Goal: Contribute content: Add original content to the website for others to see

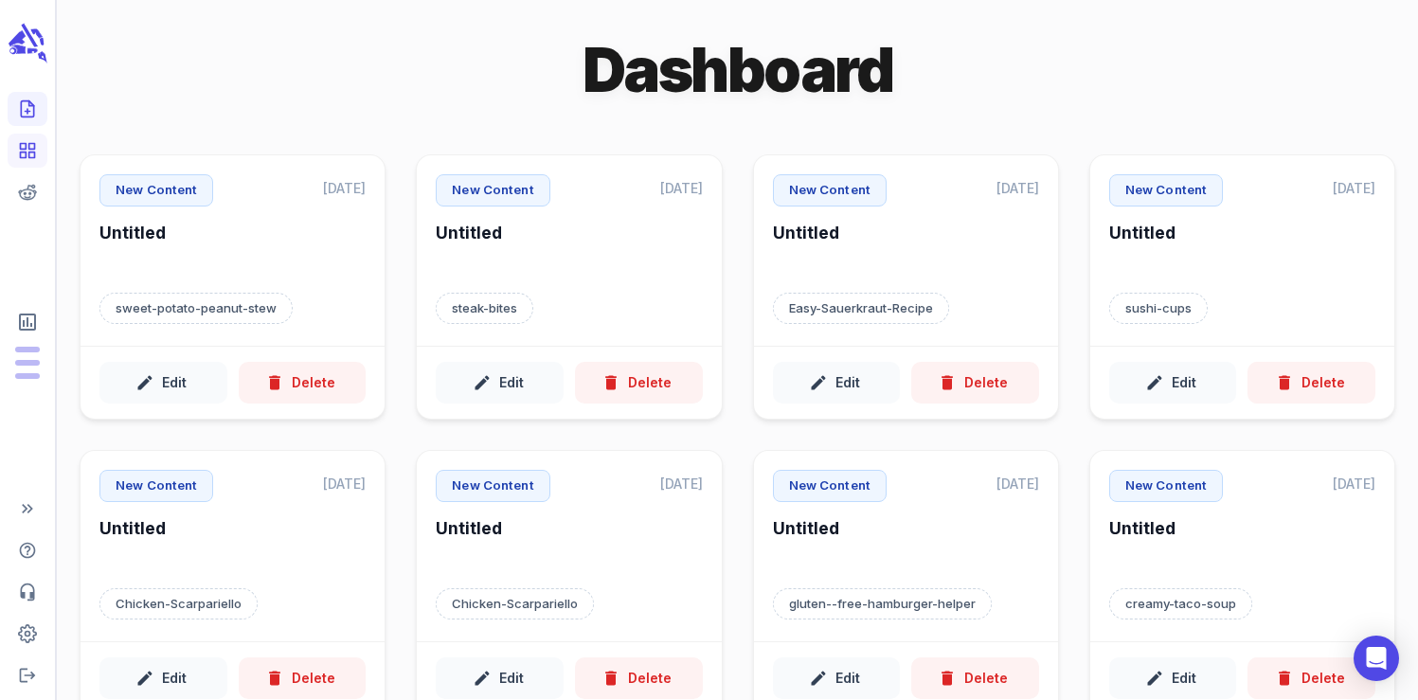
click at [33, 116] on icon "Create new content" at bounding box center [27, 109] width 12 height 16
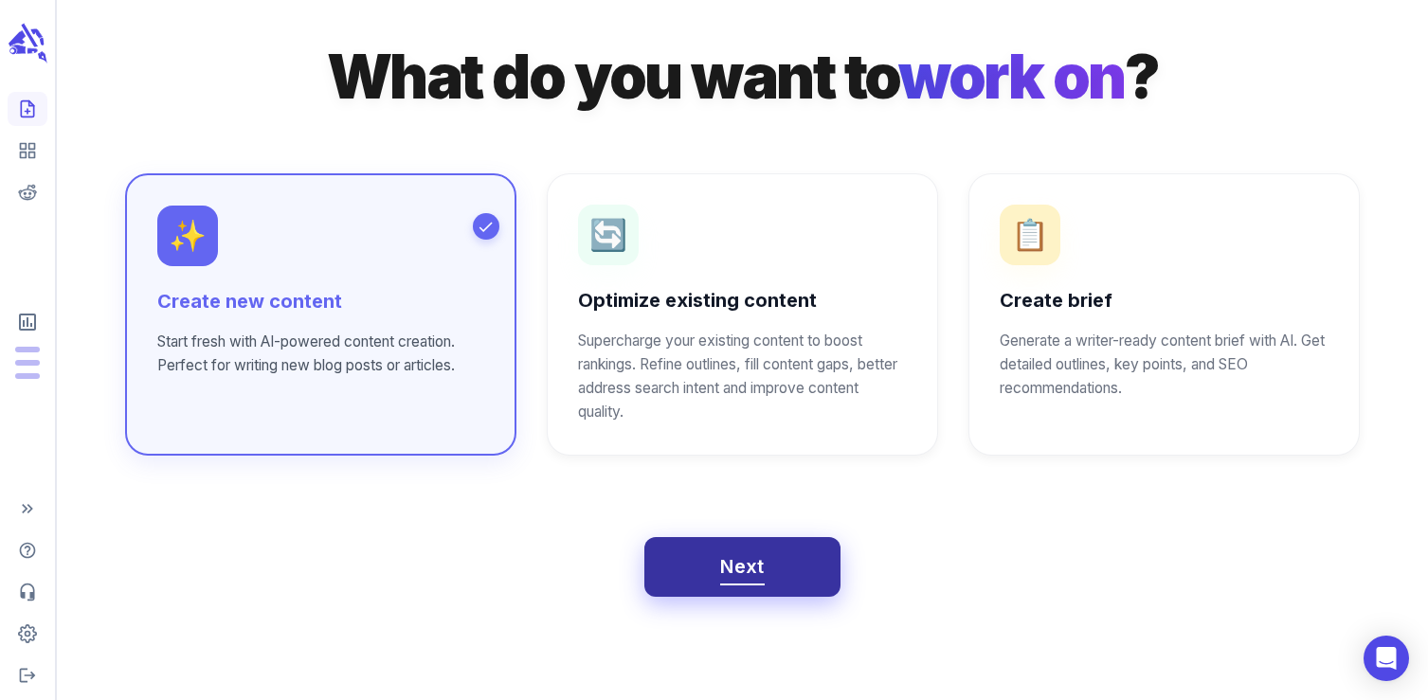
click at [760, 580] on span "Next" at bounding box center [742, 566] width 45 height 33
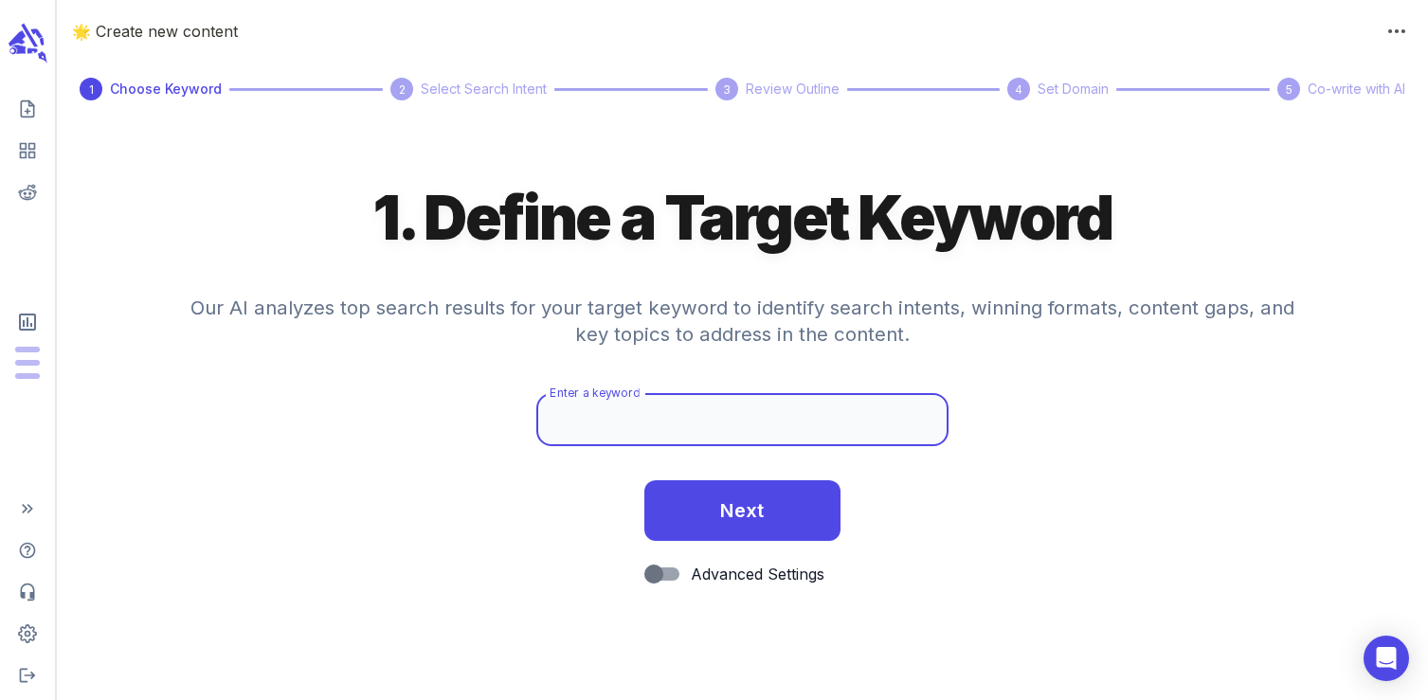
click at [567, 427] on input "Enter a keyword" at bounding box center [741, 419] width 411 height 53
click at [602, 422] on input "gluten-free stuffing" at bounding box center [741, 419] width 411 height 53
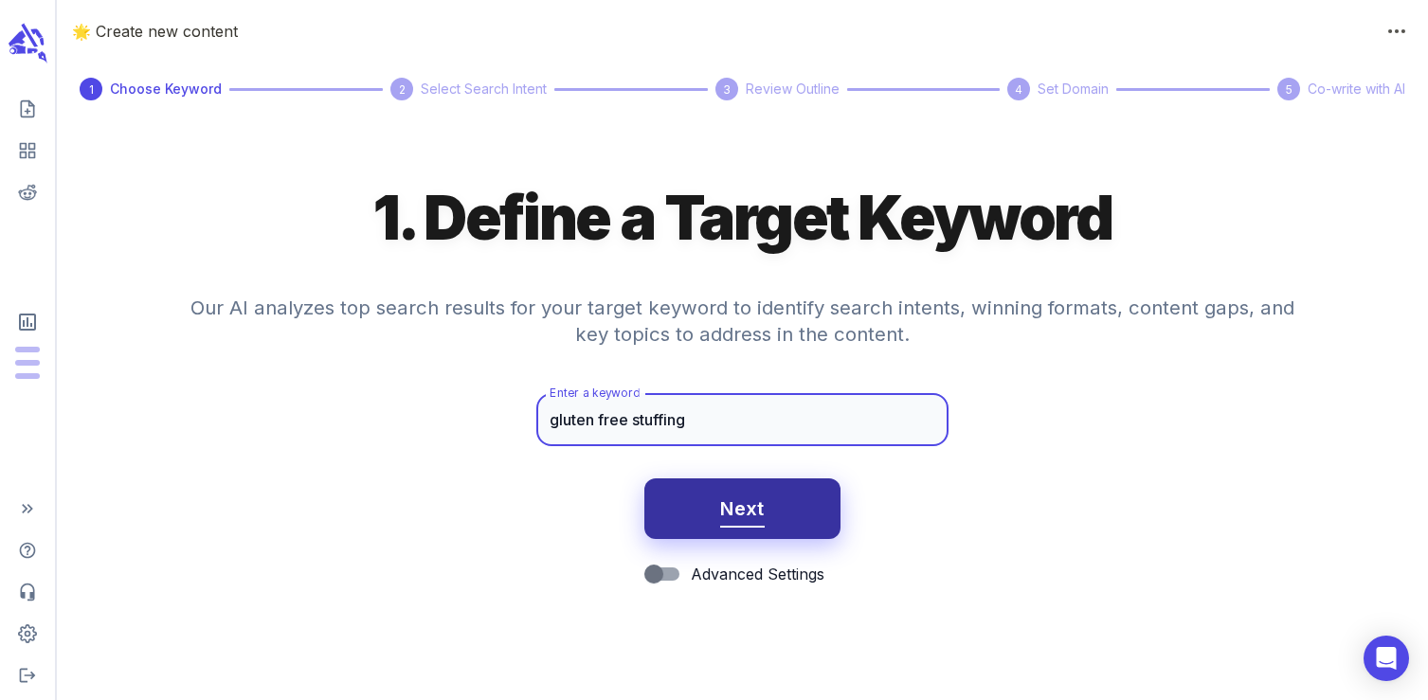
type input "gluten free stuffing"
click at [763, 514] on span "Next" at bounding box center [742, 509] width 45 height 33
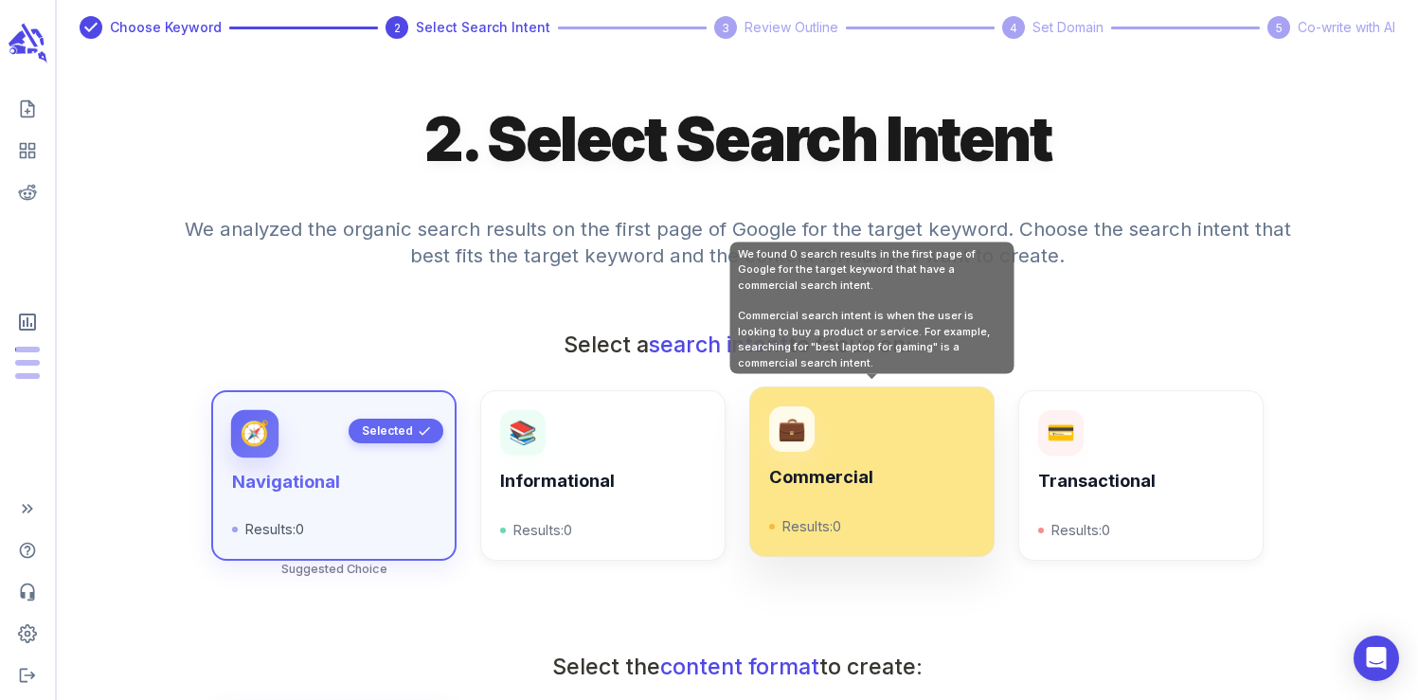
scroll to position [65, 0]
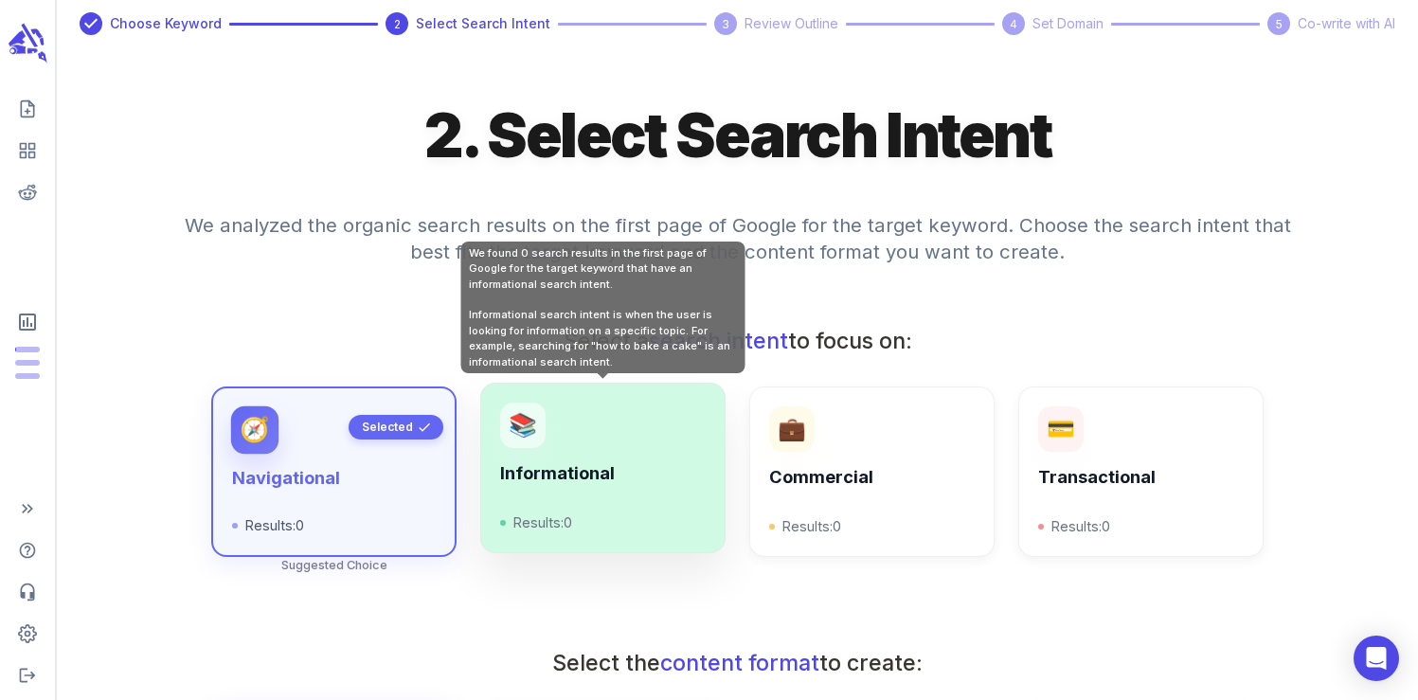
click at [647, 495] on div "Informational Results: 0" at bounding box center [602, 498] width 205 height 70
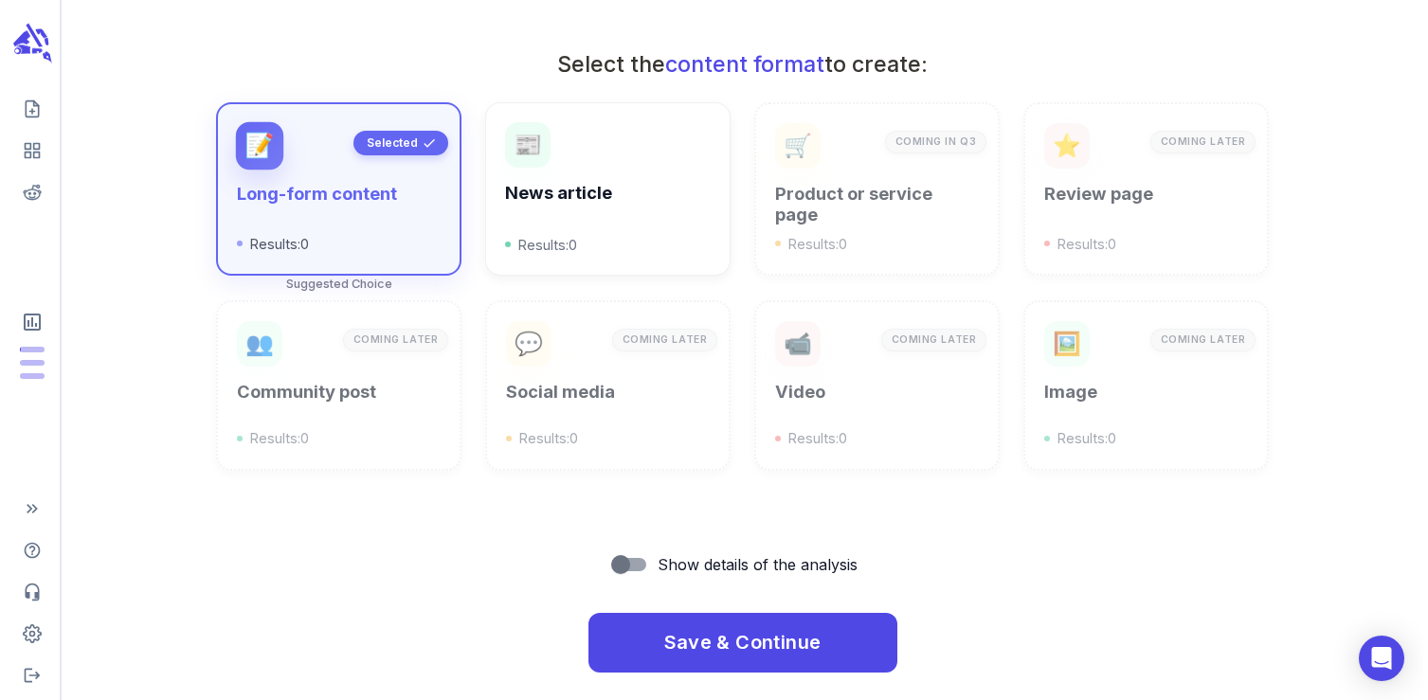
scroll to position [679, 0]
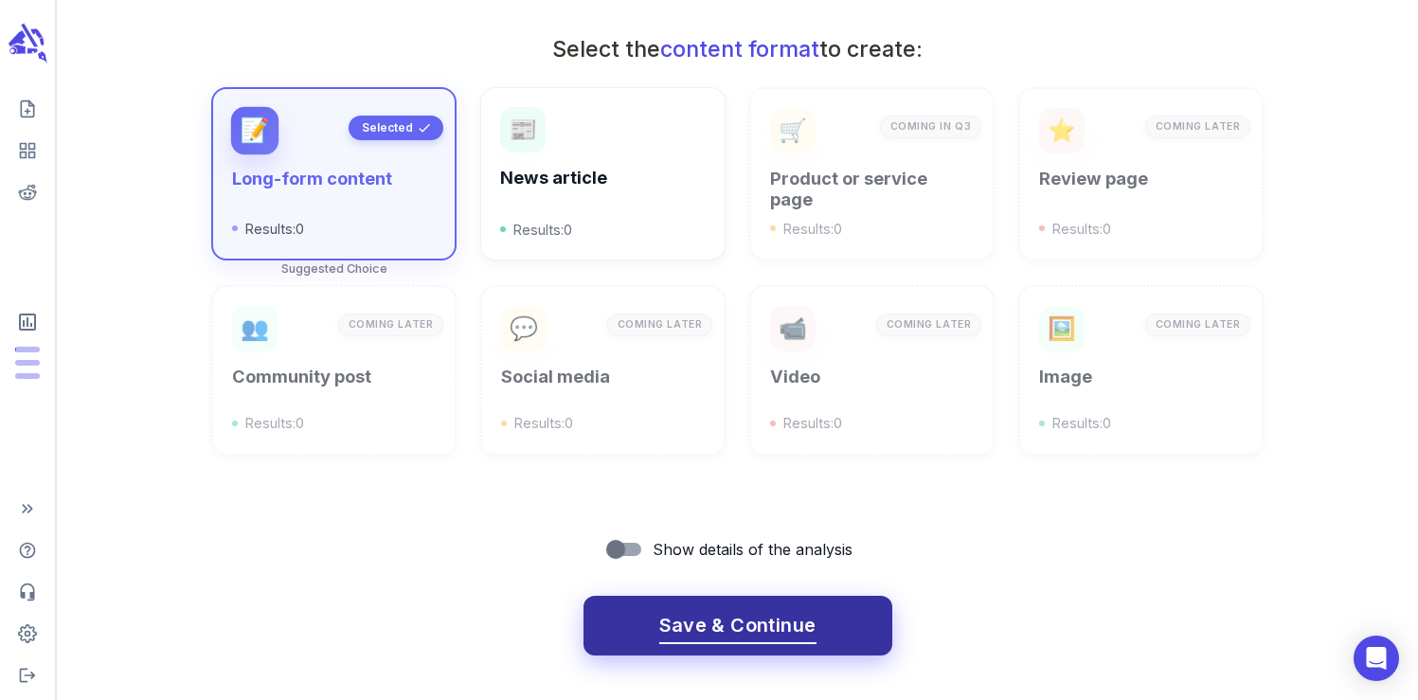
click at [690, 645] on button "Save & Continue" at bounding box center [738, 626] width 309 height 61
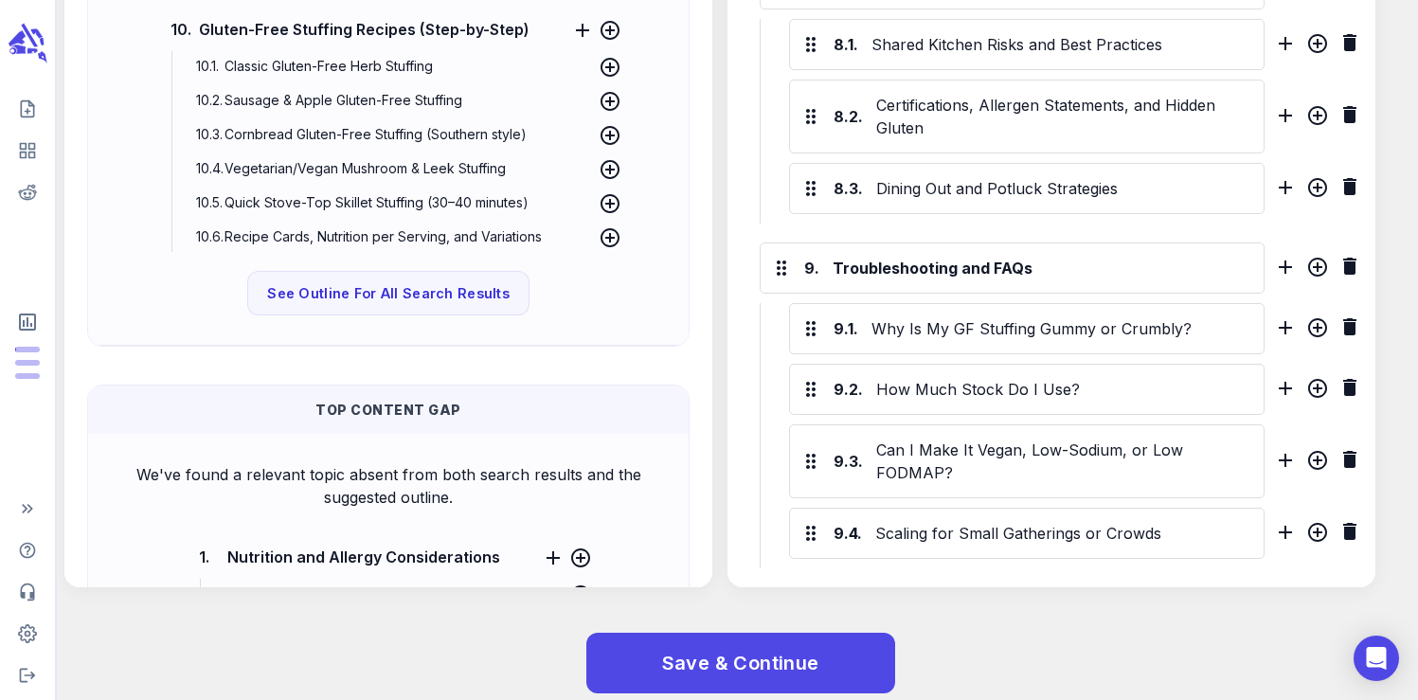
scroll to position [2912, 0]
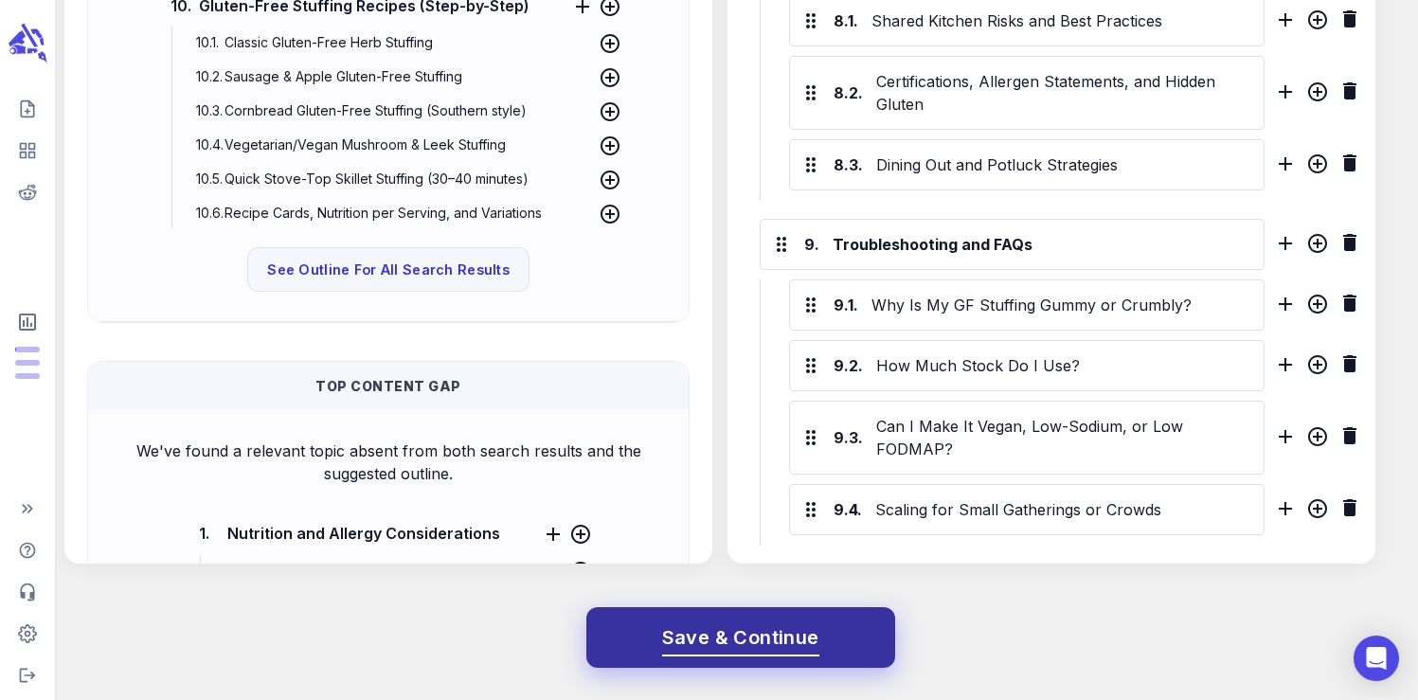
click at [734, 651] on span "Save & Continue" at bounding box center [740, 638] width 157 height 33
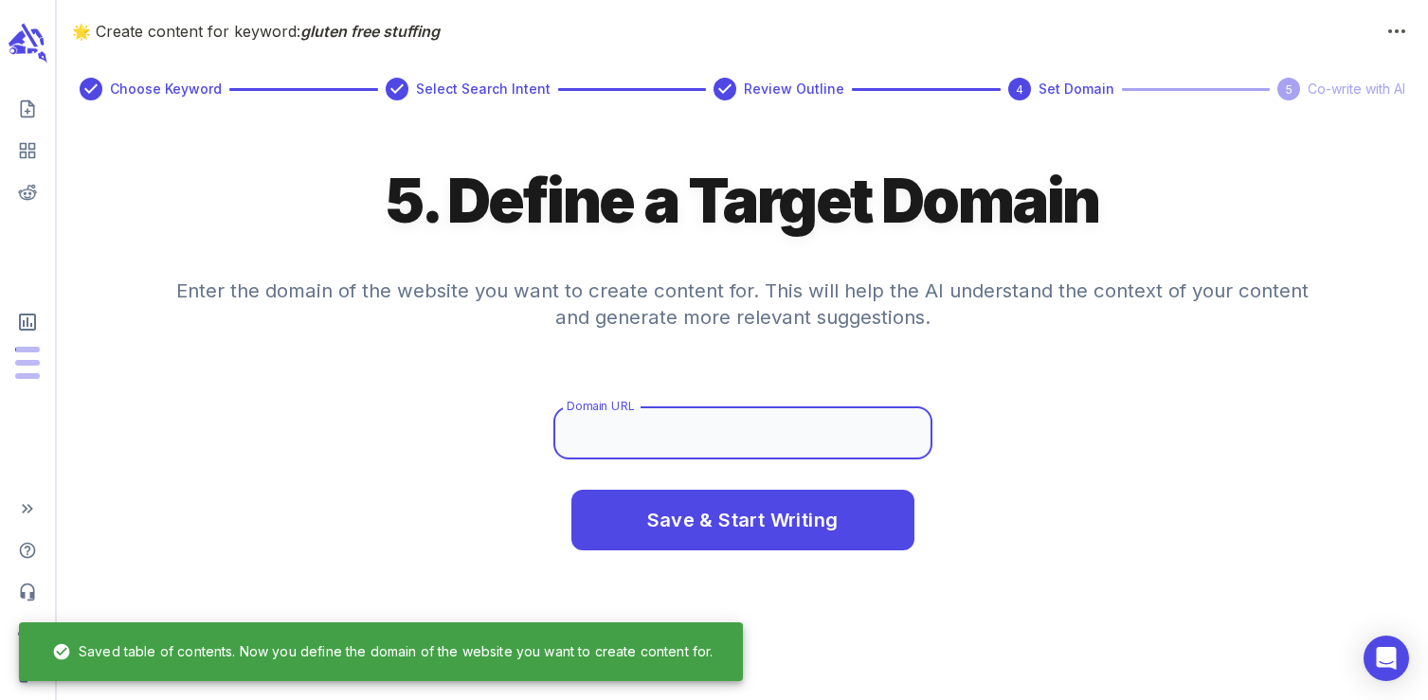
click at [654, 437] on input "Domain URL" at bounding box center [742, 432] width 379 height 53
type input "[DOMAIN_NAME]"
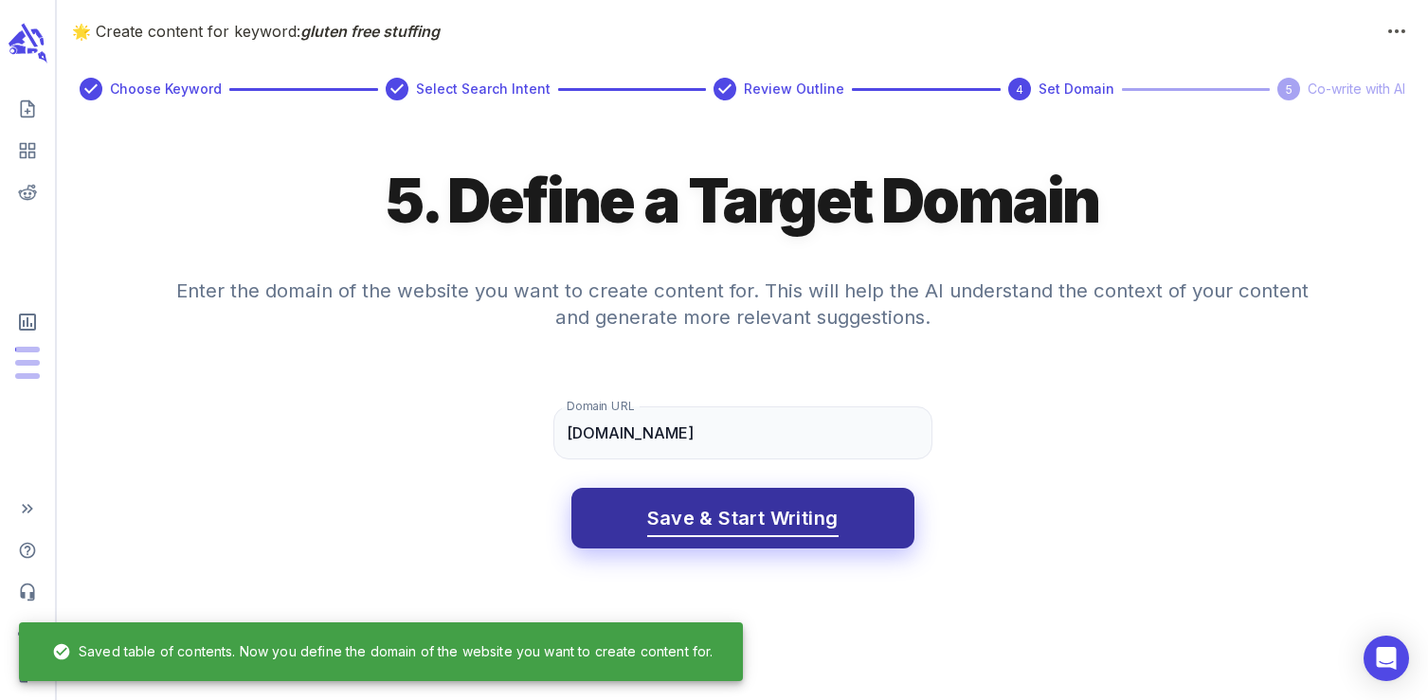
click at [714, 526] on span "Save & Start Writing" at bounding box center [742, 518] width 191 height 33
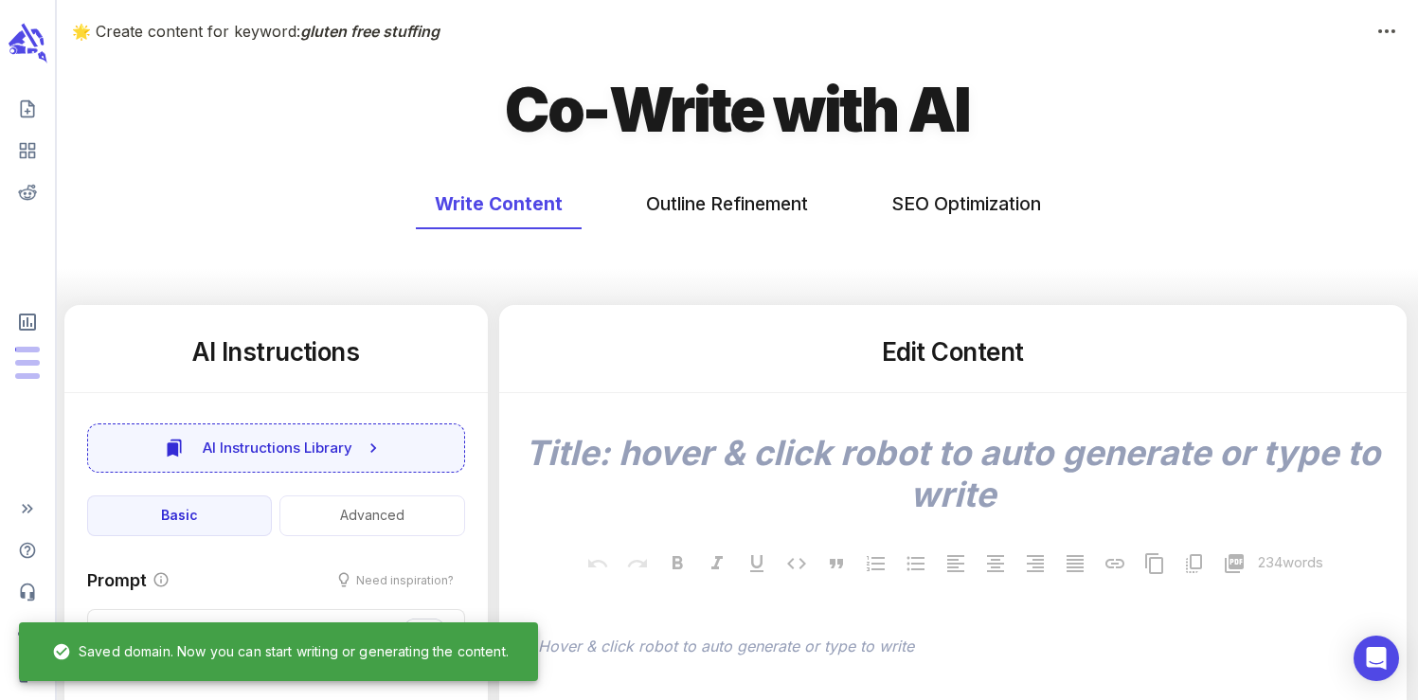
type textarea "x"
click at [937, 204] on button "SEO Optimization" at bounding box center [967, 204] width 188 height 50
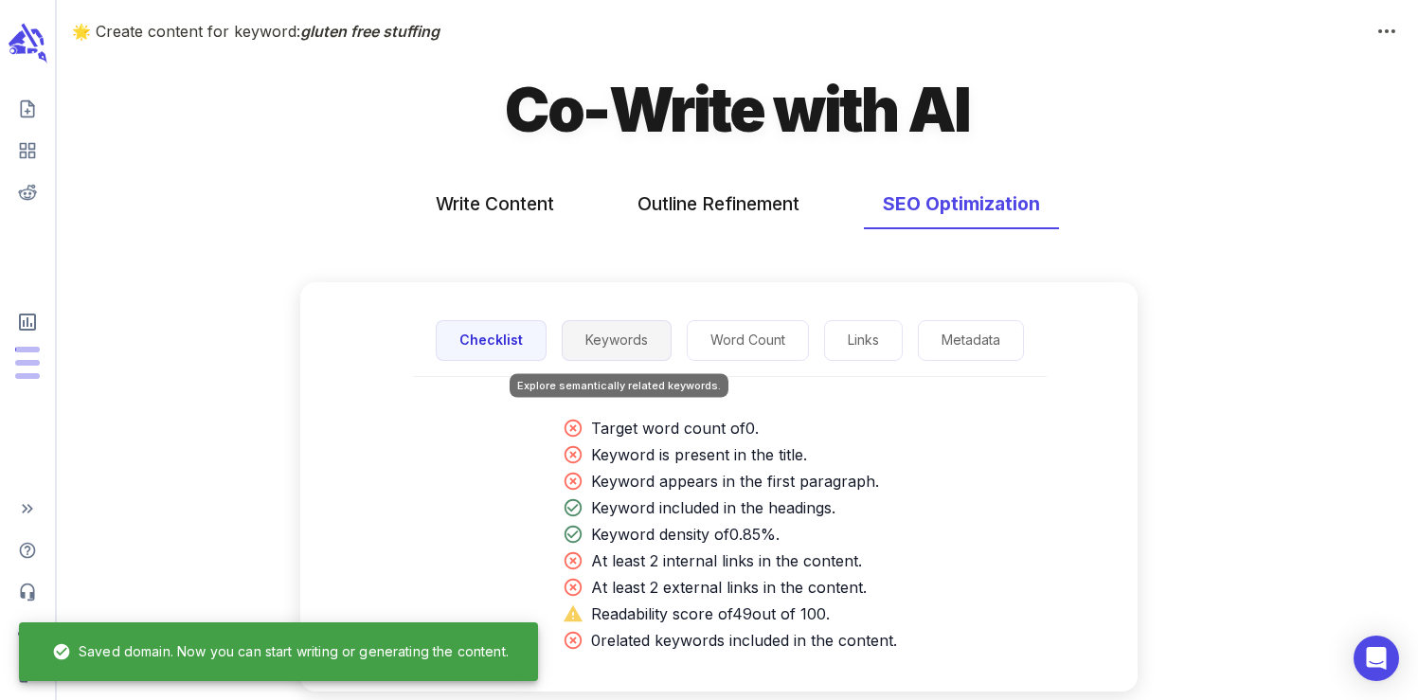
click at [643, 350] on button "Keywords" at bounding box center [617, 340] width 110 height 41
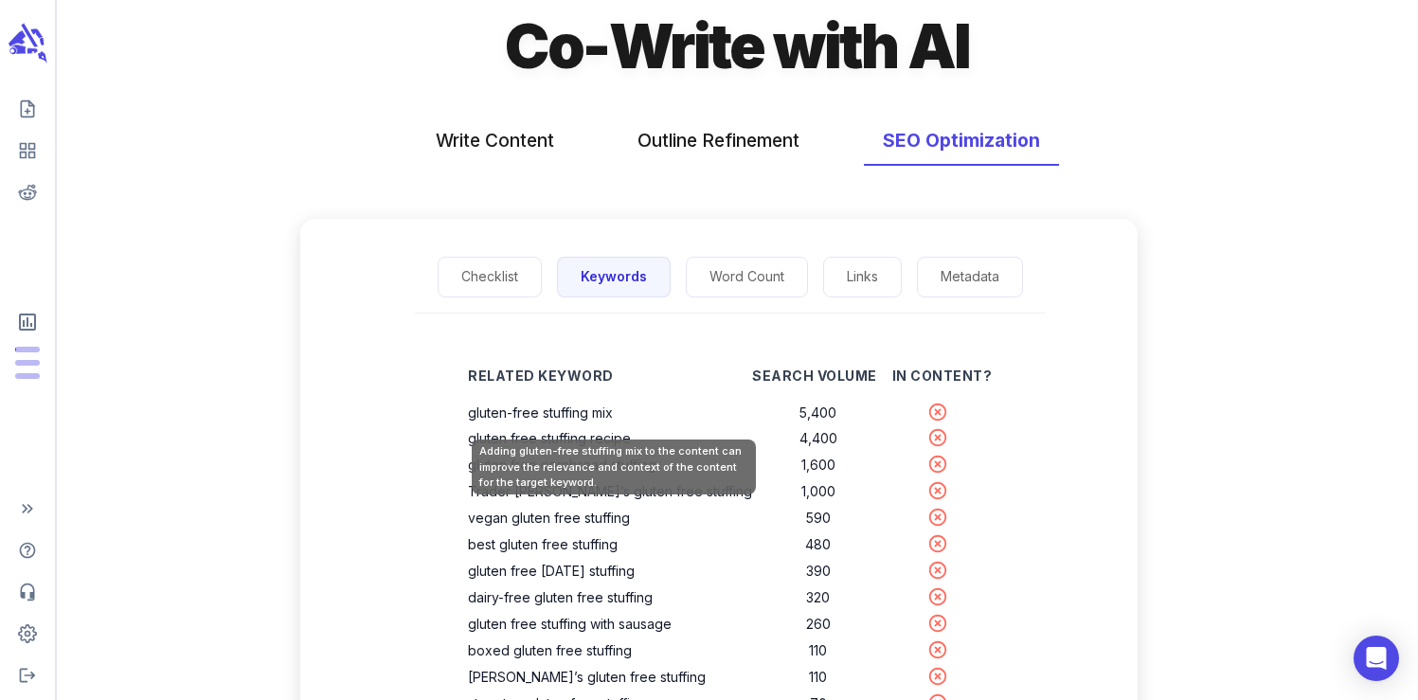
scroll to position [75, 0]
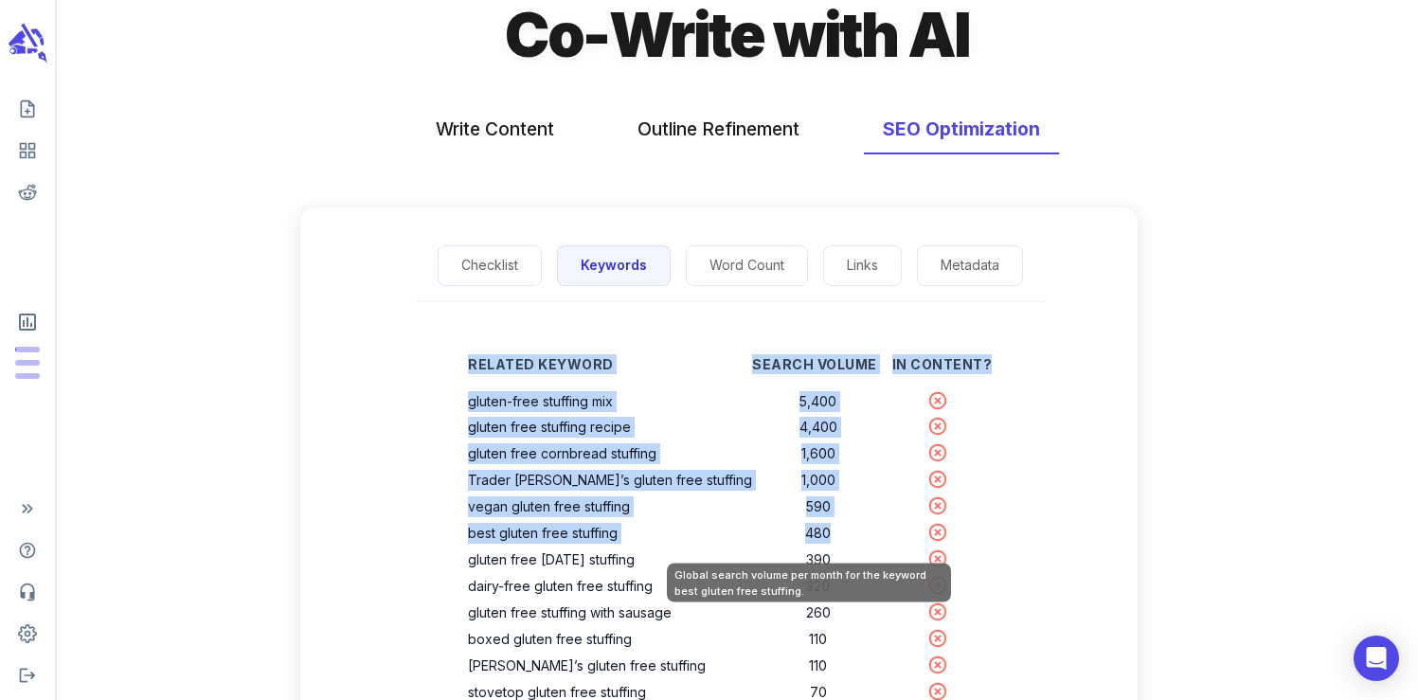
drag, startPoint x: 482, startPoint y: 403, endPoint x: 824, endPoint y: 536, distance: 367.2
click at [824, 536] on div "Related Keyword Search Volume In Content? gluten-free stuffing mix 5,400 gluten…" at bounding box center [730, 637] width 585 height 608
copy table "Related Keyword Search Volume In Content? gluten-free stuffing mix 5,400 gluten…"
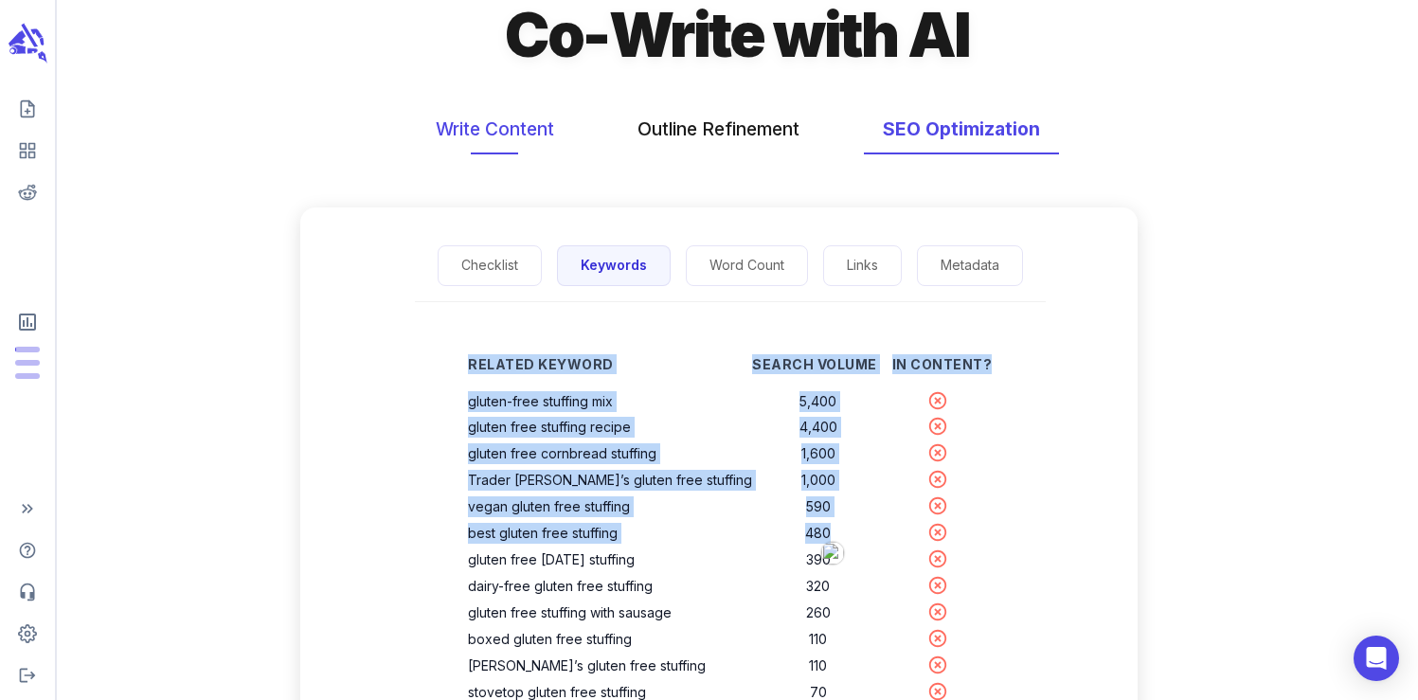
click at [488, 133] on button "Write Content" at bounding box center [495, 129] width 156 height 50
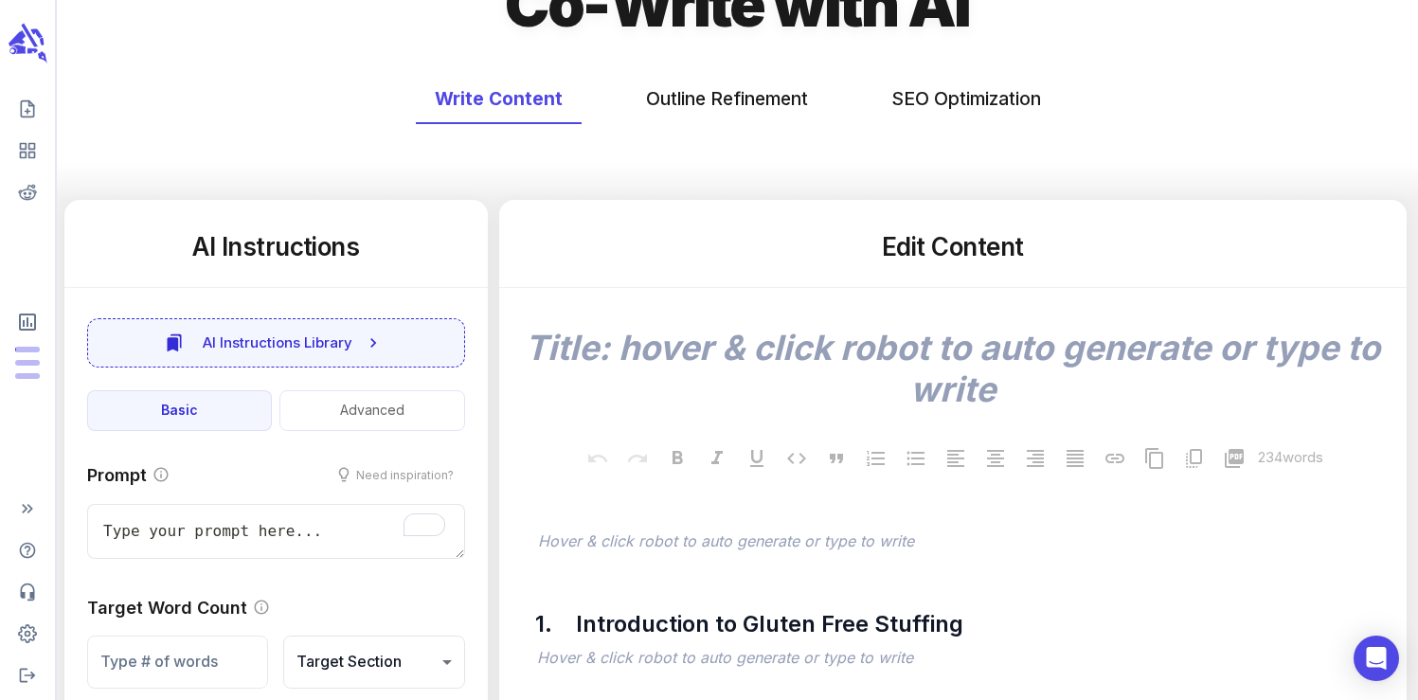
scroll to position [127, 0]
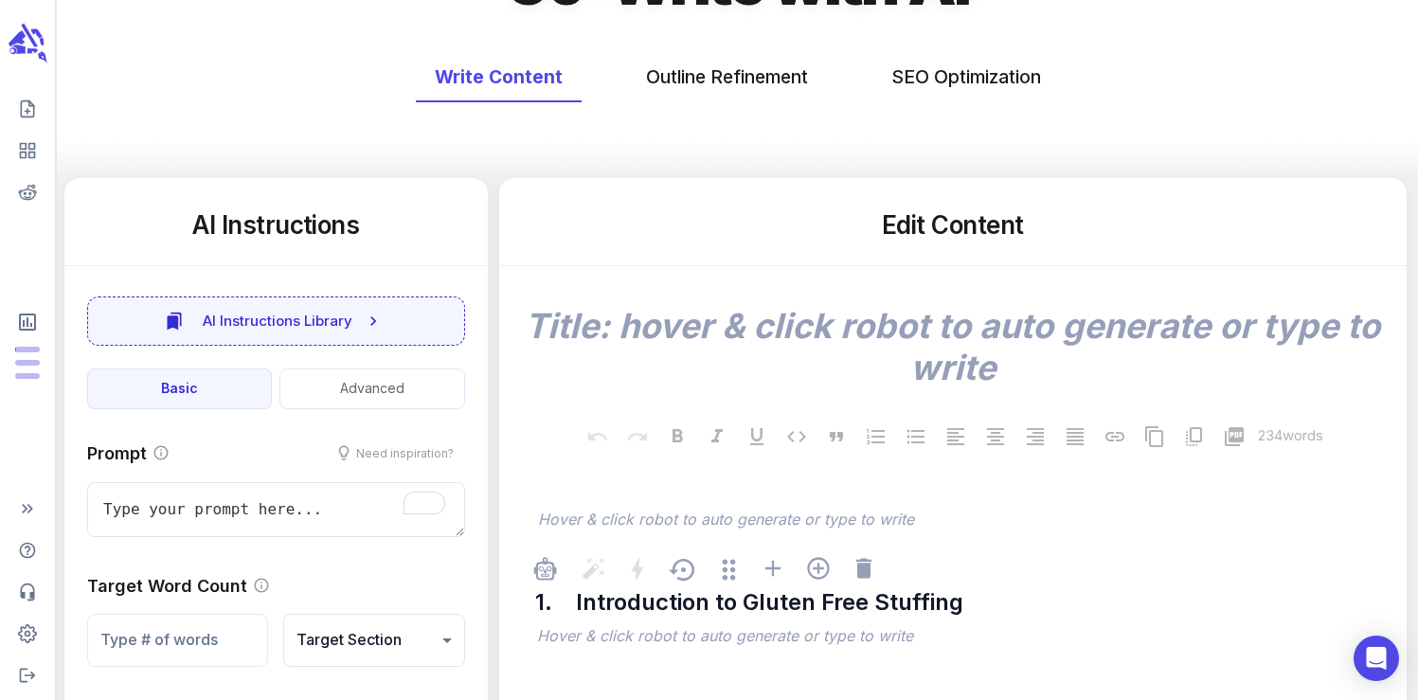
click at [879, 578] on div at bounding box center [873, 571] width 45 height 33
click at [869, 578] on icon at bounding box center [863, 568] width 15 height 20
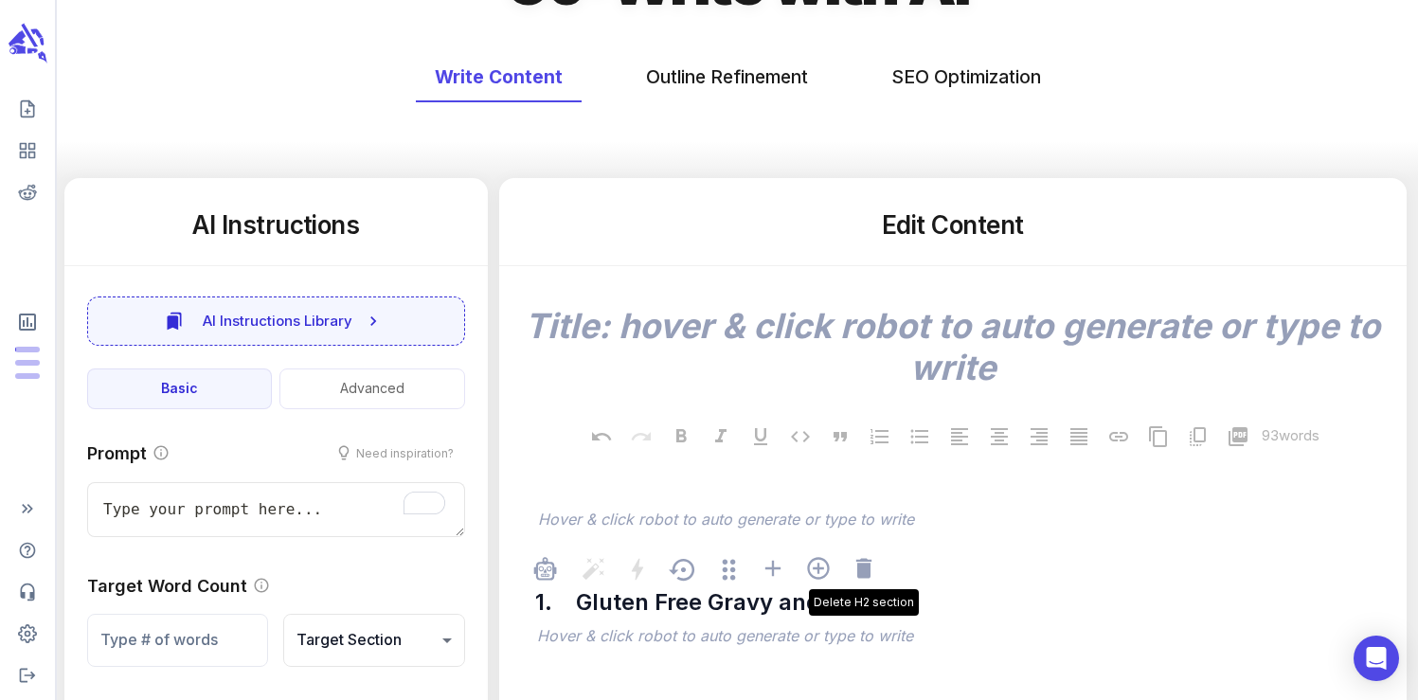
click at [869, 578] on icon at bounding box center [863, 568] width 15 height 20
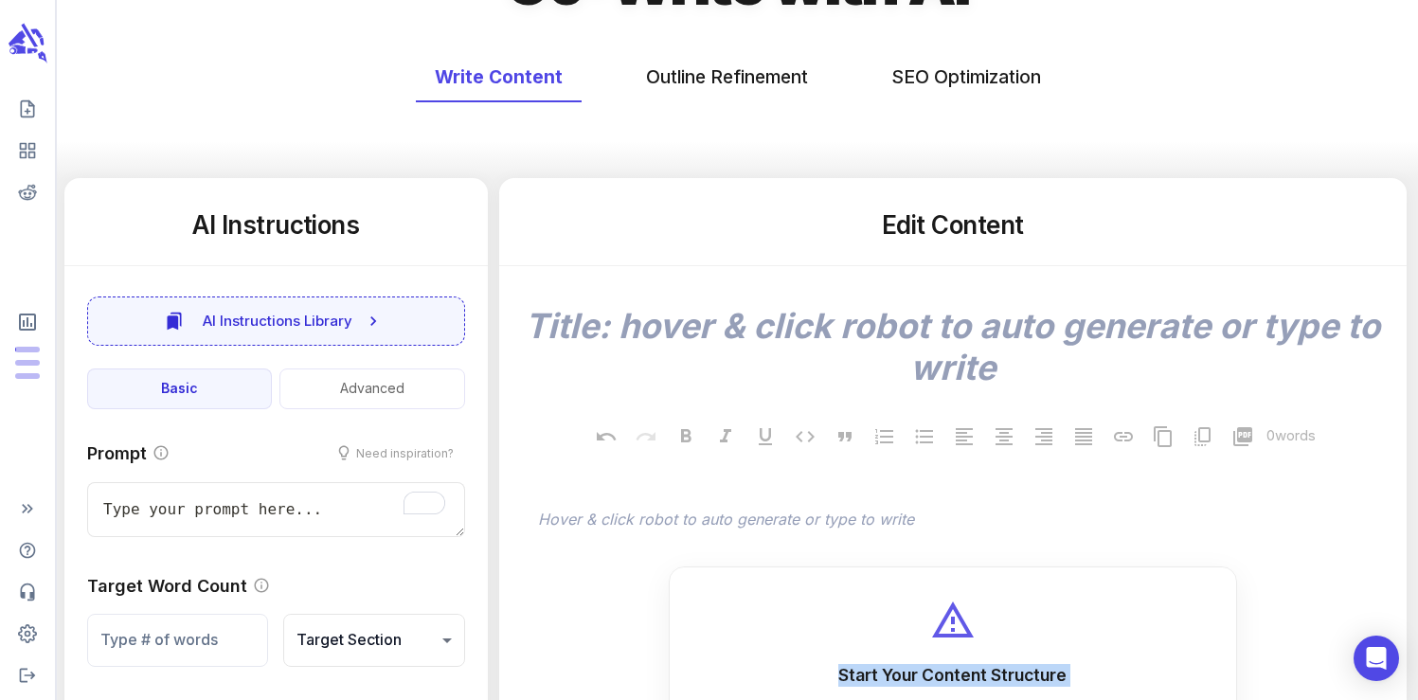
click at [869, 578] on div "Start Your Content Structure You only have a title and an opening so far. Add y…" at bounding box center [953, 713] width 568 height 293
click at [805, 524] on p "﻿" at bounding box center [962, 521] width 849 height 23
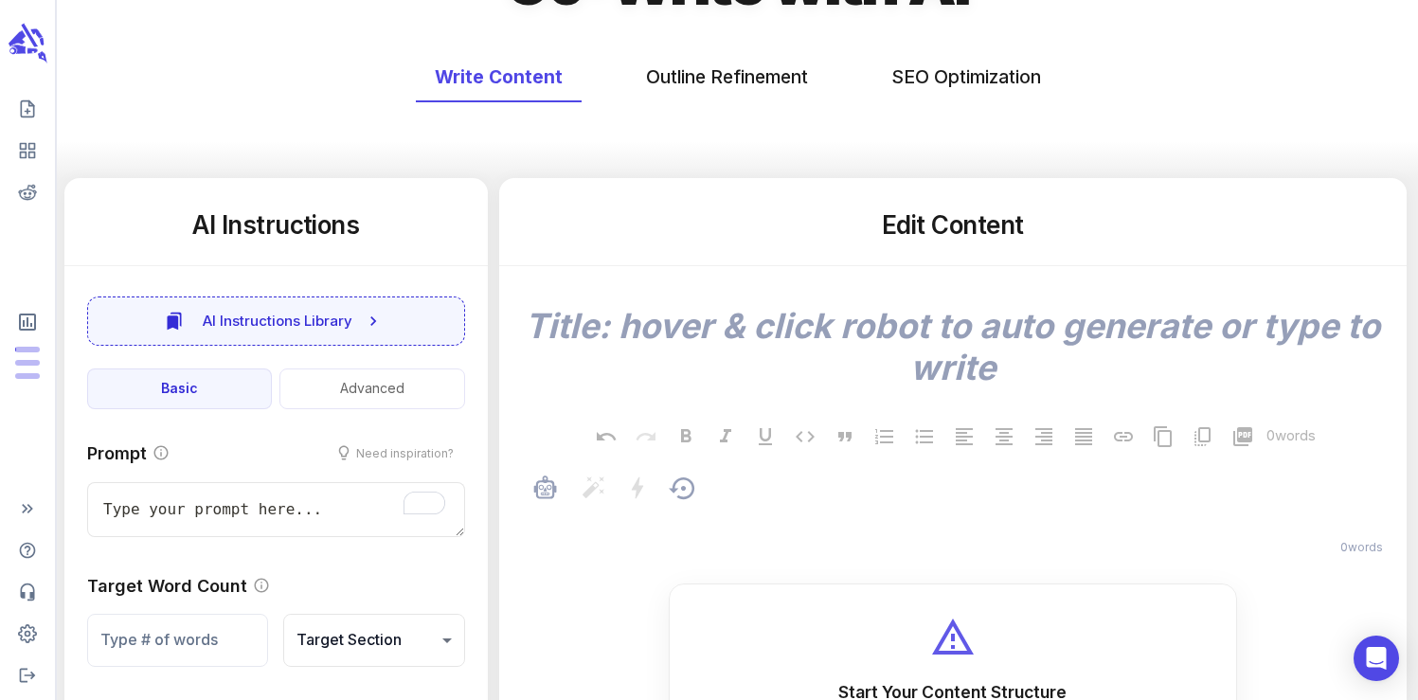
click at [731, 520] on p "﻿" at bounding box center [962, 521] width 849 height 23
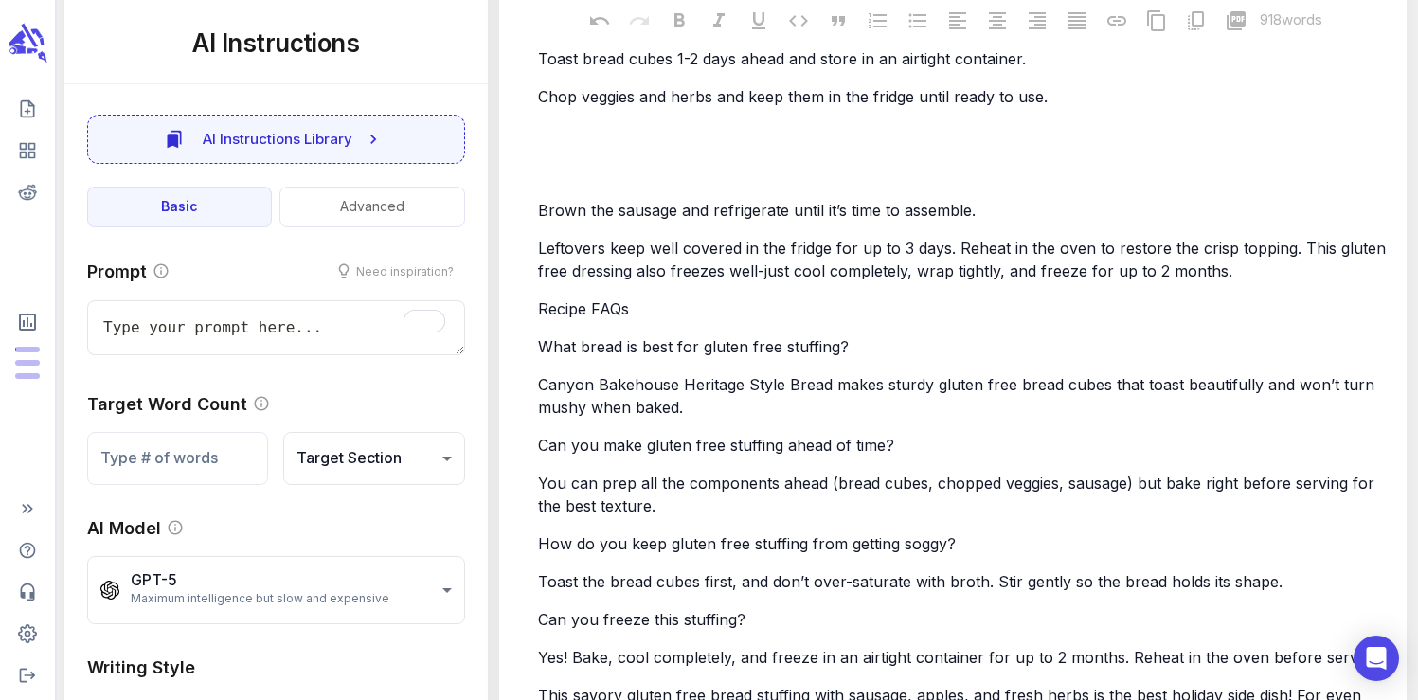
type textarea "x"
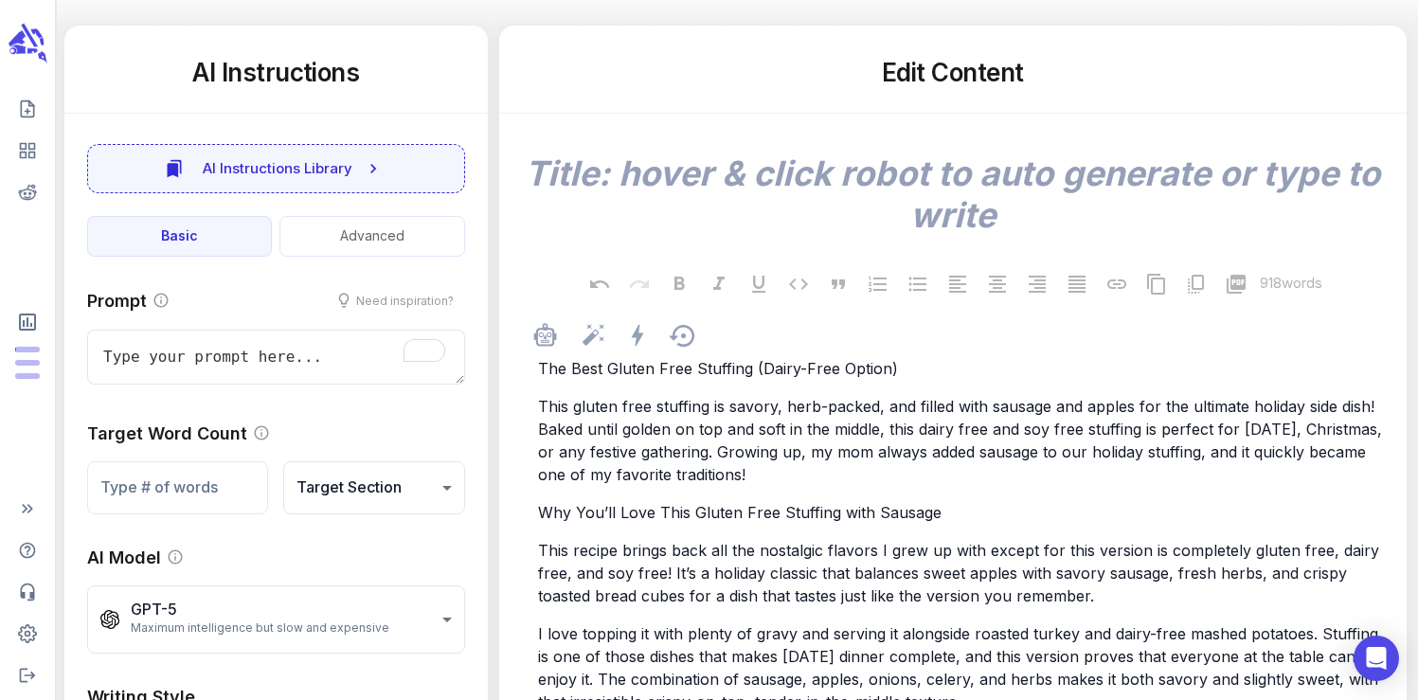
scroll to position [0, 0]
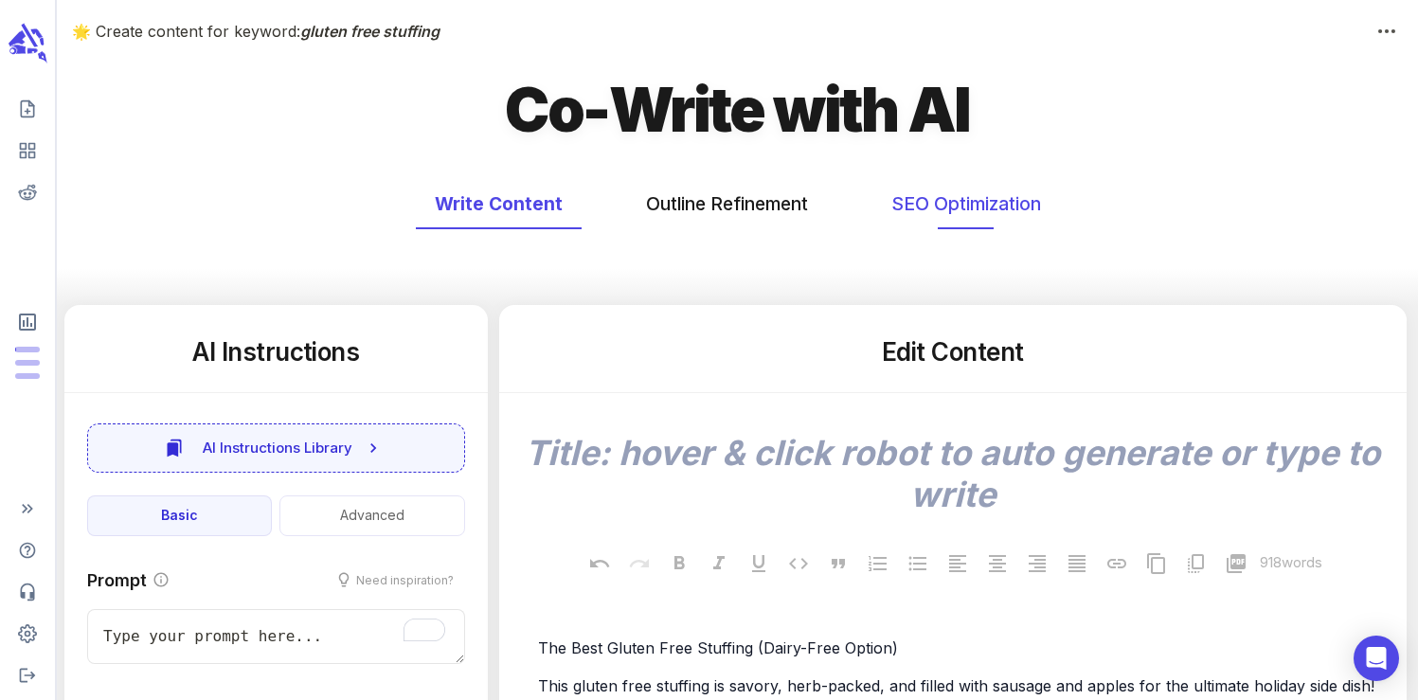
click at [943, 208] on button "SEO Optimization" at bounding box center [967, 204] width 188 height 50
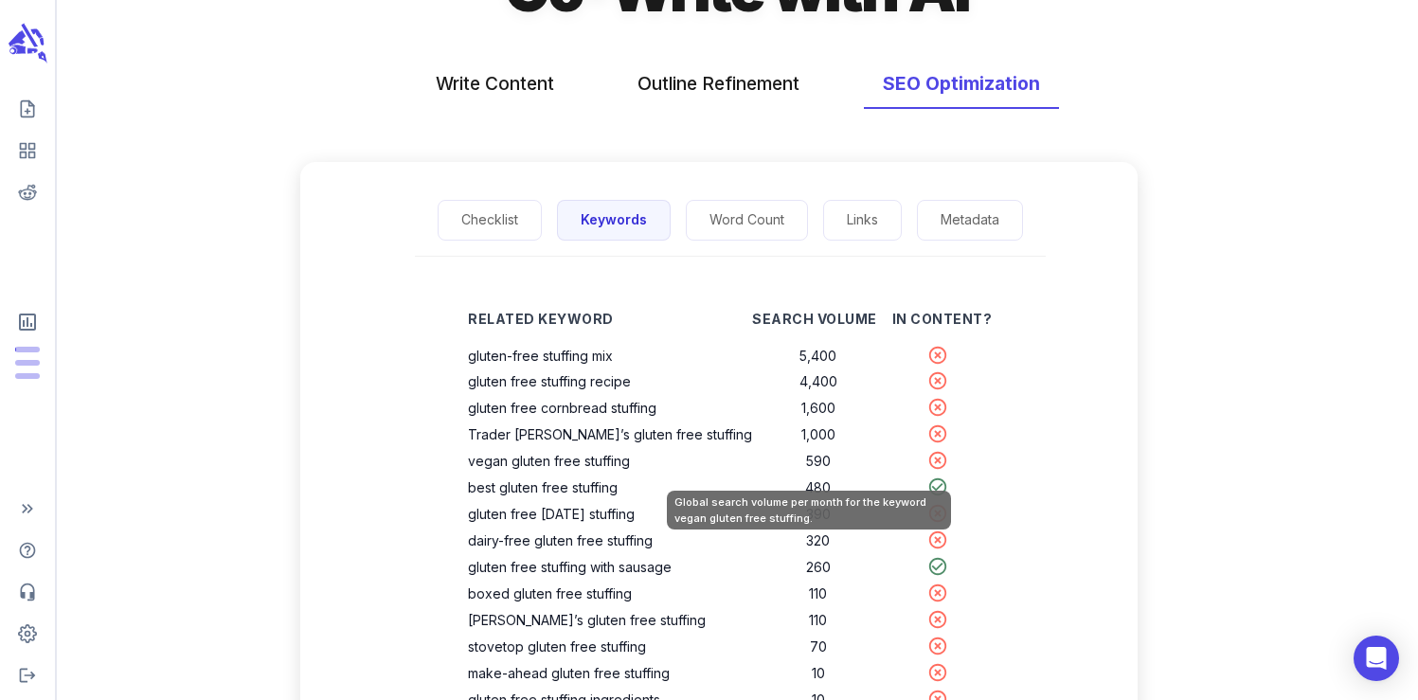
scroll to position [123, 0]
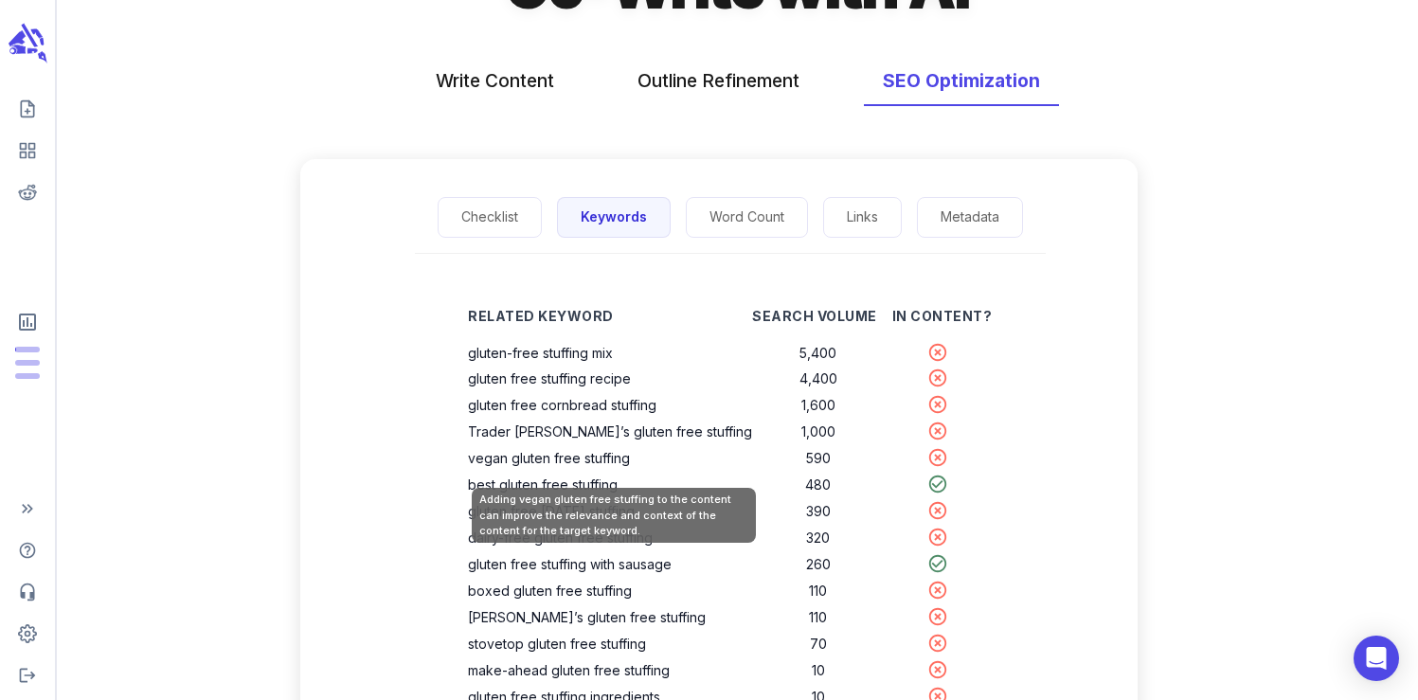
click at [648, 460] on th "vegan gluten free stuffing" at bounding box center [610, 458] width 284 height 27
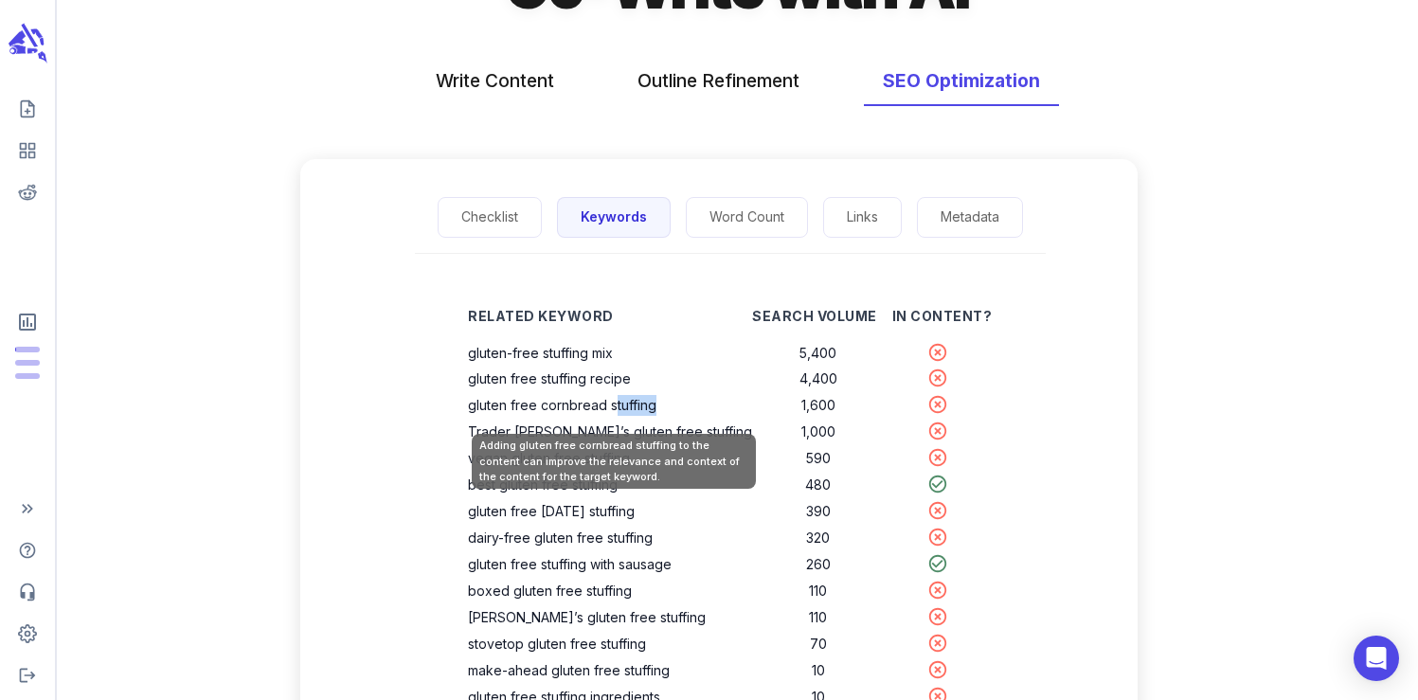
drag, startPoint x: 676, startPoint y: 406, endPoint x: 630, endPoint y: 405, distance: 45.5
click at [630, 405] on th "gluten free cornbread stuffing" at bounding box center [610, 405] width 284 height 27
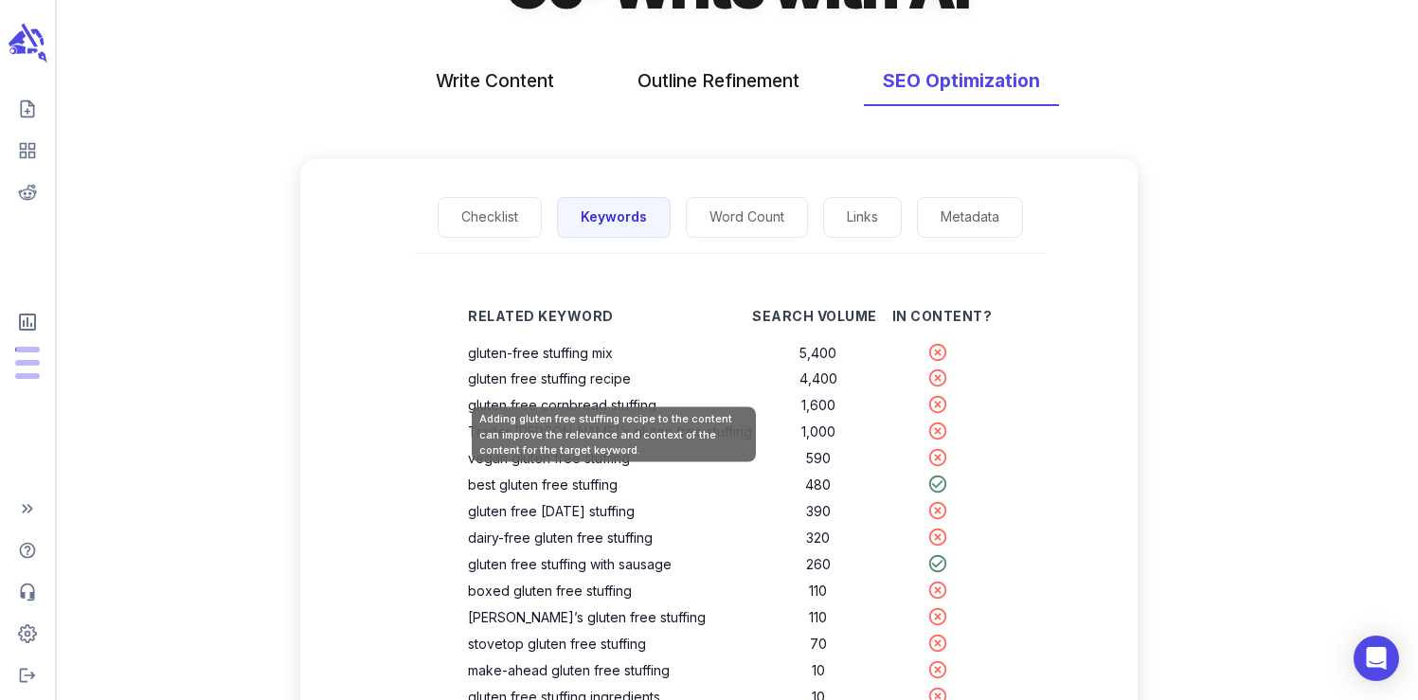
click at [637, 374] on th "gluten free stuffing recipe" at bounding box center [610, 379] width 284 height 27
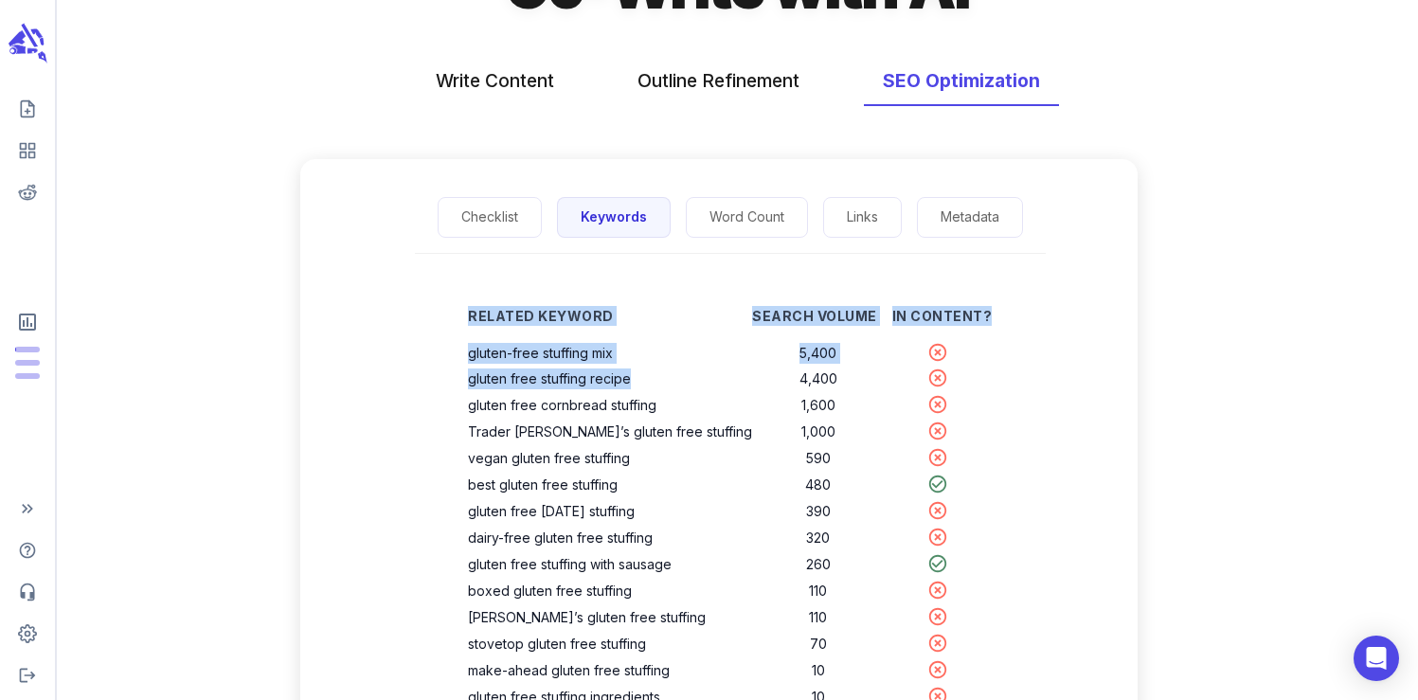
drag, startPoint x: 653, startPoint y: 379, endPoint x: 478, endPoint y: 349, distance: 177.0
click at [478, 349] on div "Related Keyword Search Volume In Content? gluten-free stuffing mix 5,400 gluten…" at bounding box center [730, 588] width 585 height 608
click at [504, 85] on button "Write Content" at bounding box center [495, 81] width 156 height 50
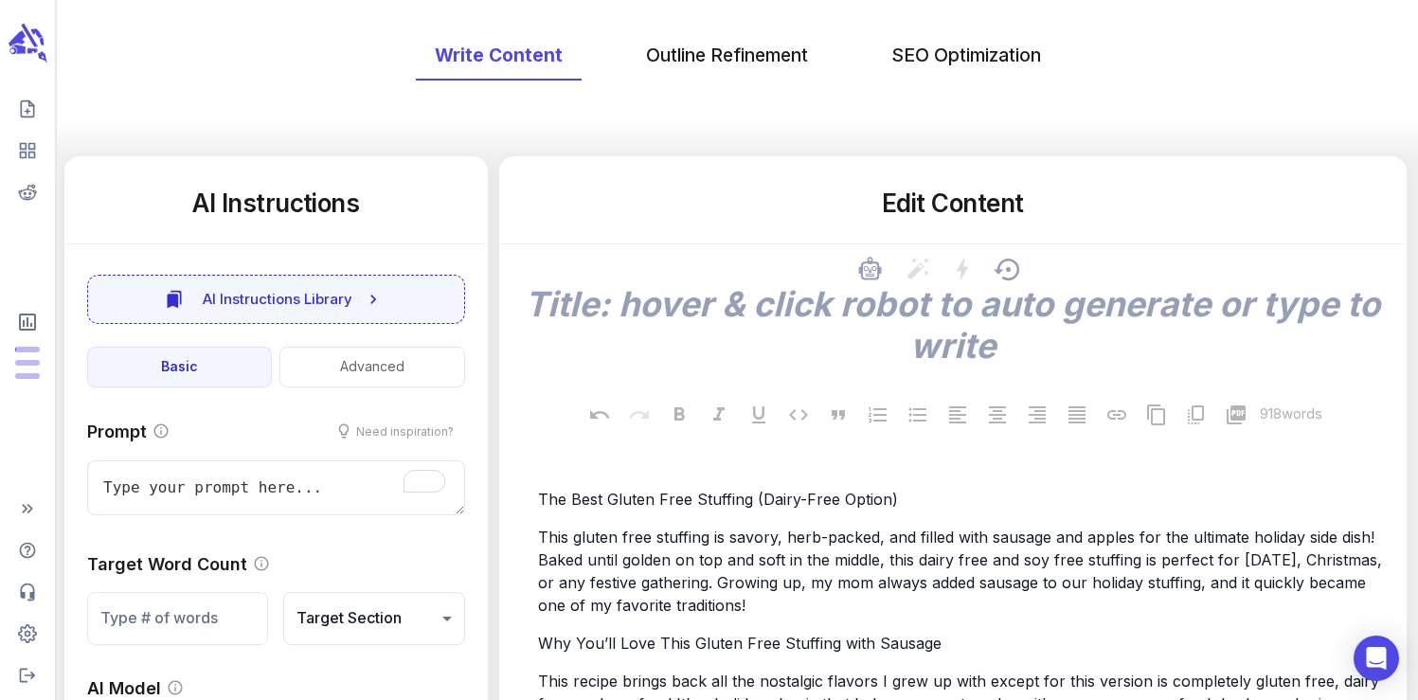
scroll to position [171, 0]
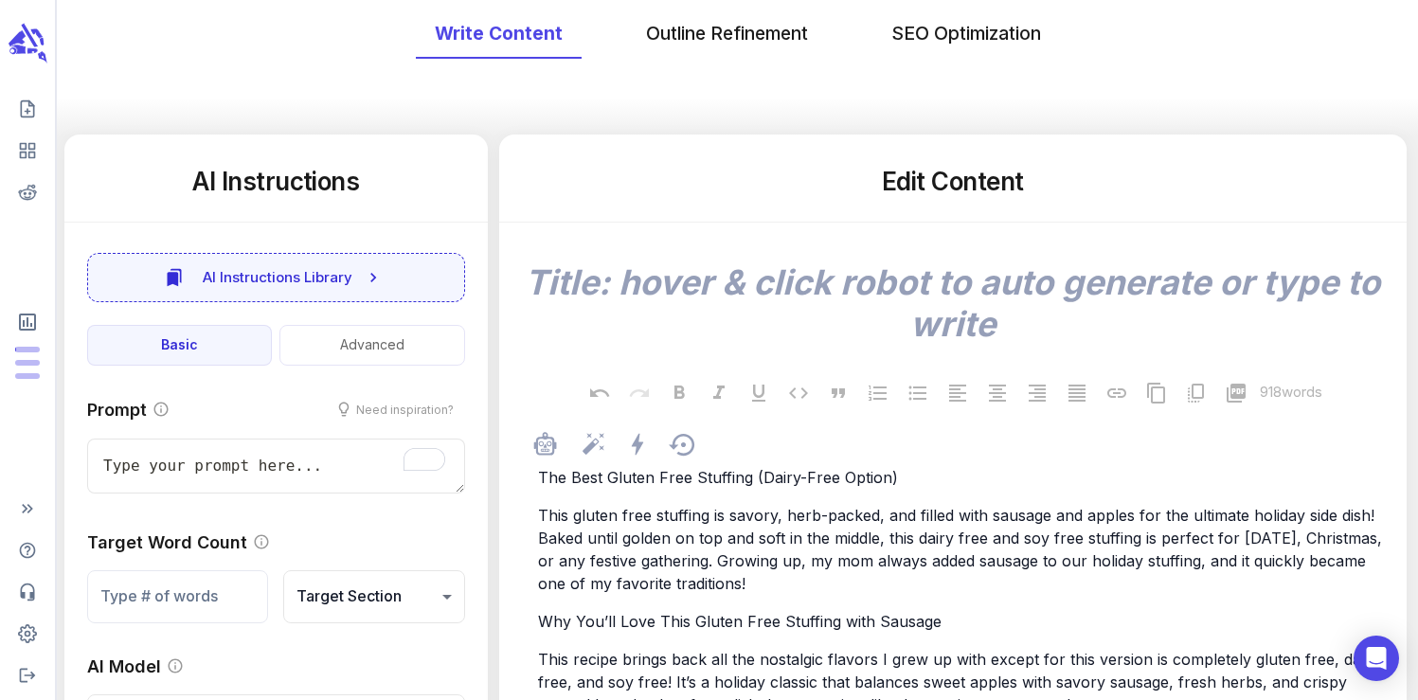
click at [716, 514] on span "This gluten free stuffing is savory, herb-packed, and filled with sausage and a…" at bounding box center [962, 549] width 849 height 87
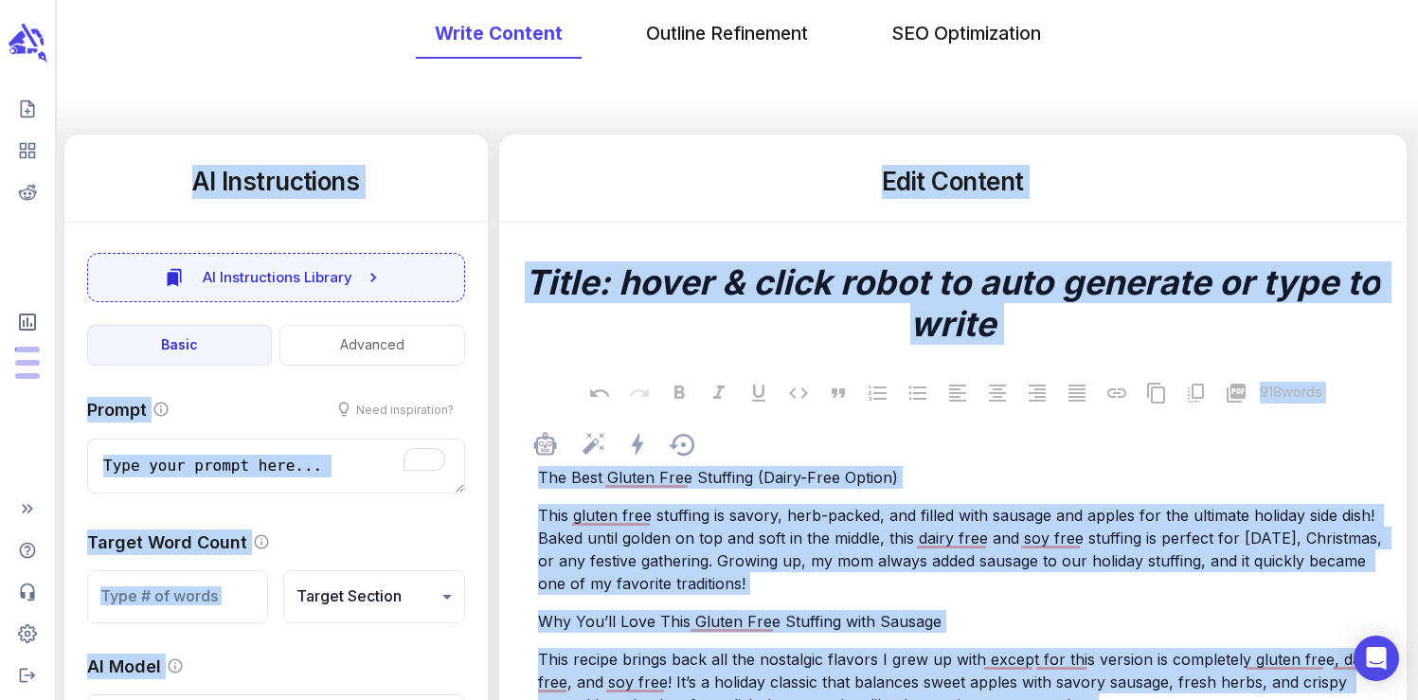
click at [716, 514] on span "This gluten free stuffing is savory, herb-packed, and filled with sausage and a…" at bounding box center [962, 549] width 849 height 87
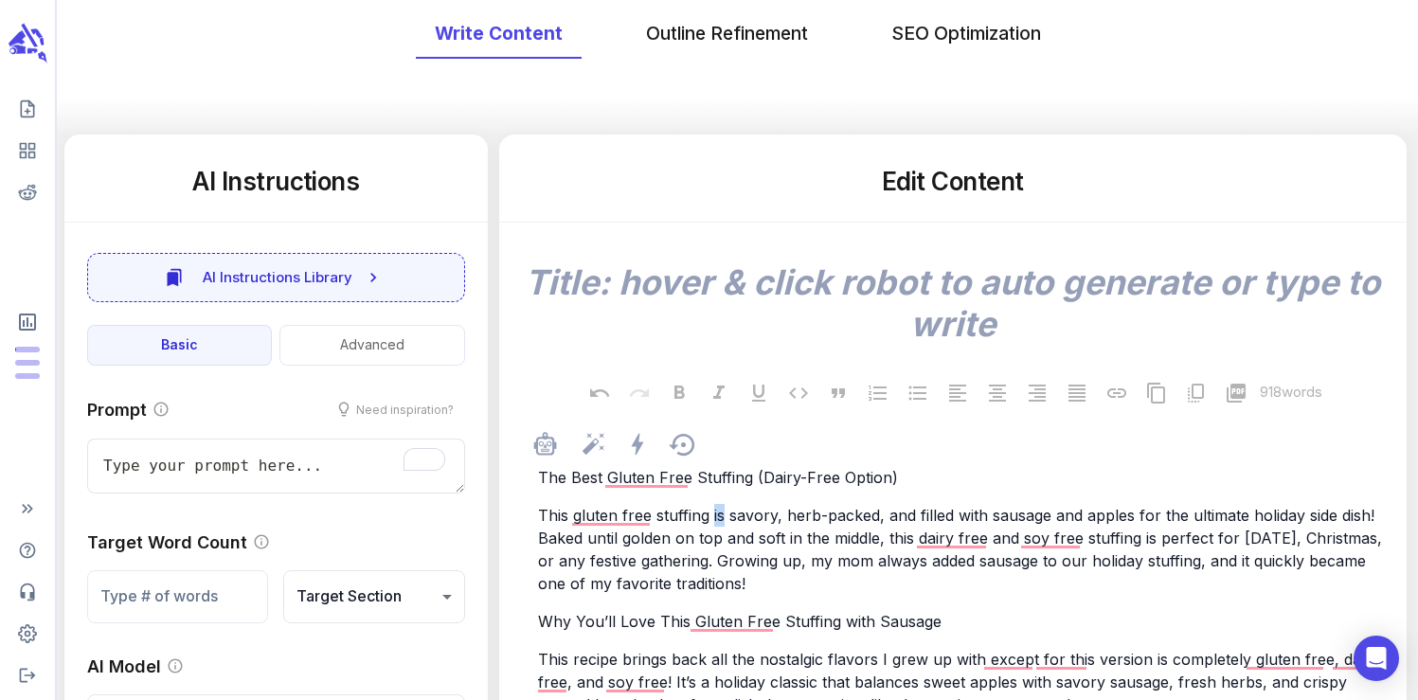
click at [716, 514] on span "This gluten free stuffing is savory, herb-packed, and filled with sausage and a…" at bounding box center [962, 549] width 849 height 87
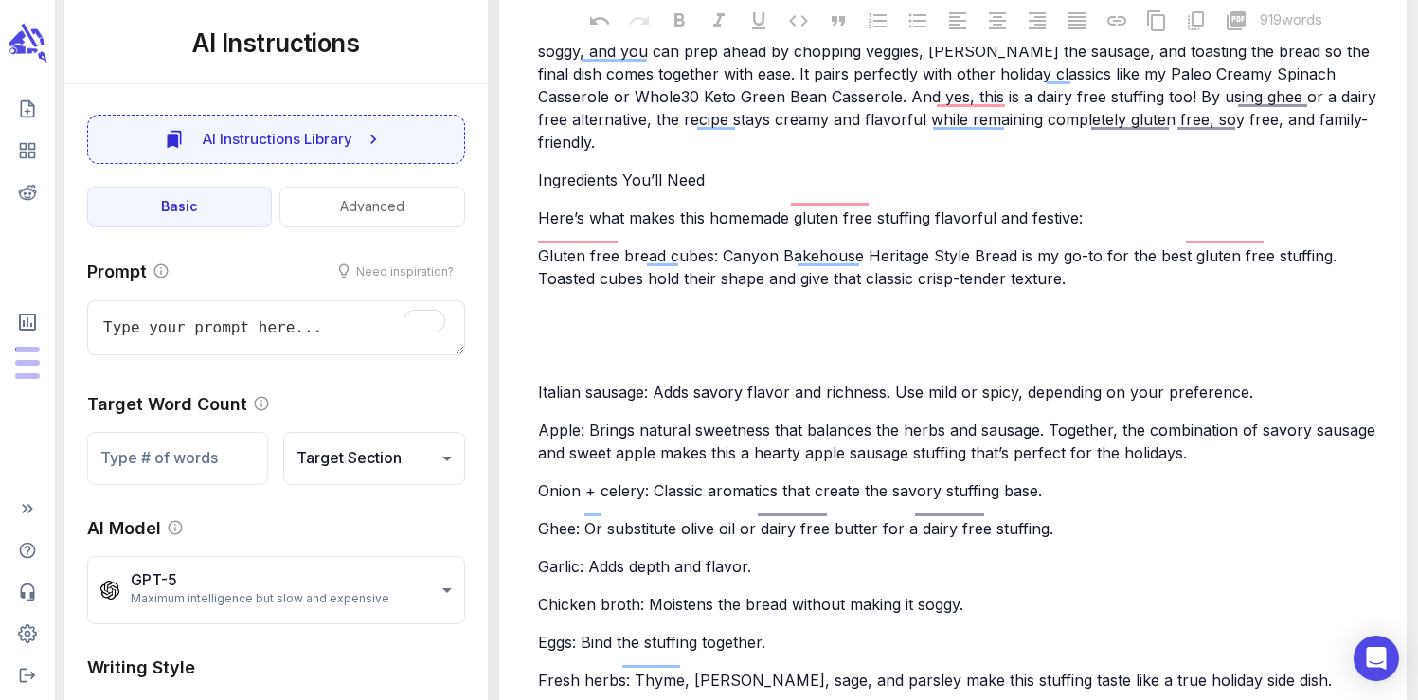
type textarea "x"
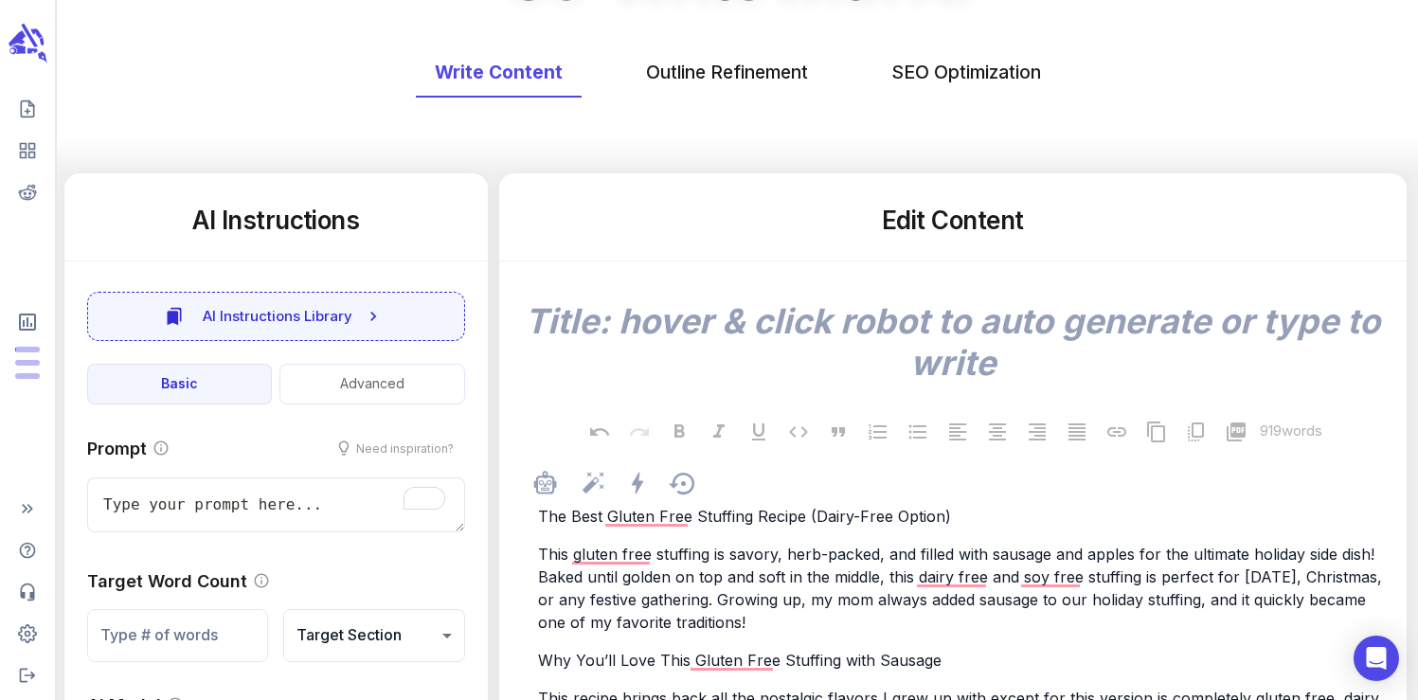
scroll to position [0, 0]
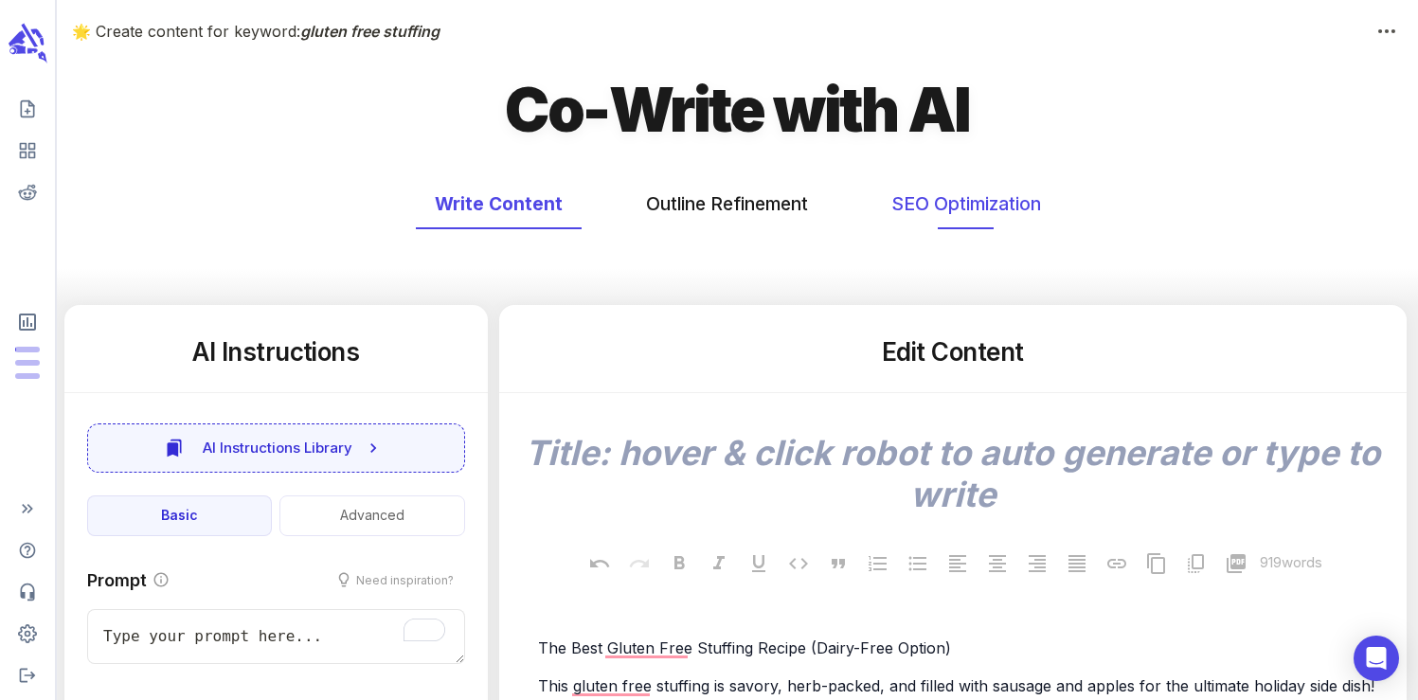
click at [947, 202] on button "SEO Optimization" at bounding box center [967, 204] width 188 height 50
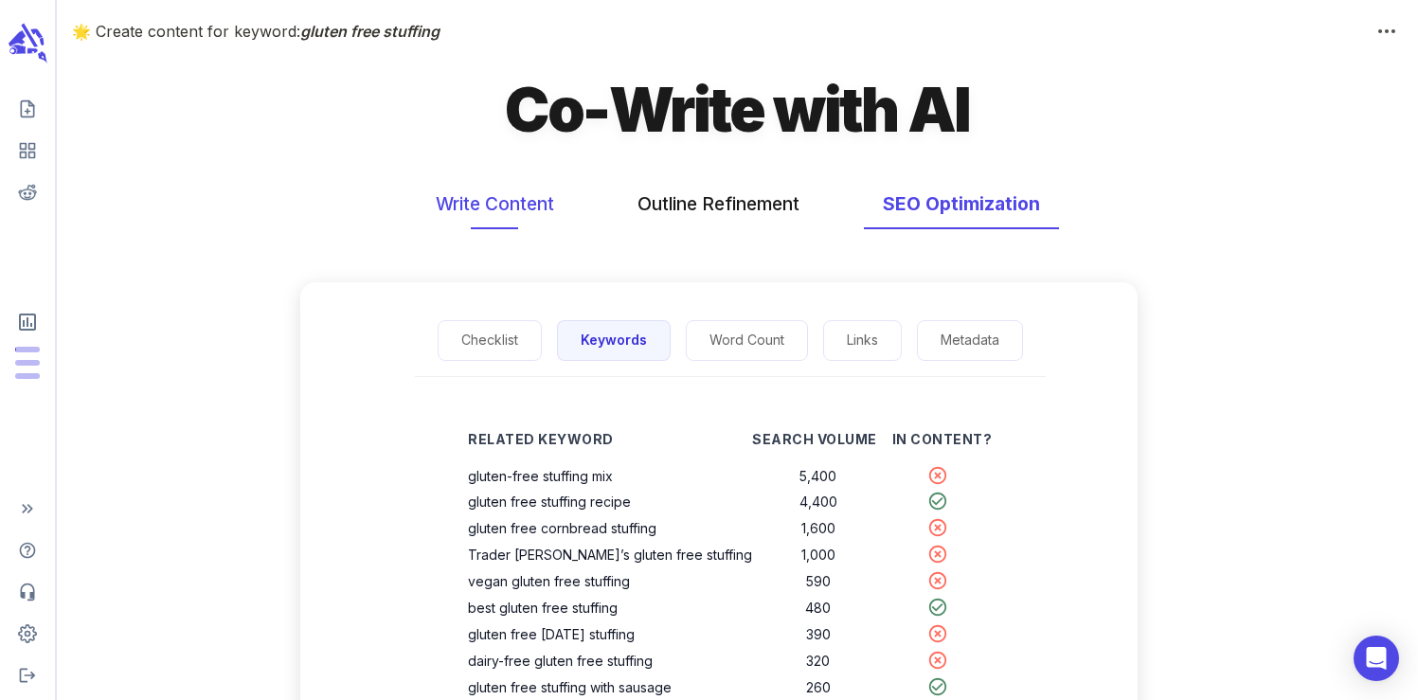
click at [482, 195] on button "Write Content" at bounding box center [495, 204] width 156 height 50
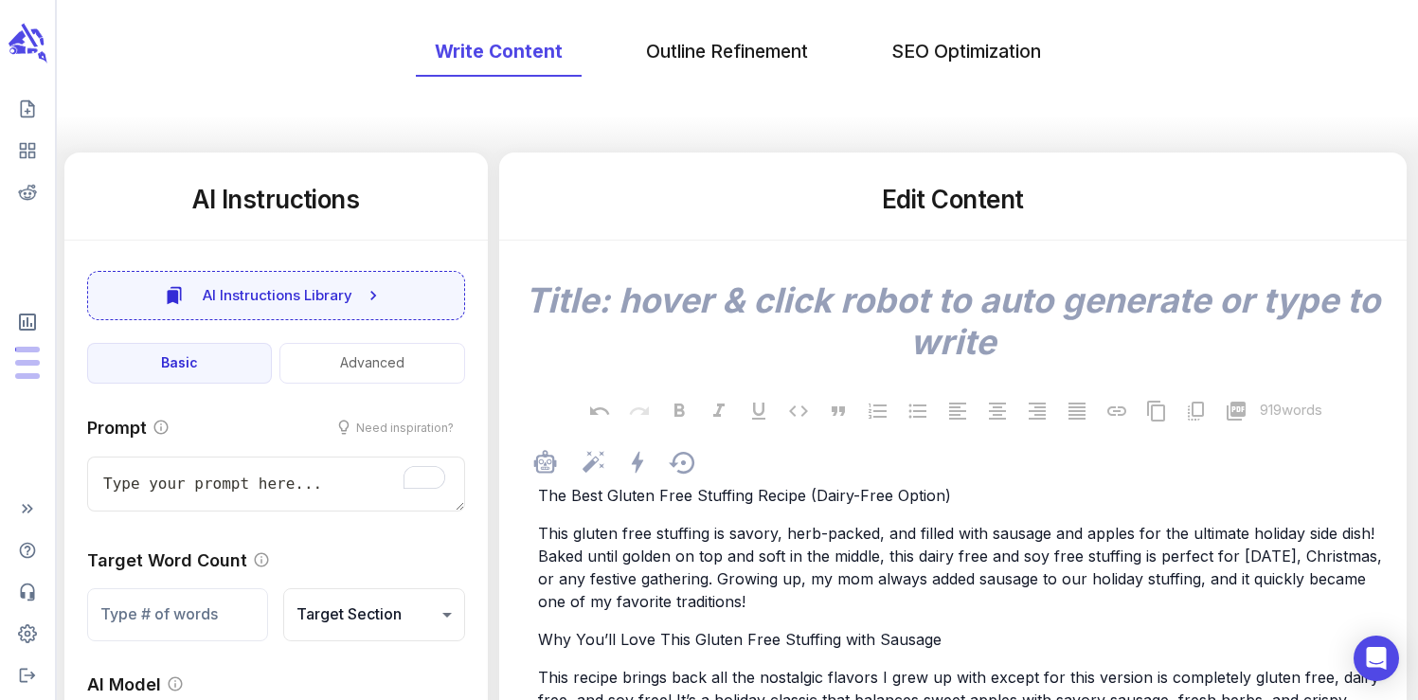
scroll to position [260, 0]
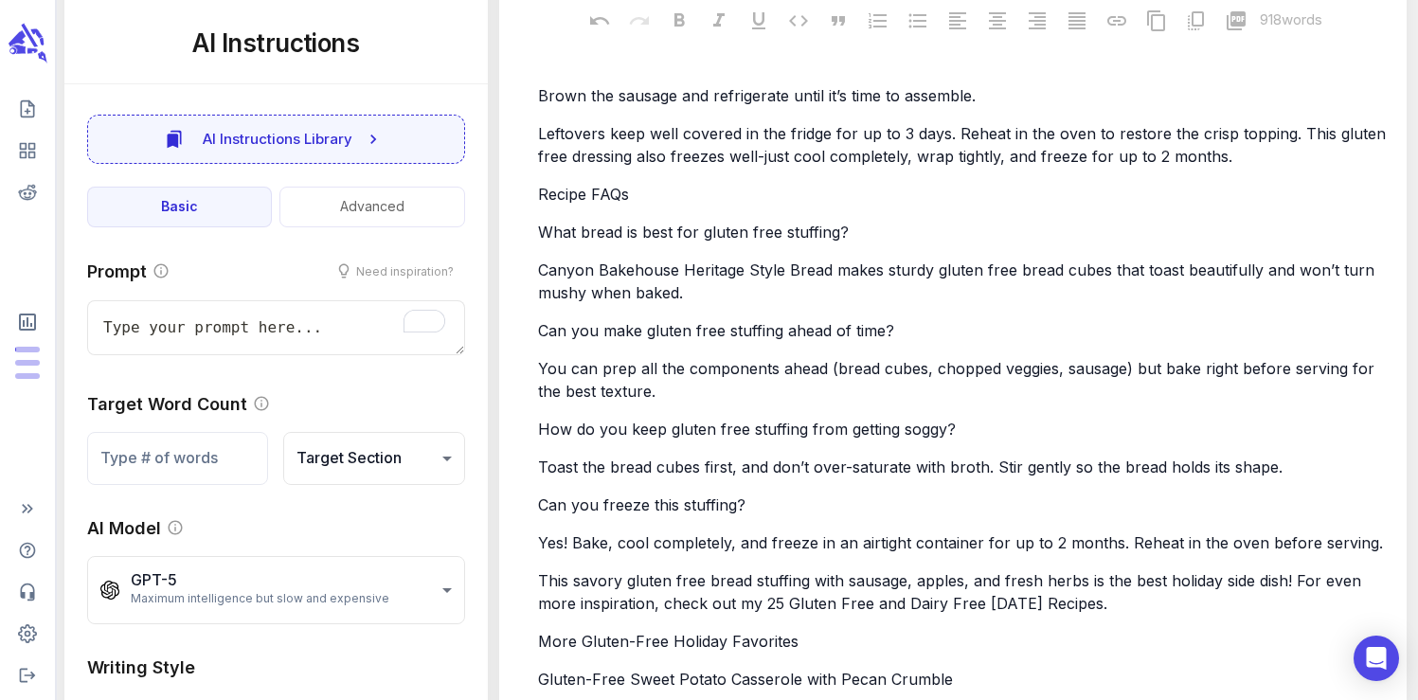
type textarea "x"
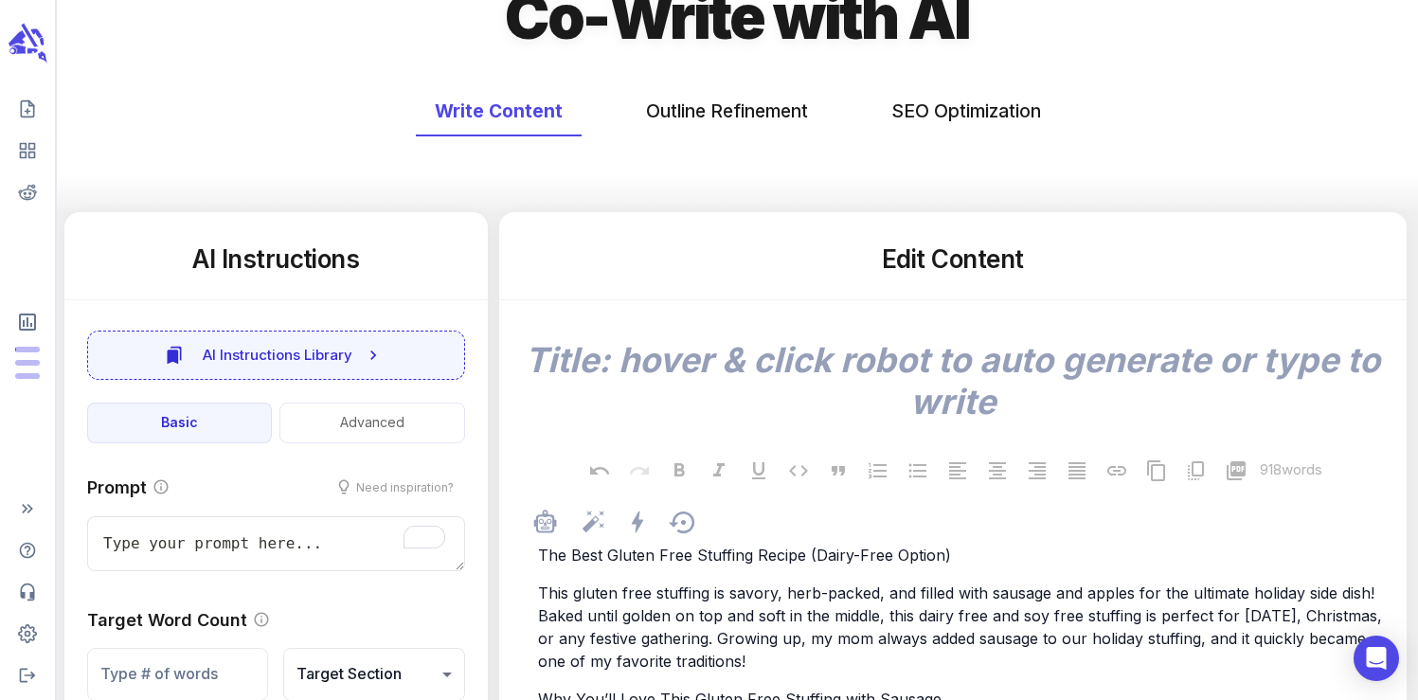
scroll to position [0, 0]
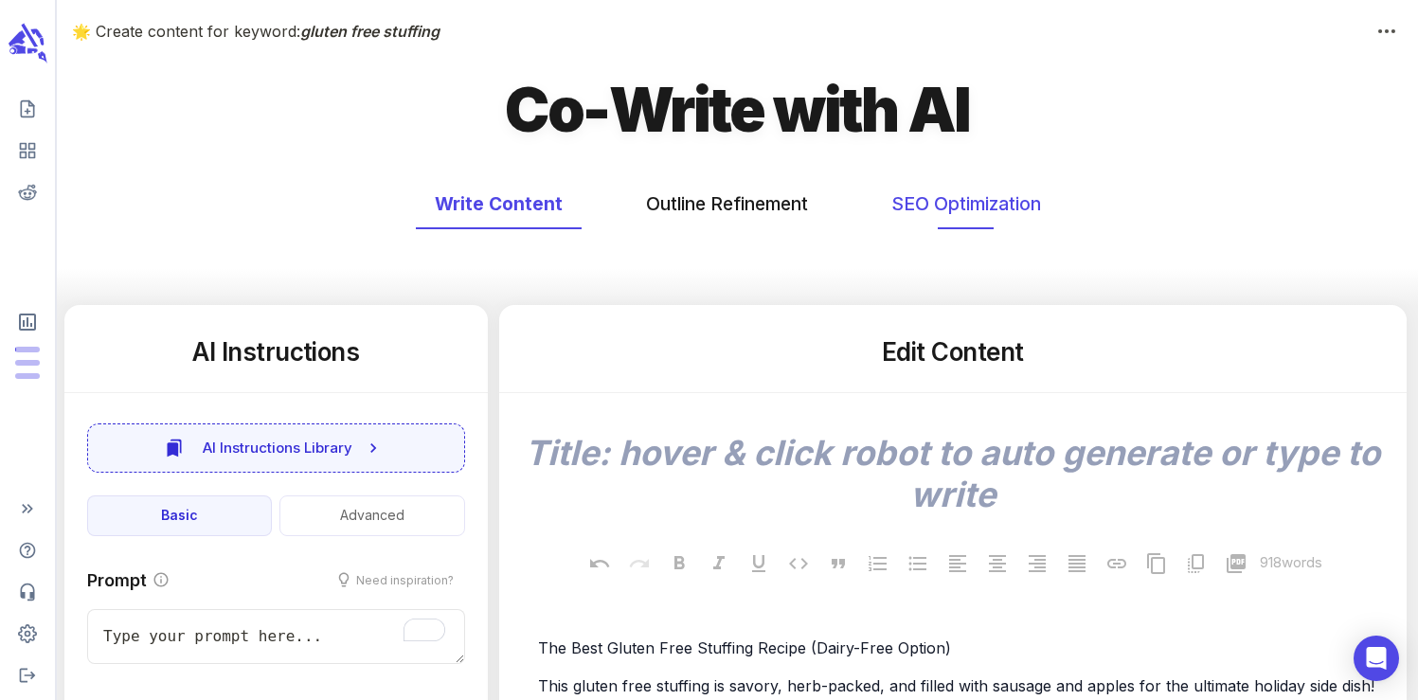
click at [930, 195] on button "SEO Optimization" at bounding box center [967, 204] width 188 height 50
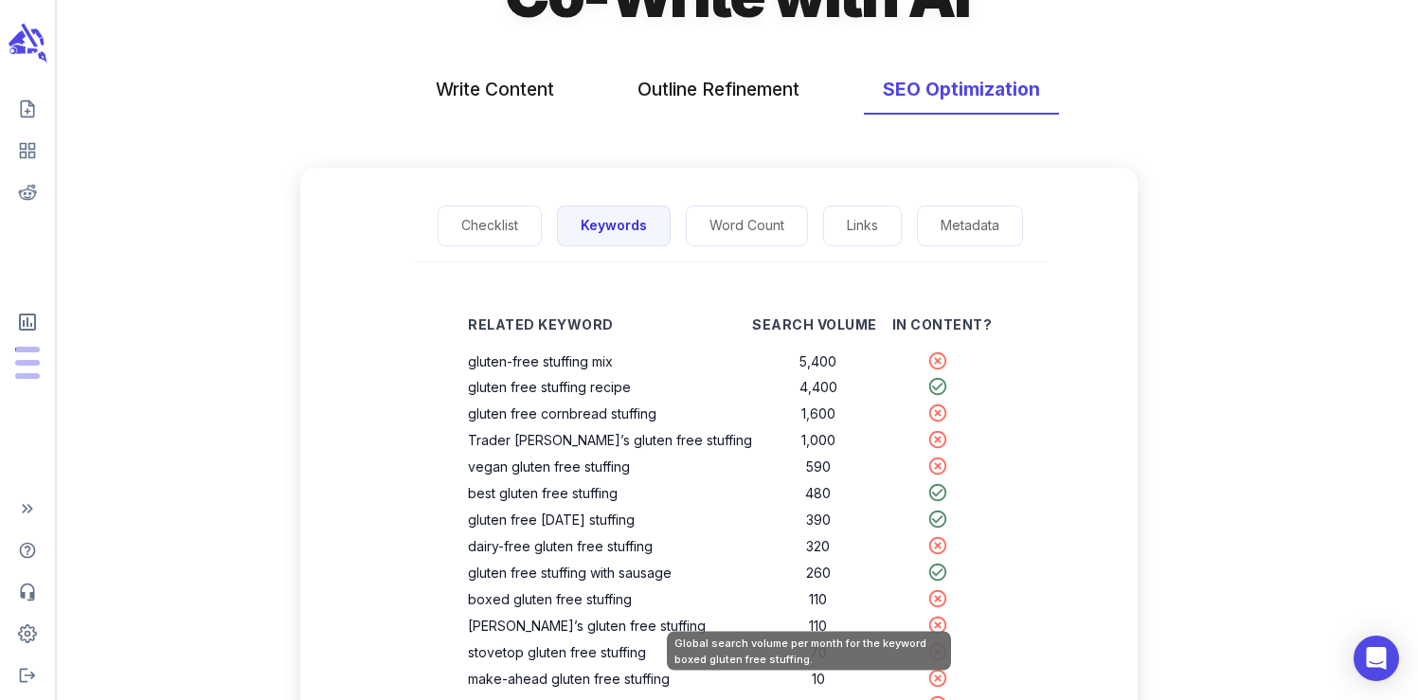
scroll to position [116, 0]
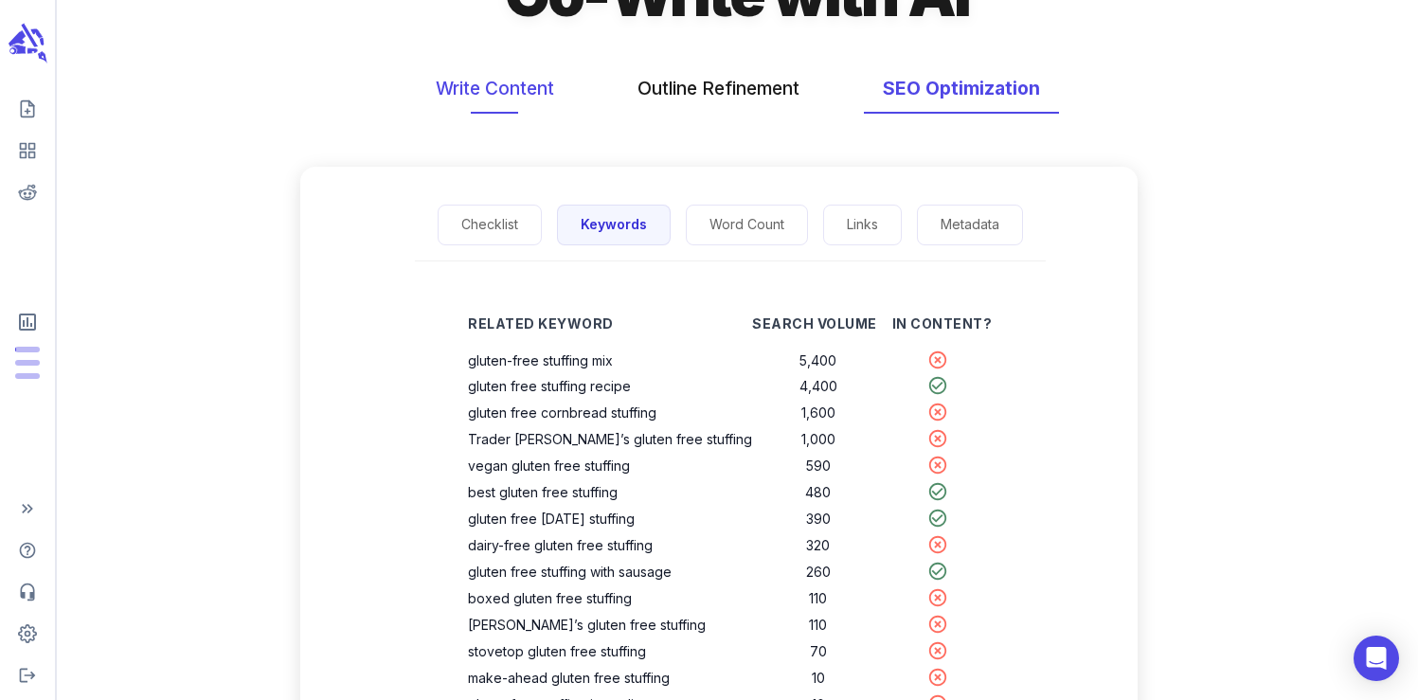
click at [532, 106] on button "Write Content" at bounding box center [495, 88] width 156 height 50
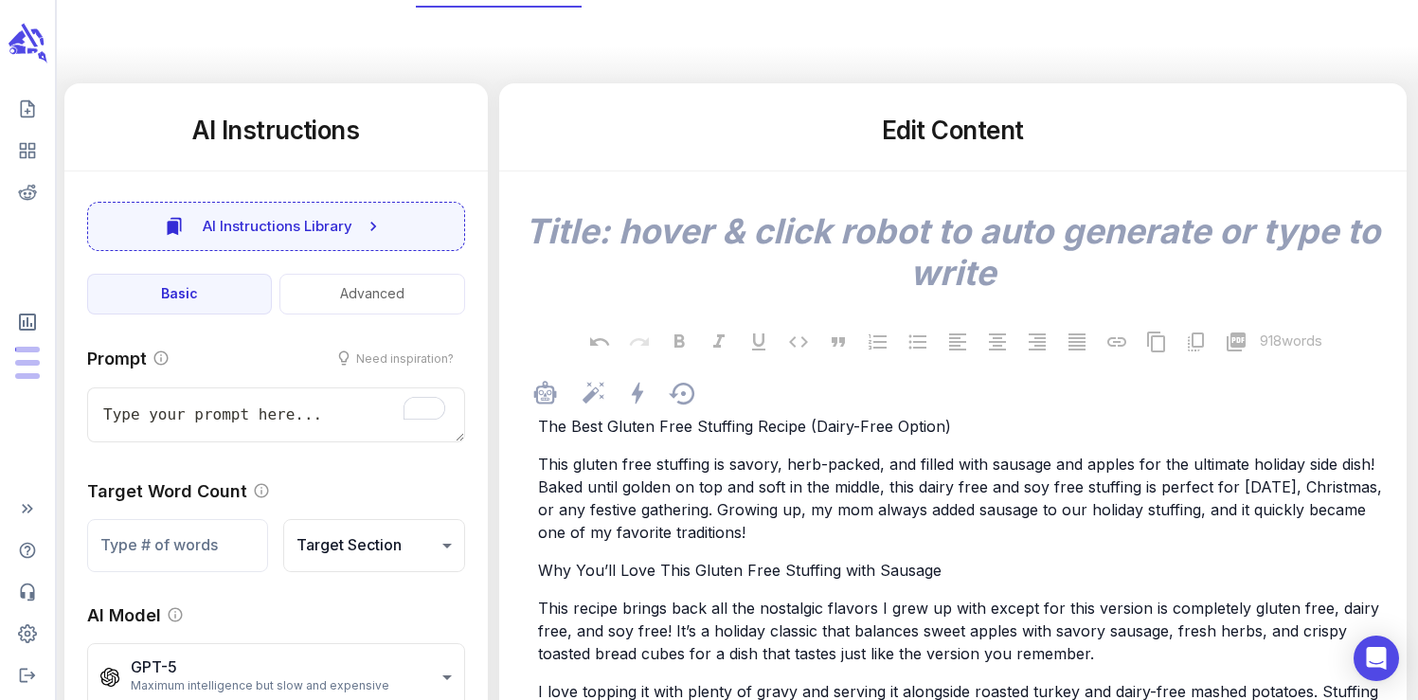
scroll to position [237, 0]
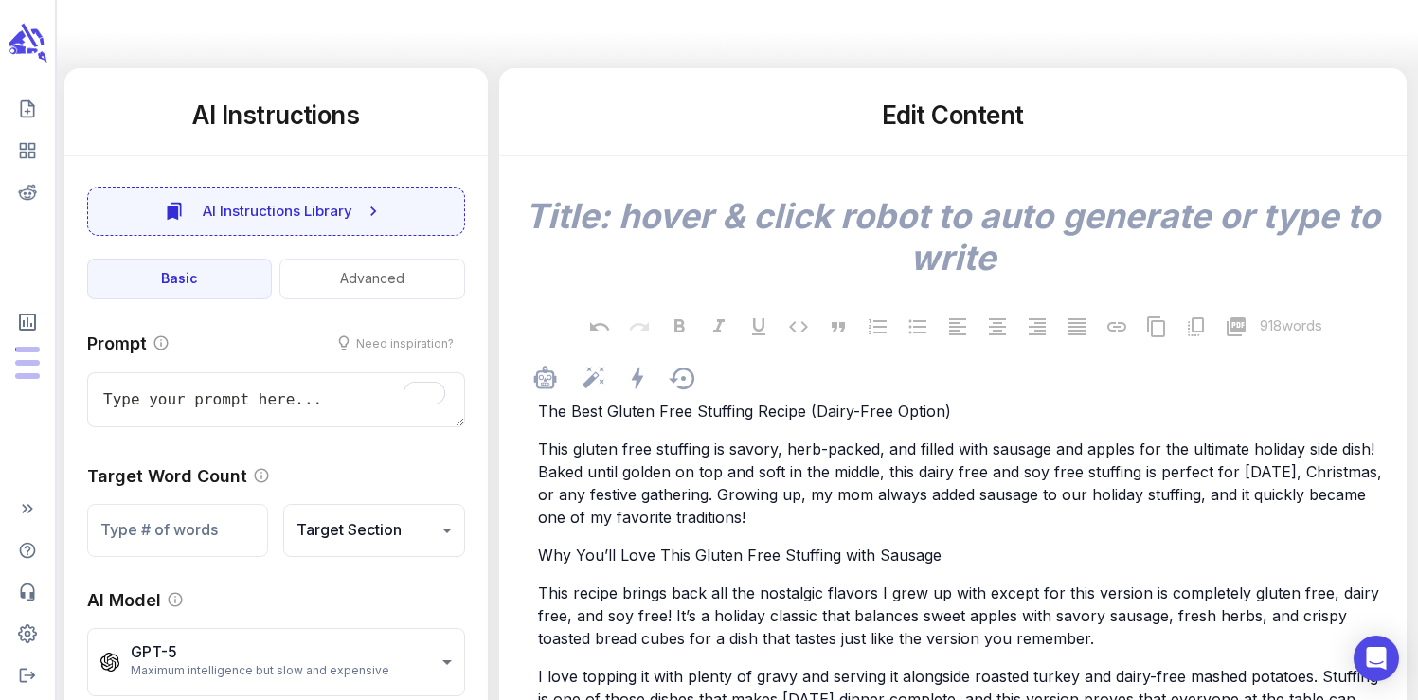
click at [669, 512] on span "This gluten free stuffing is savory, herb-packed, and filled with sausage and a…" at bounding box center [962, 483] width 849 height 87
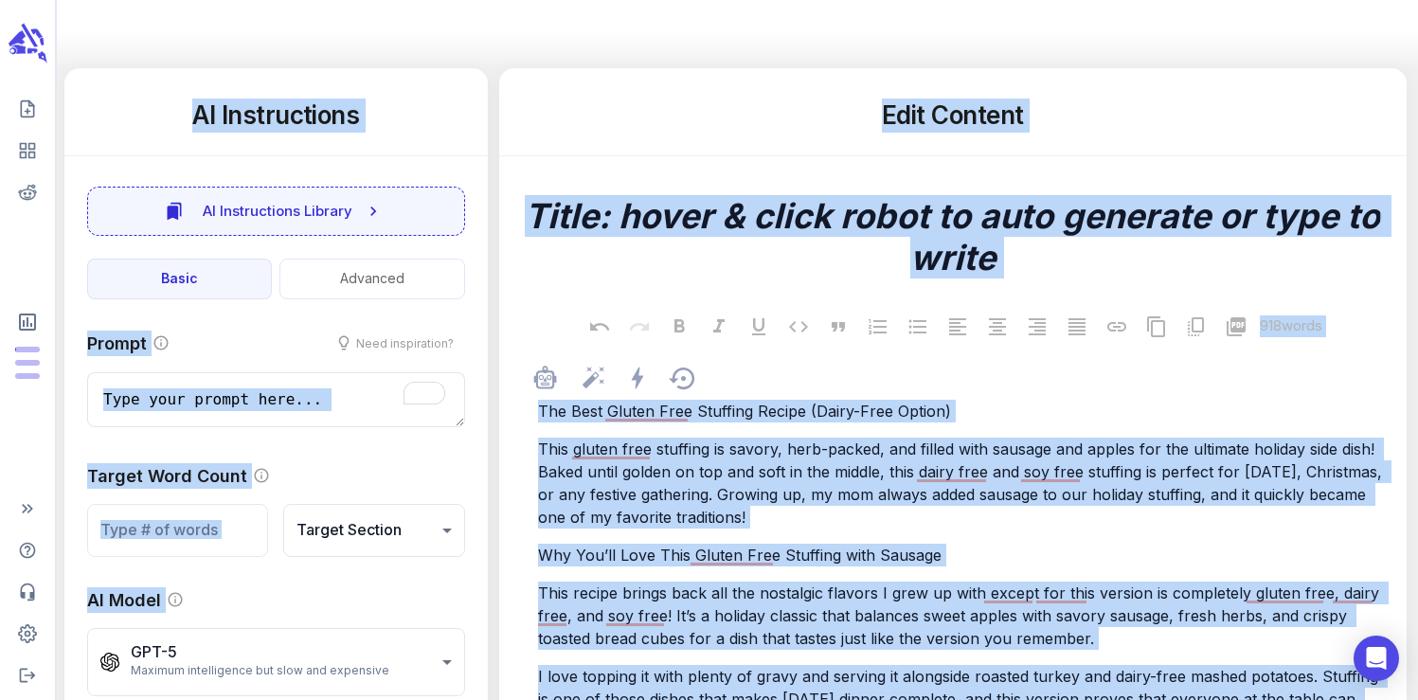
click at [669, 512] on span "This gluten free stuffing is savory, herb-packed, and filled with sausage and a…" at bounding box center [962, 483] width 849 height 87
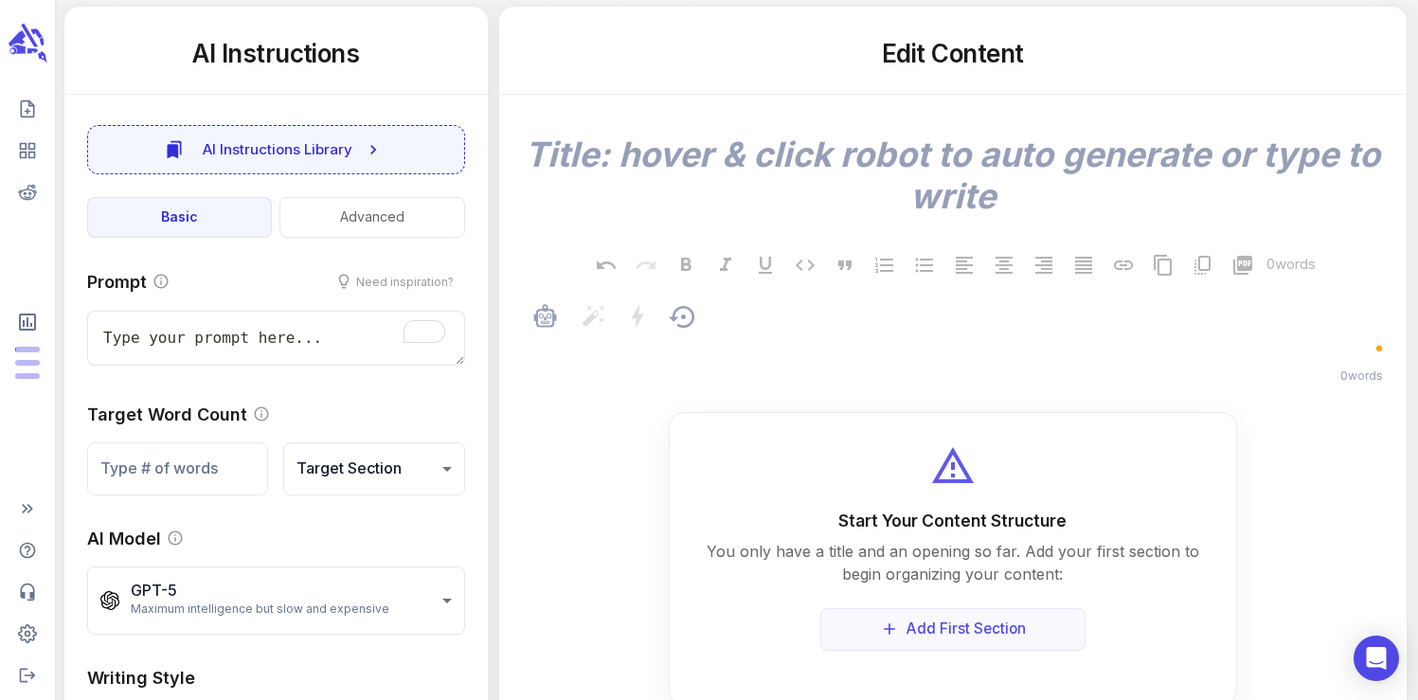
scroll to position [279, 0]
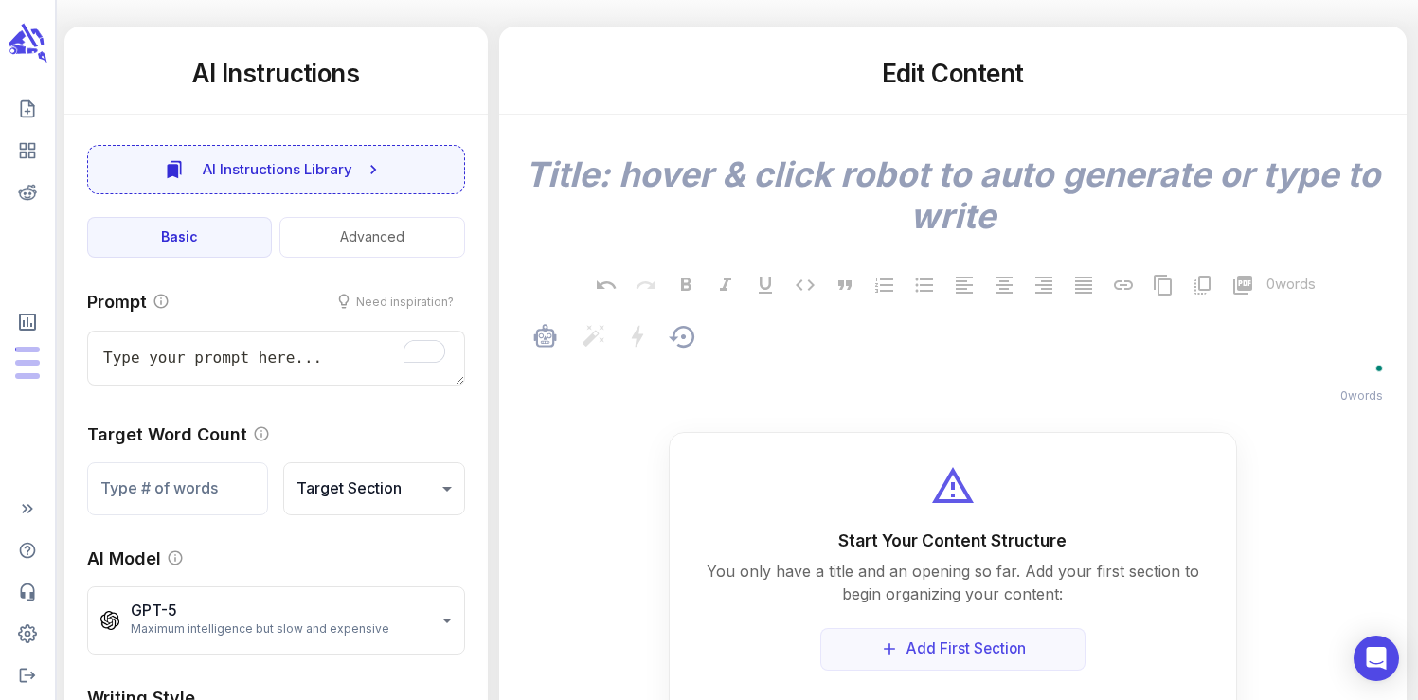
click at [671, 363] on p "﻿" at bounding box center [962, 369] width 849 height 23
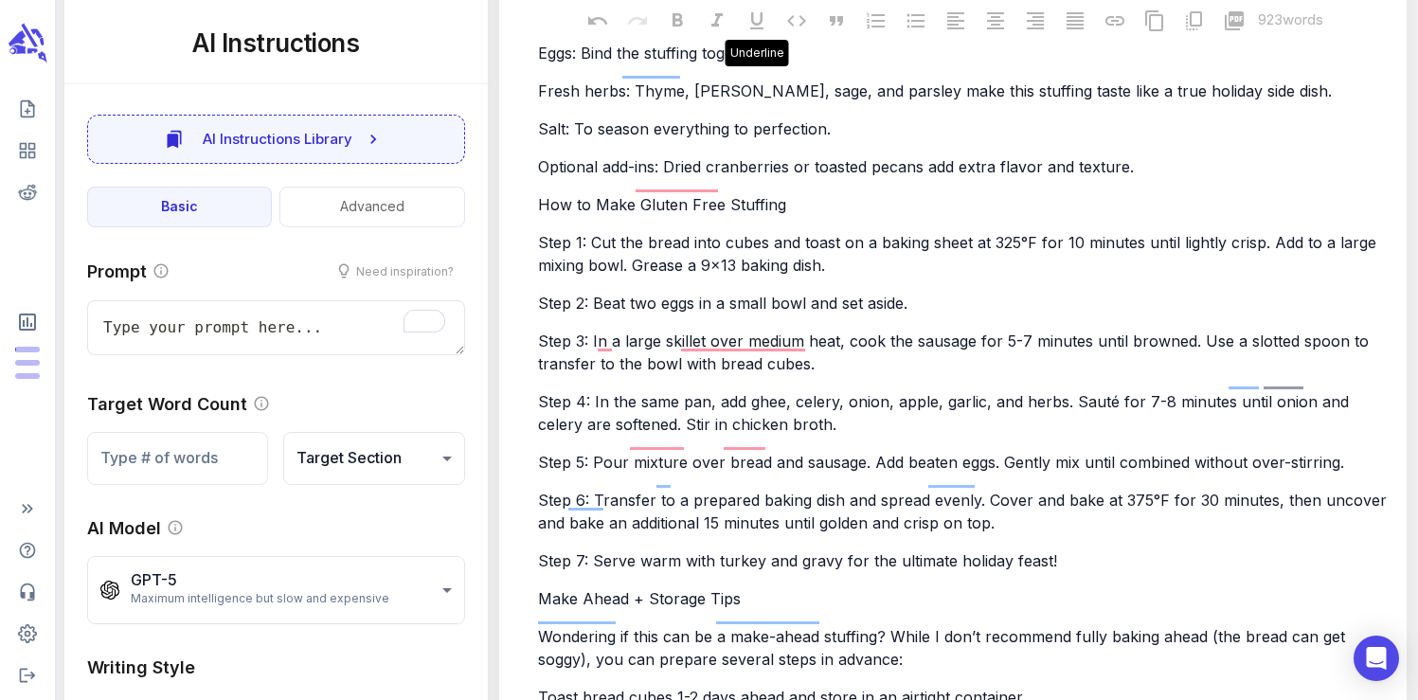
scroll to position [0, 0]
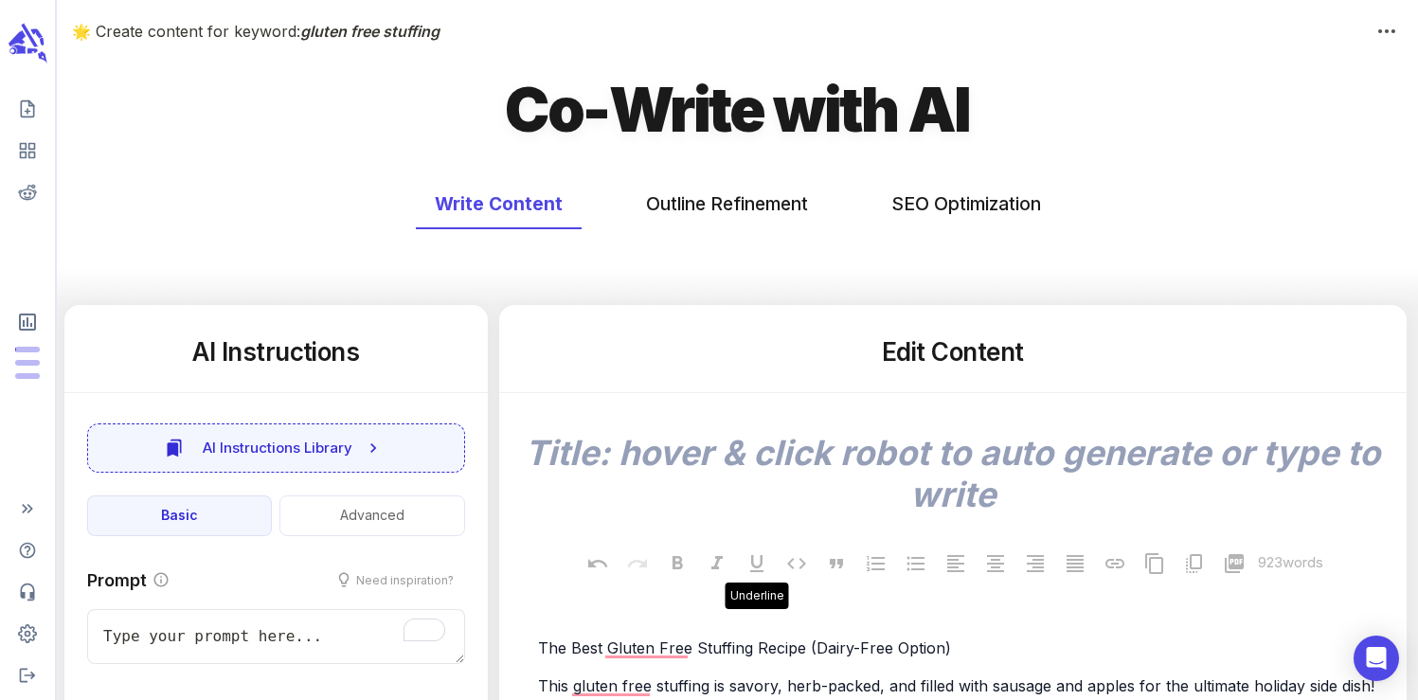
type textarea "x"
click at [1009, 209] on button "SEO Optimization" at bounding box center [967, 204] width 188 height 50
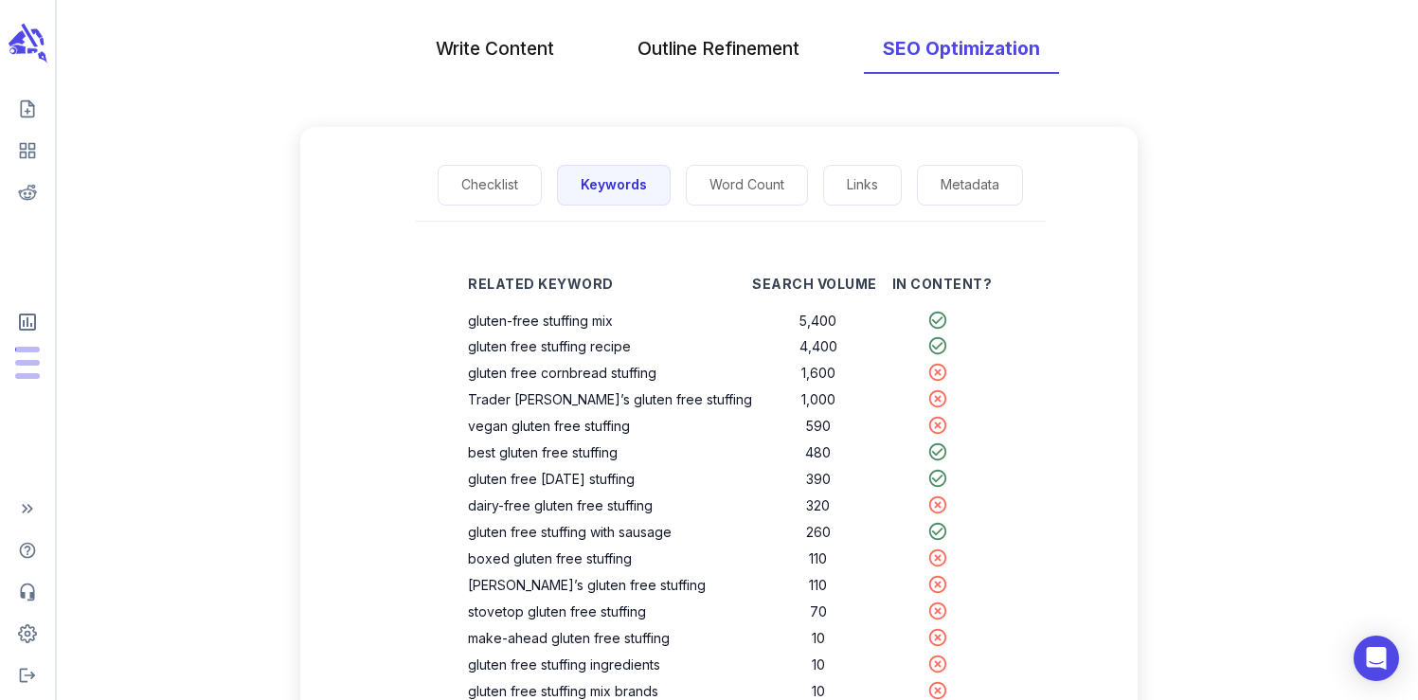
scroll to position [162, 0]
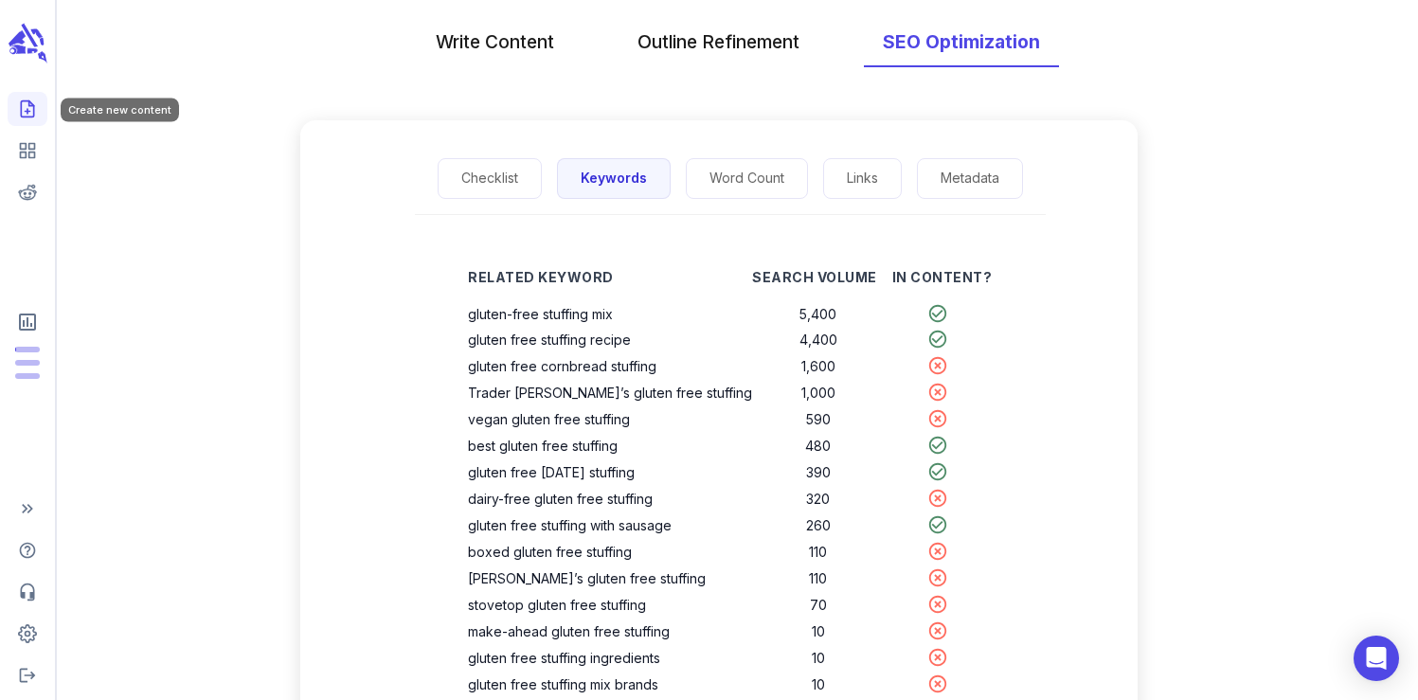
click at [21, 116] on icon "Create new content" at bounding box center [27, 109] width 12 height 16
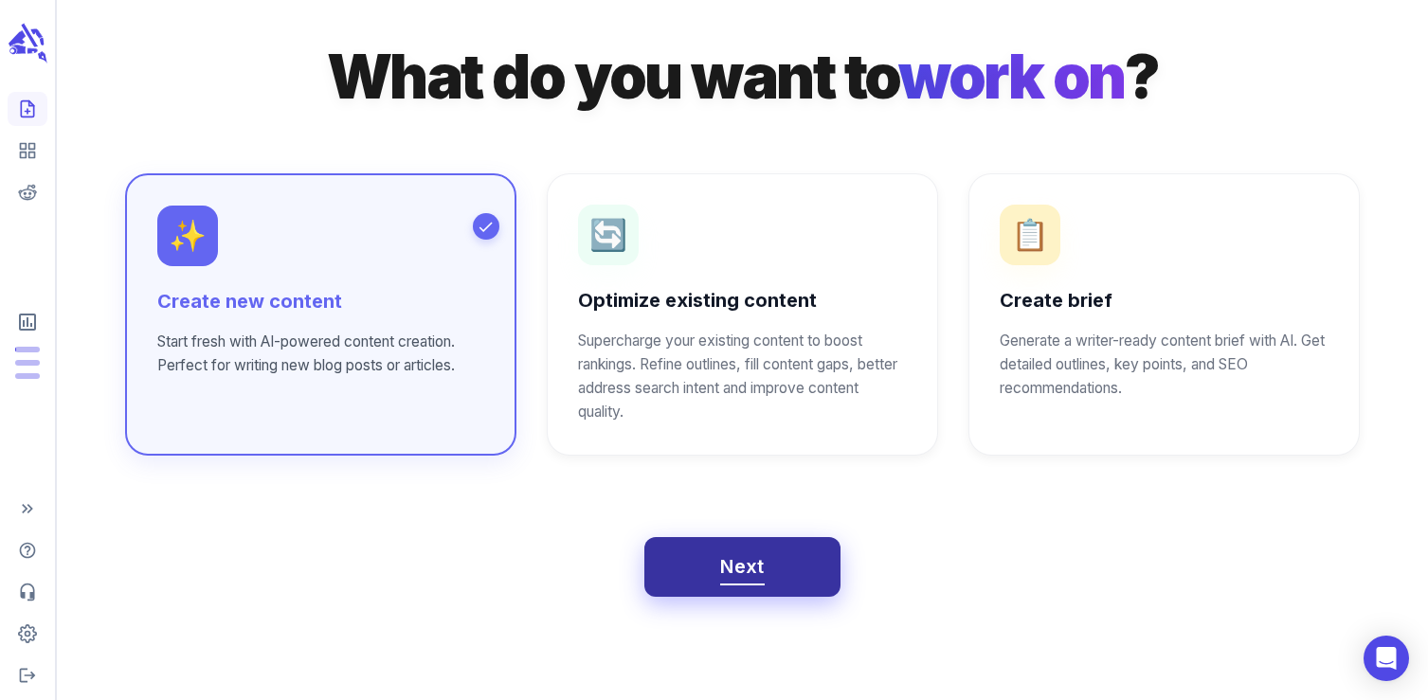
click at [766, 578] on button "Next" at bounding box center [742, 567] width 196 height 61
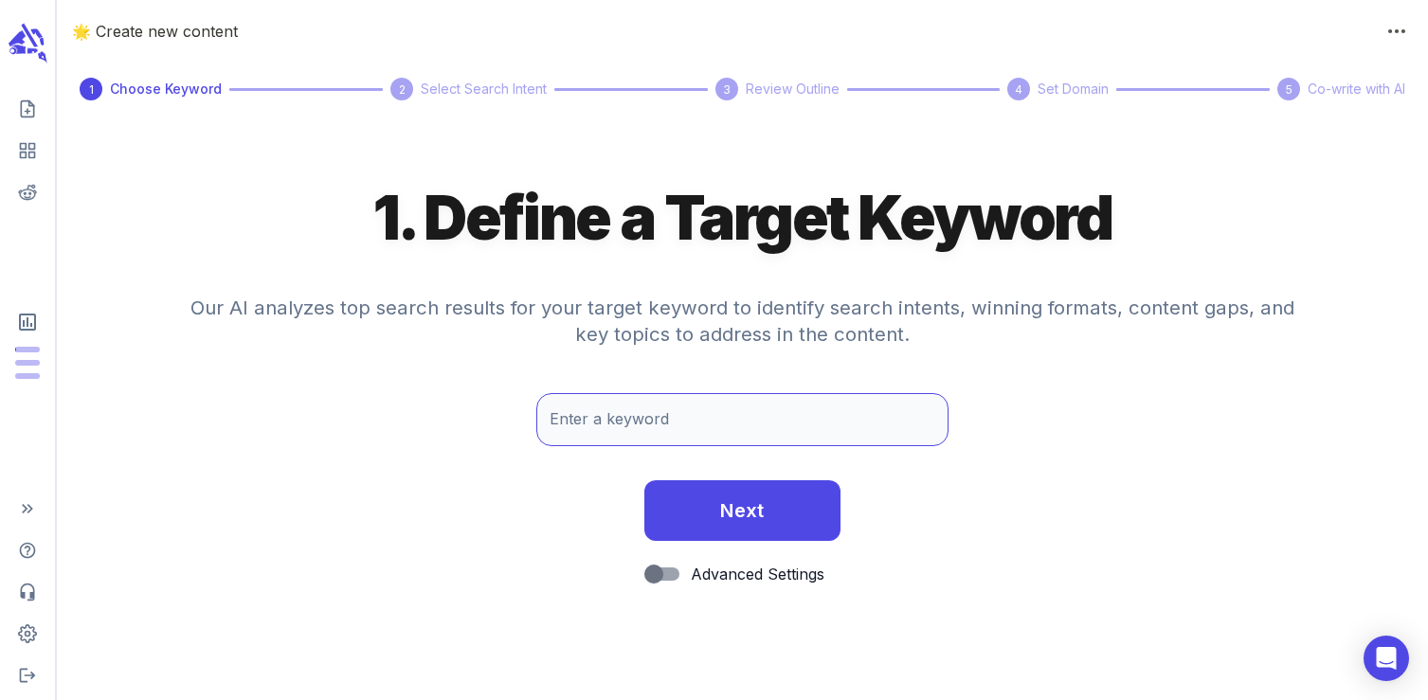
click at [621, 419] on input "Enter a keyword" at bounding box center [741, 419] width 411 height 53
type input "pumpkin overnight oats"
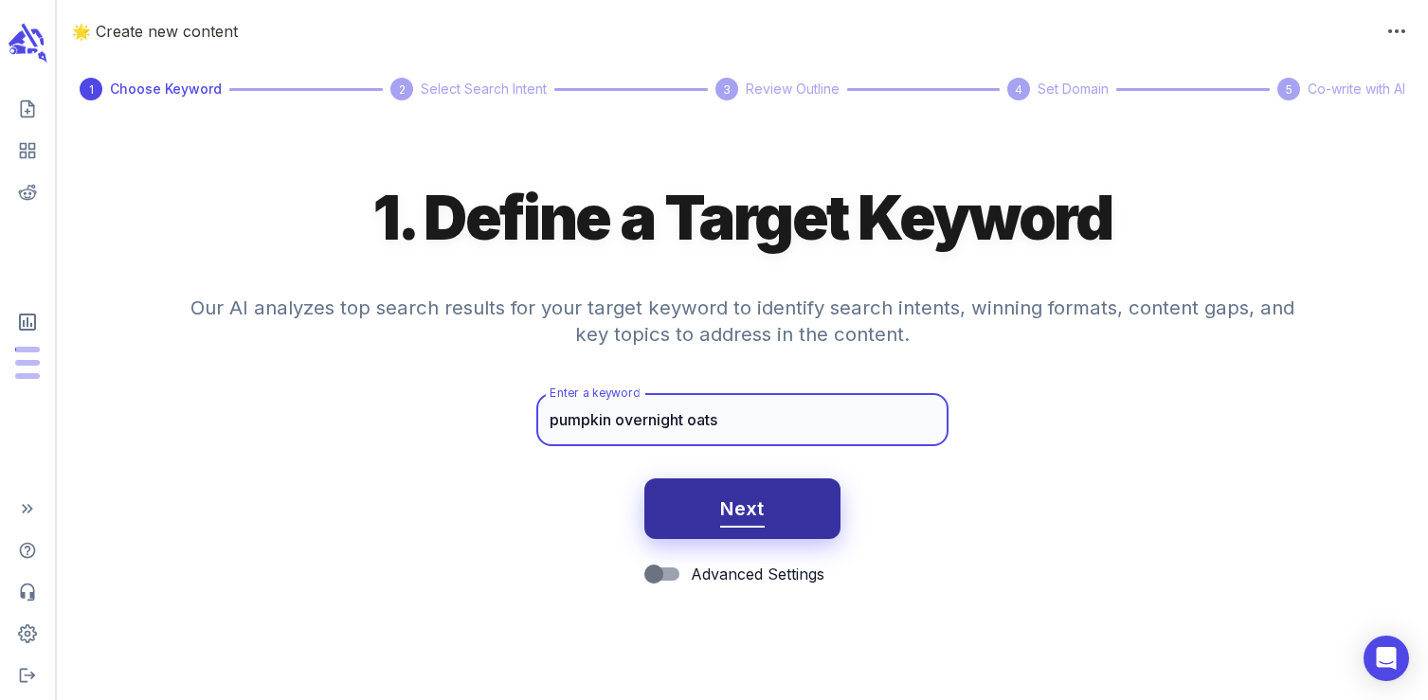
click at [748, 529] on button "Next" at bounding box center [742, 508] width 196 height 61
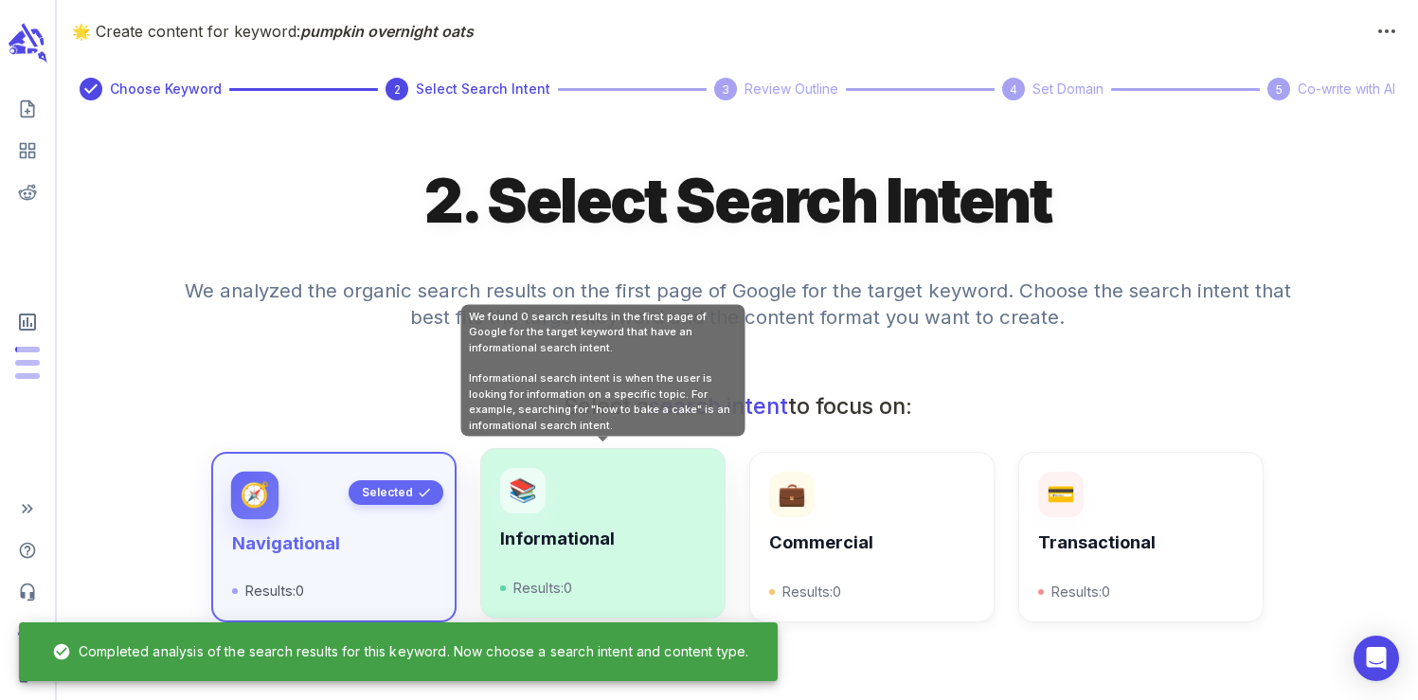
click at [554, 547] on h6 "Informational" at bounding box center [602, 539] width 205 height 21
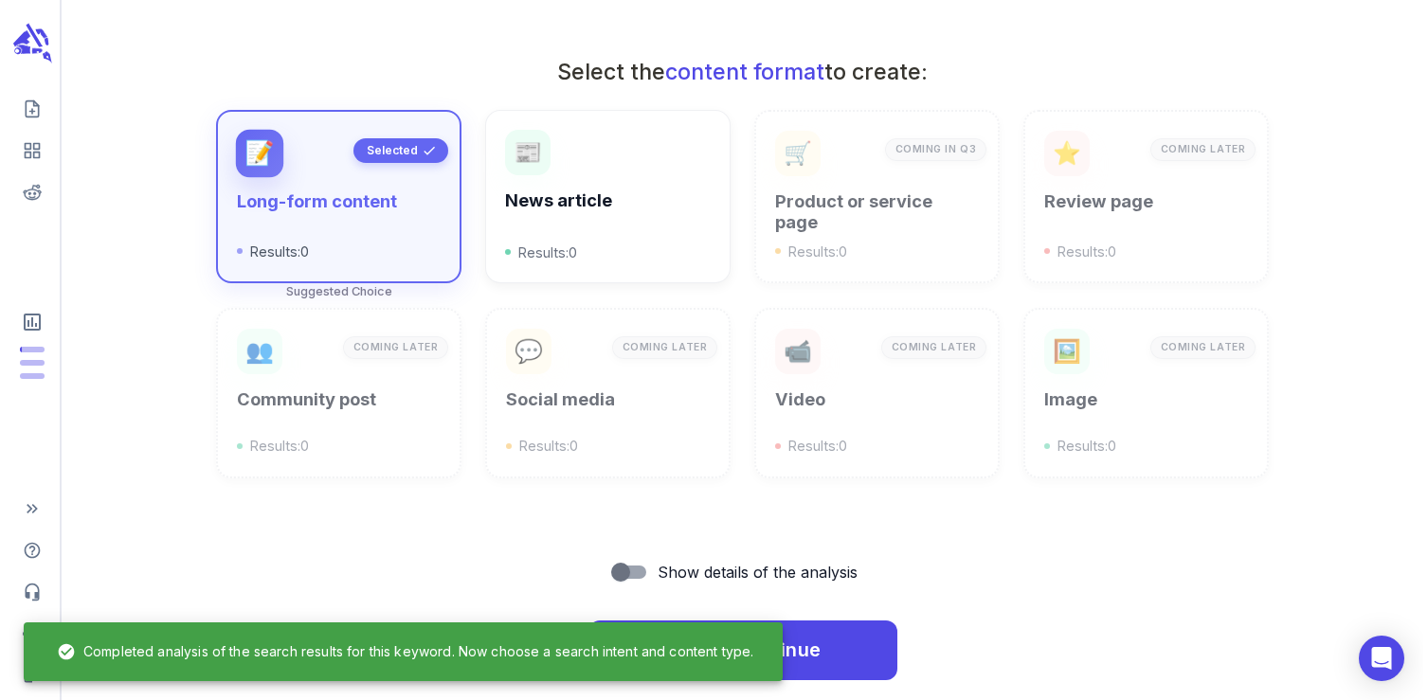
scroll to position [679, 0]
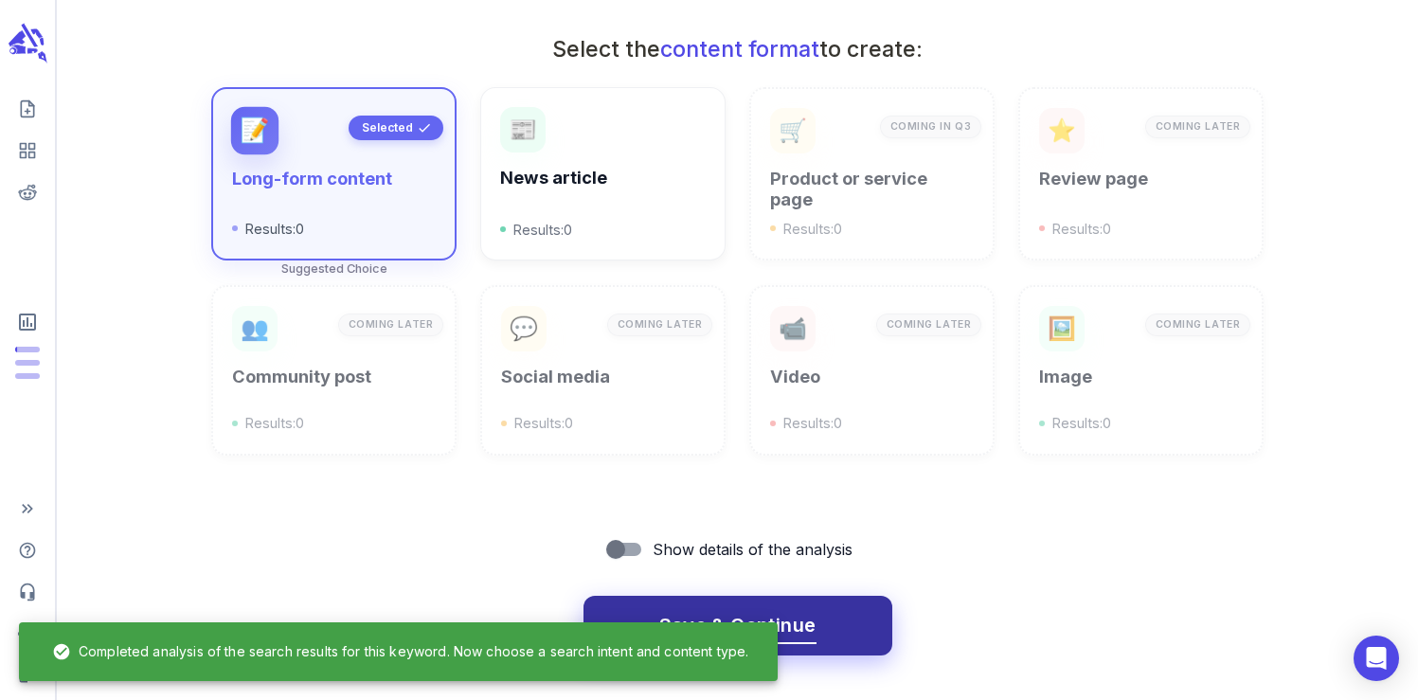
click at [713, 611] on span "Save & Continue" at bounding box center [737, 625] width 157 height 33
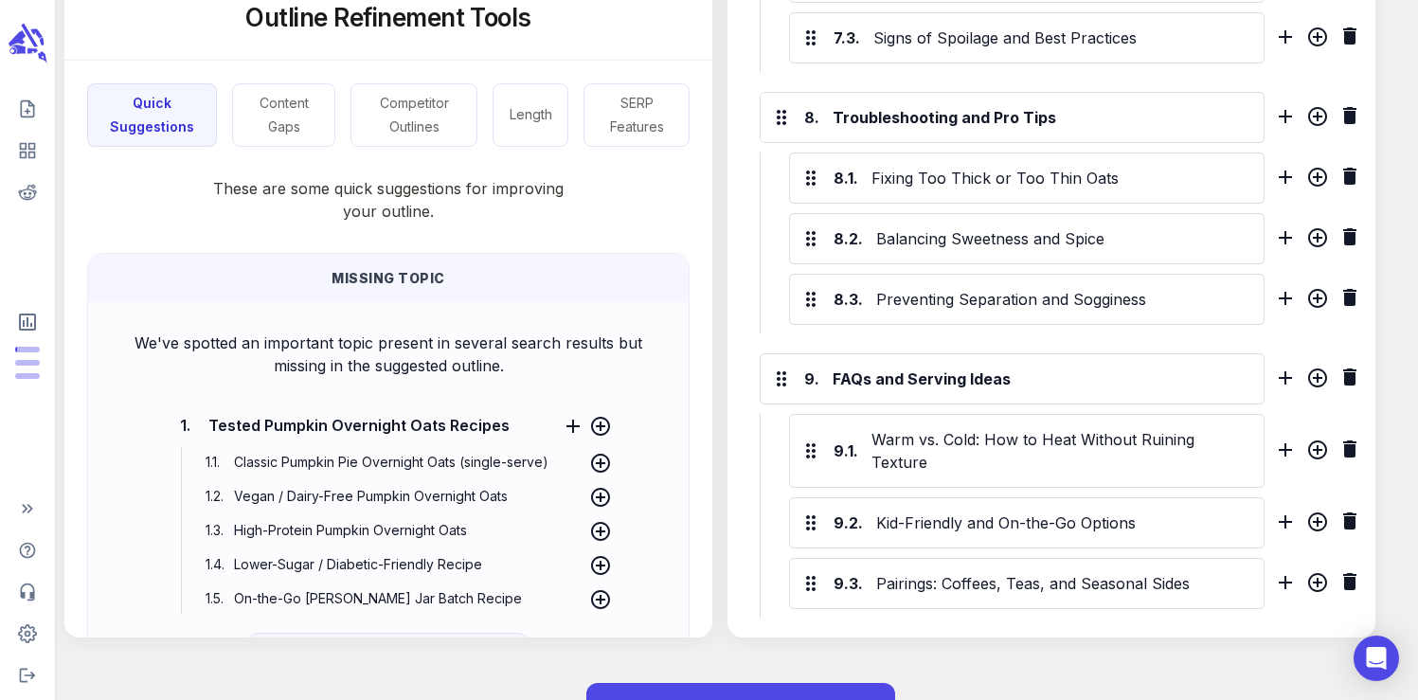
scroll to position [2616, 0]
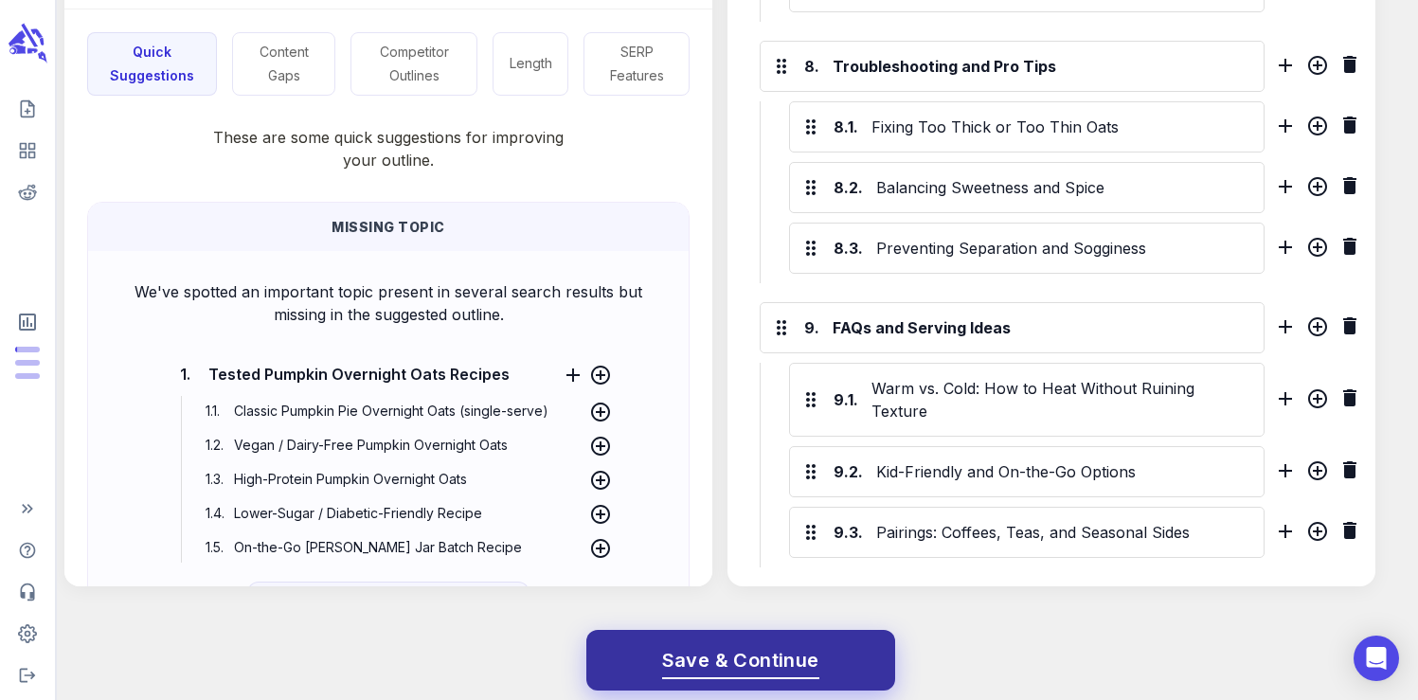
click at [785, 644] on span "Save & Continue" at bounding box center [740, 660] width 157 height 33
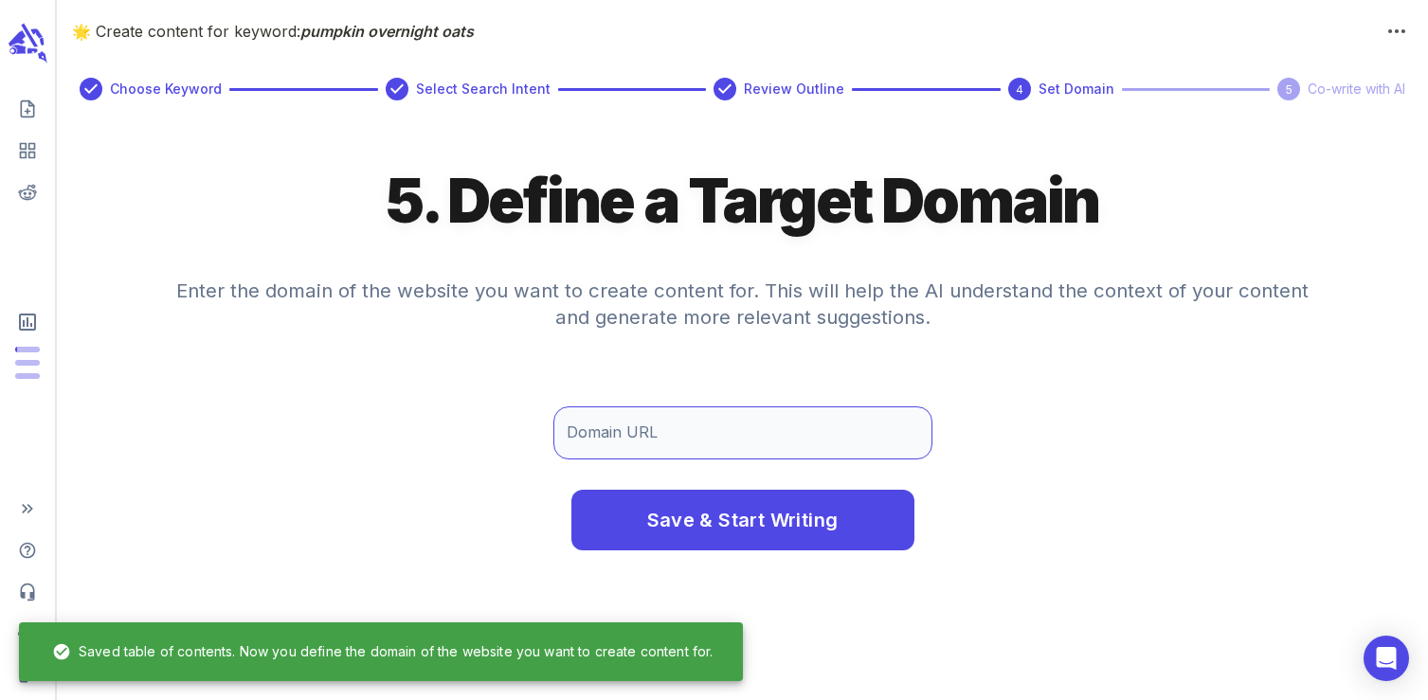
click at [669, 427] on input "Domain URL" at bounding box center [742, 432] width 379 height 53
type input "[DOMAIN_NAME]"
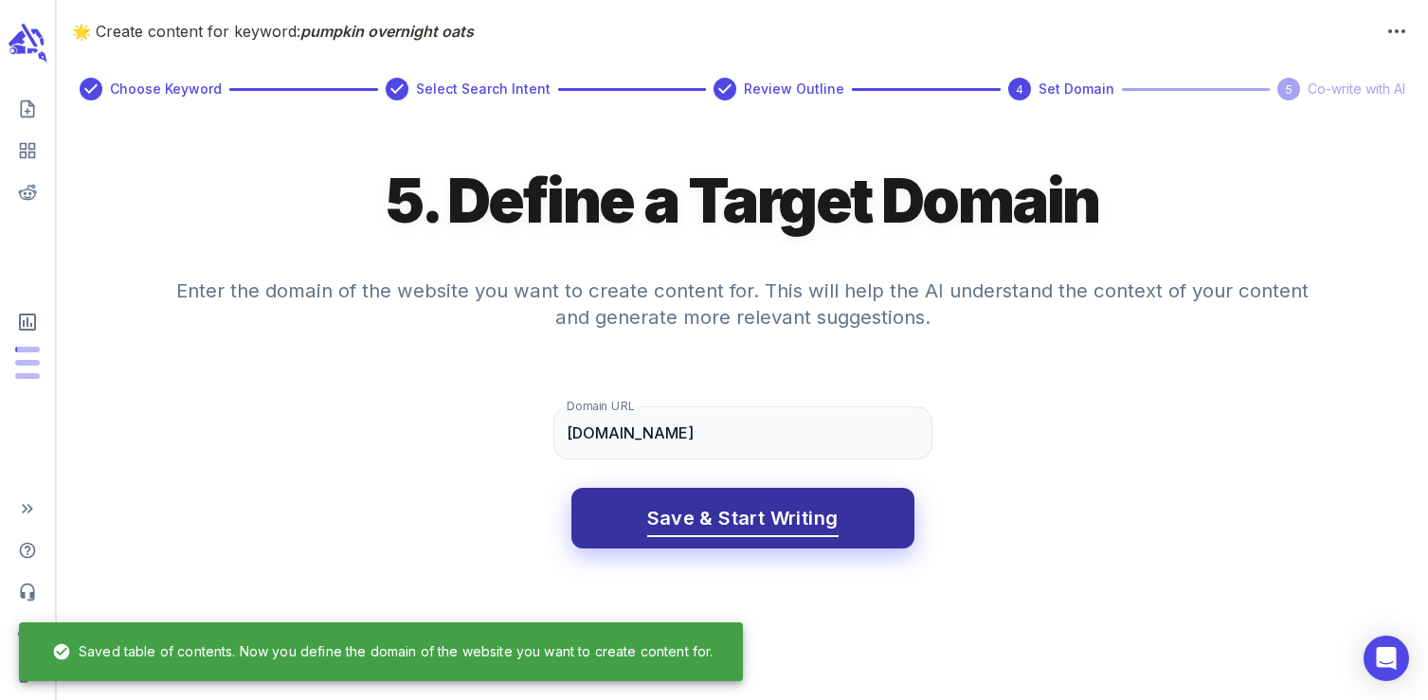
click at [694, 530] on span "Save & Start Writing" at bounding box center [742, 518] width 191 height 33
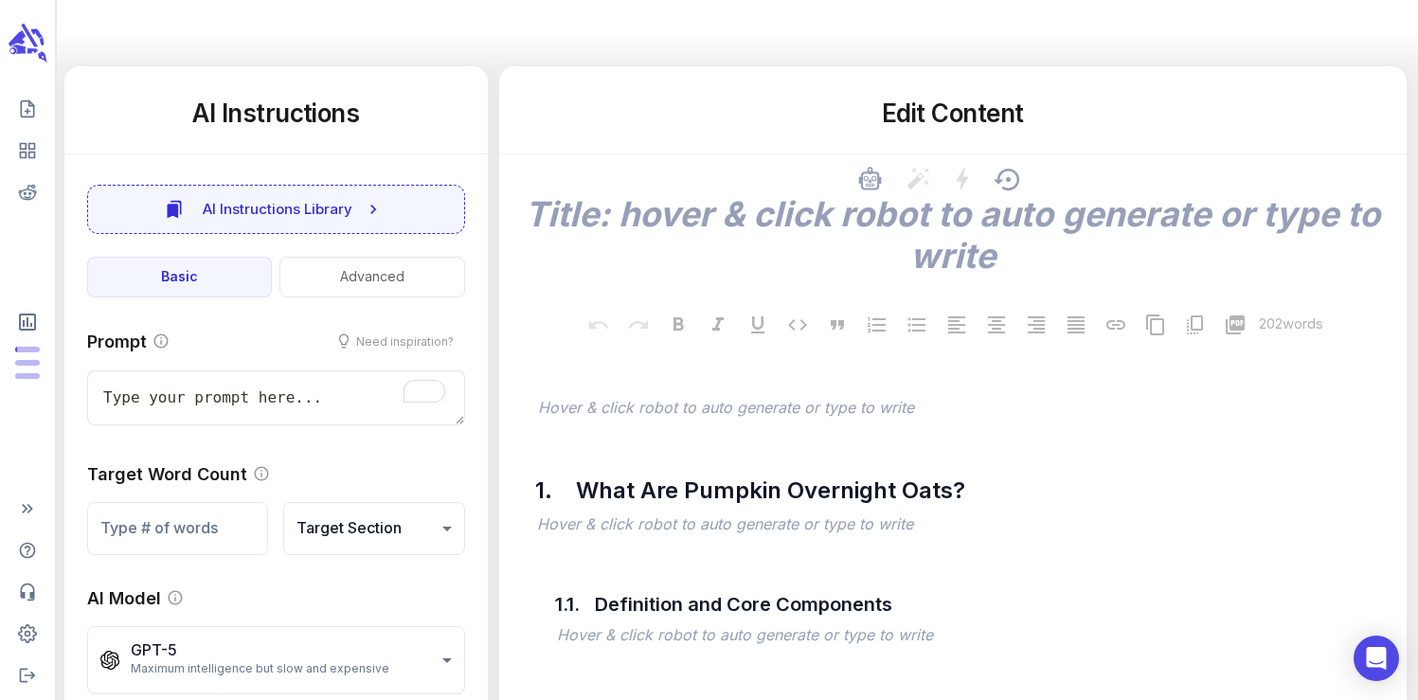
scroll to position [255, 0]
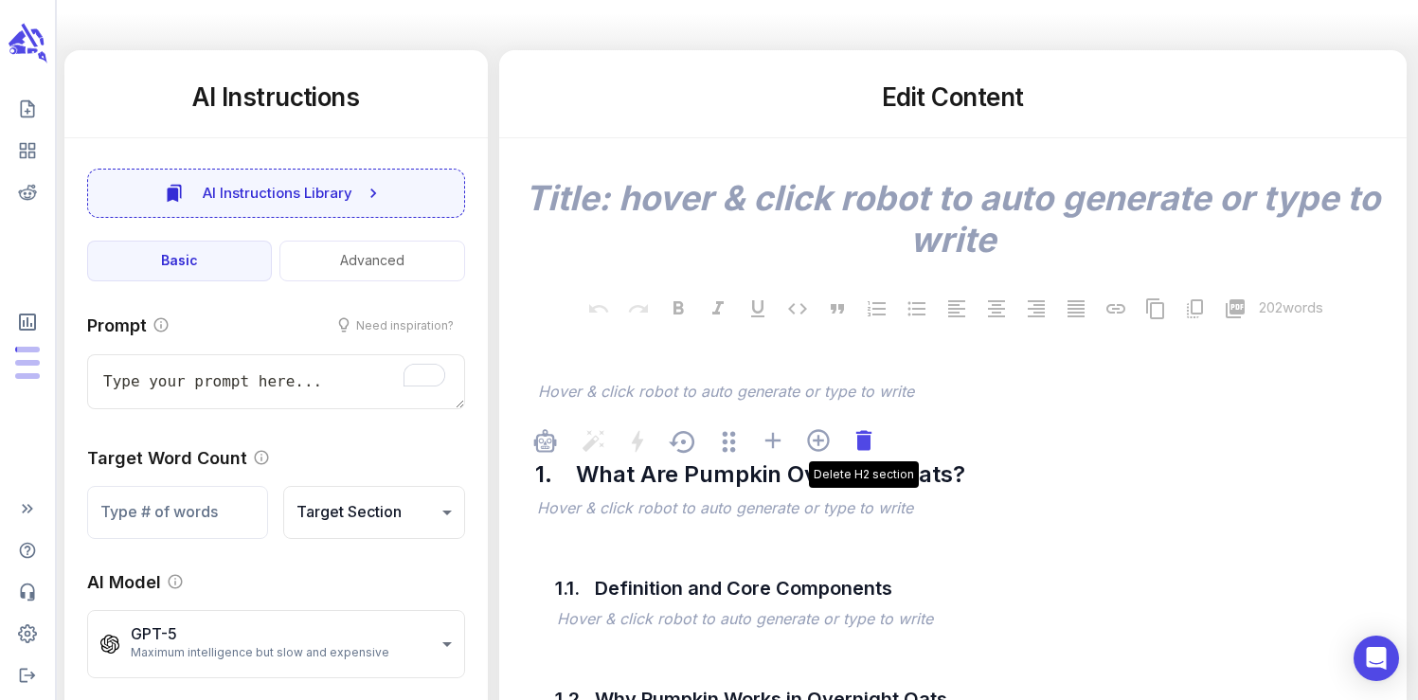
click at [873, 445] on icon at bounding box center [864, 440] width 27 height 27
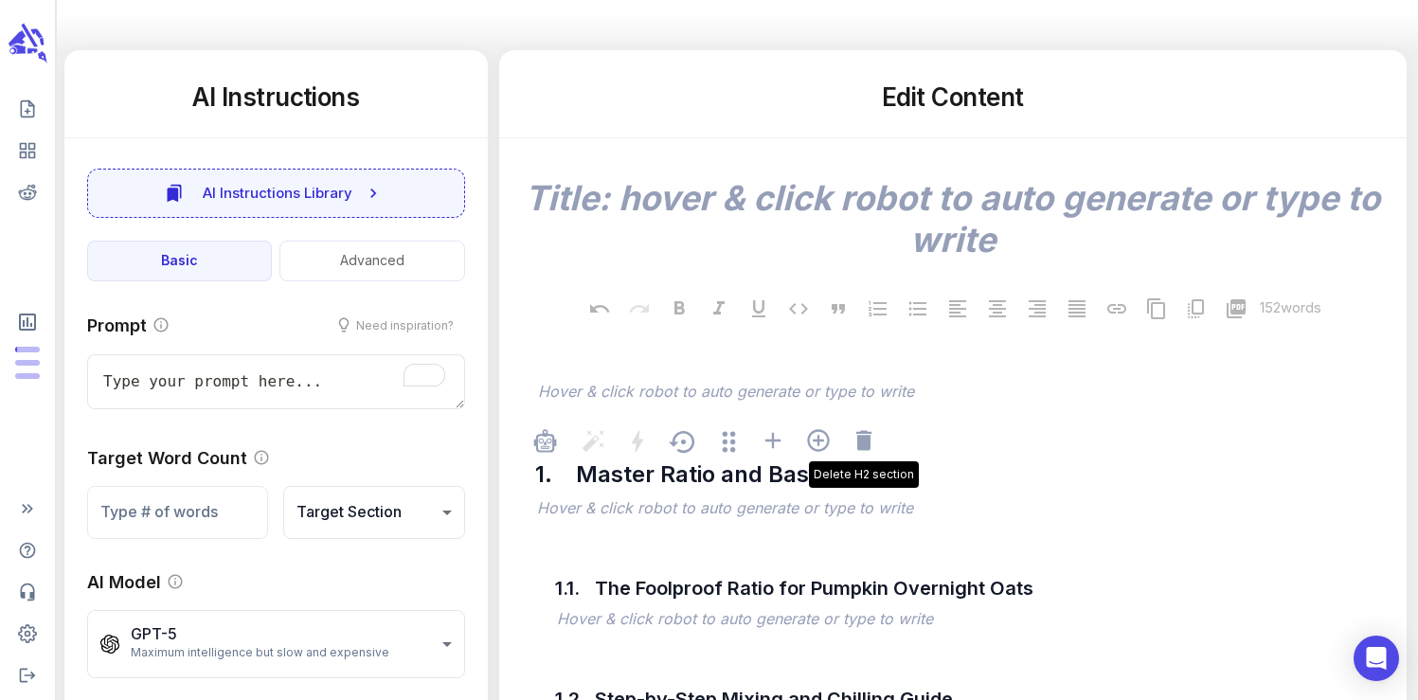
click at [873, 445] on icon at bounding box center [864, 440] width 27 height 27
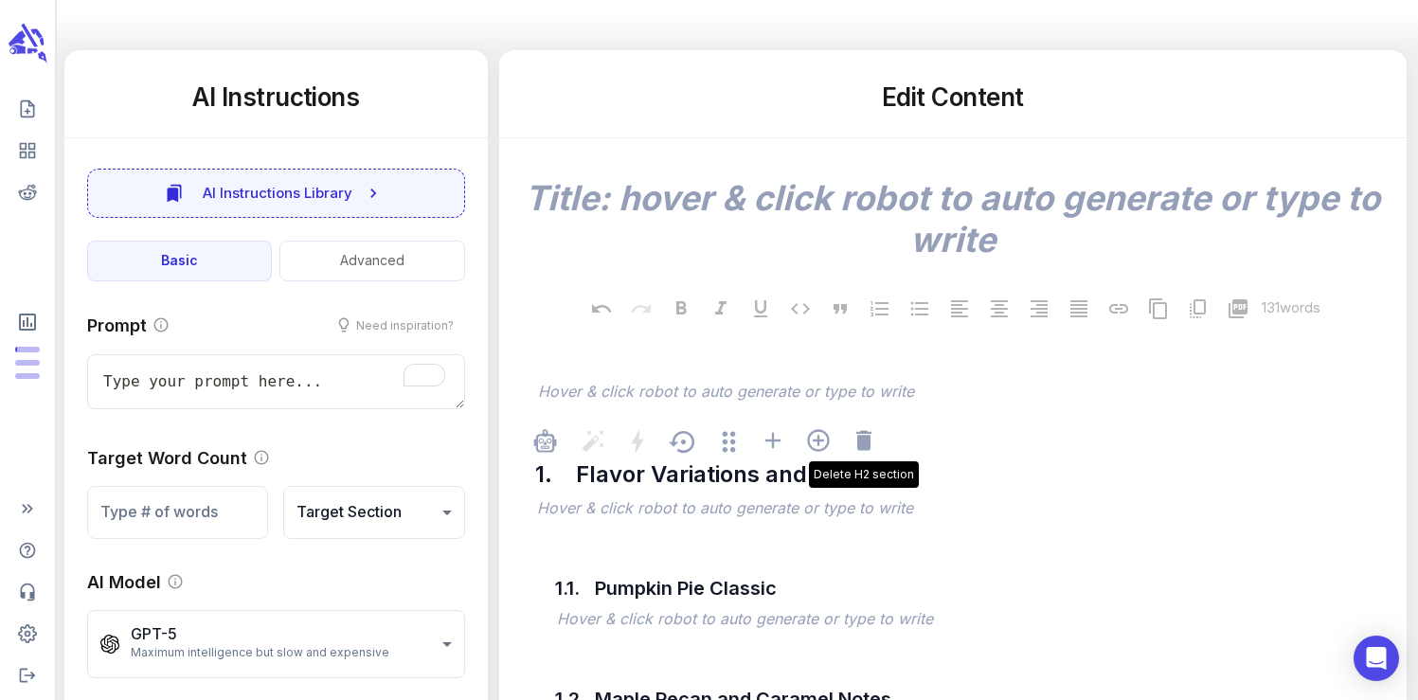
click at [873, 445] on icon at bounding box center [864, 440] width 27 height 27
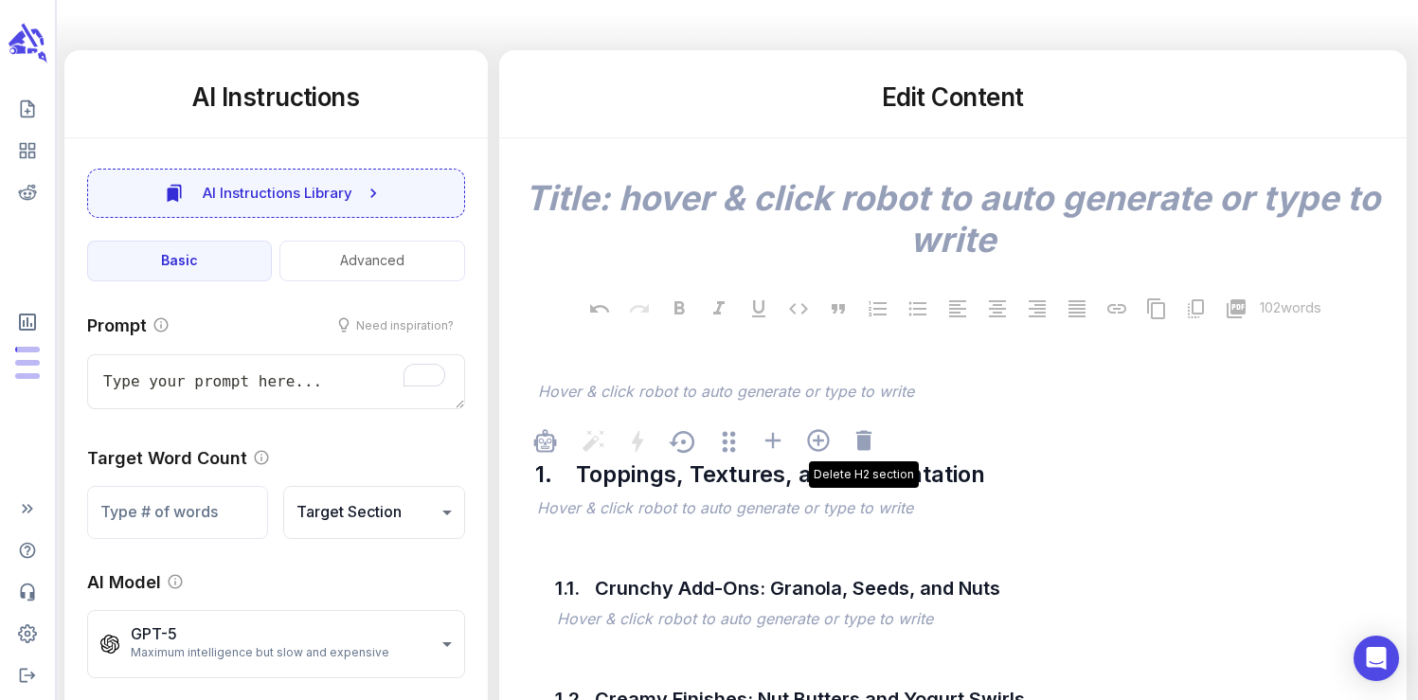
click at [873, 445] on icon at bounding box center [864, 440] width 27 height 27
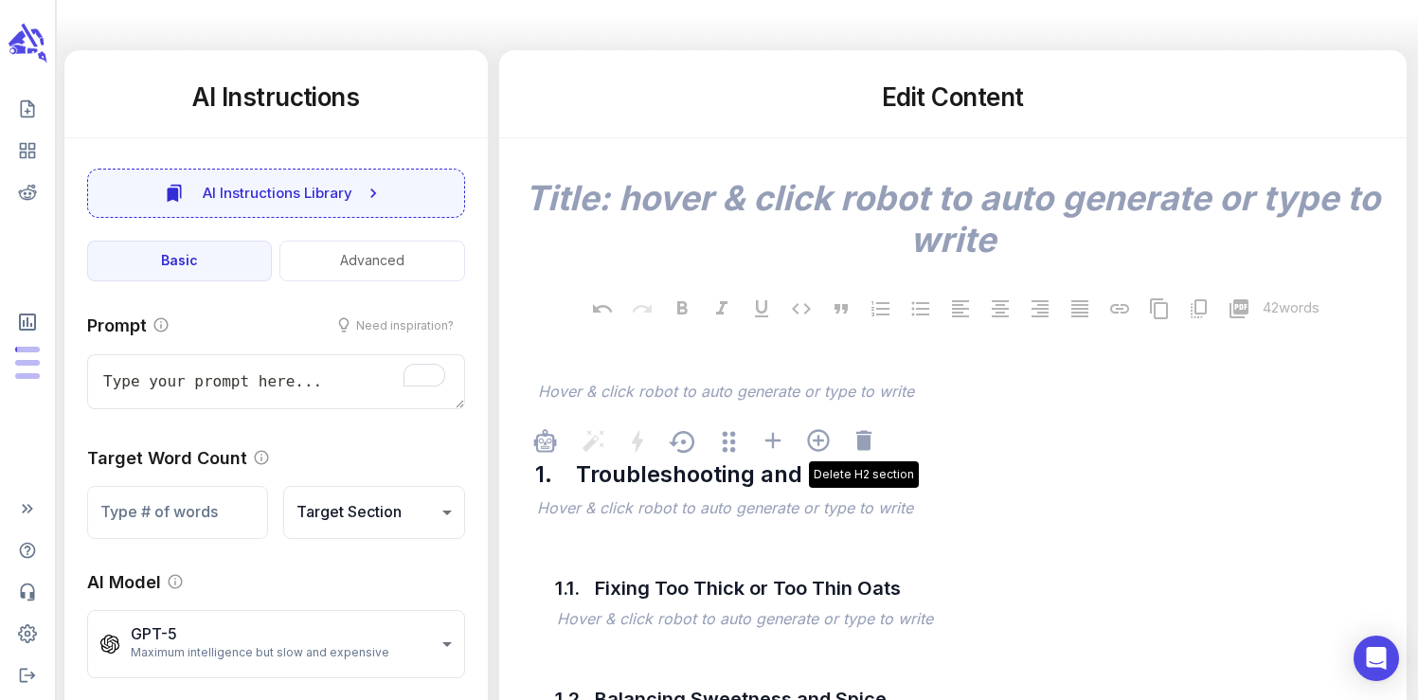
click at [873, 445] on icon at bounding box center [864, 440] width 27 height 27
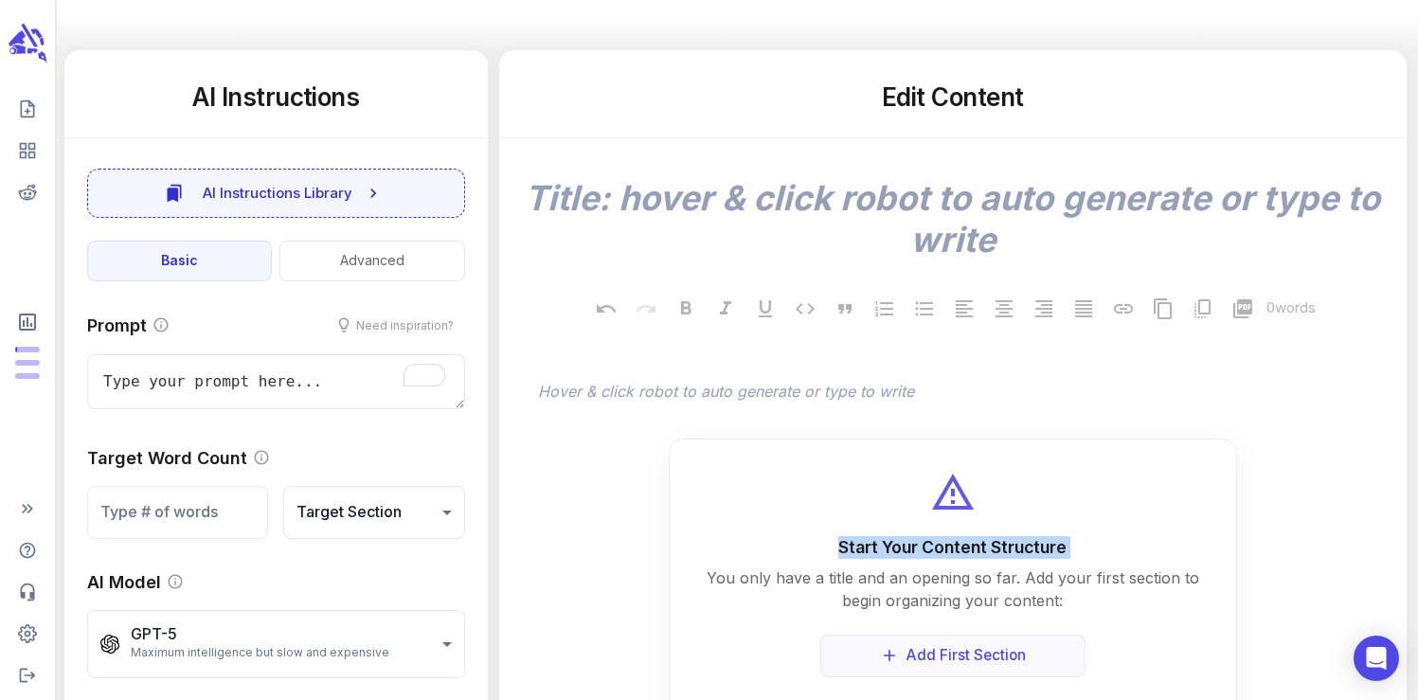
click at [873, 445] on div "Start Your Content Structure You only have a title and an opening so far. Add y…" at bounding box center [953, 585] width 568 height 293
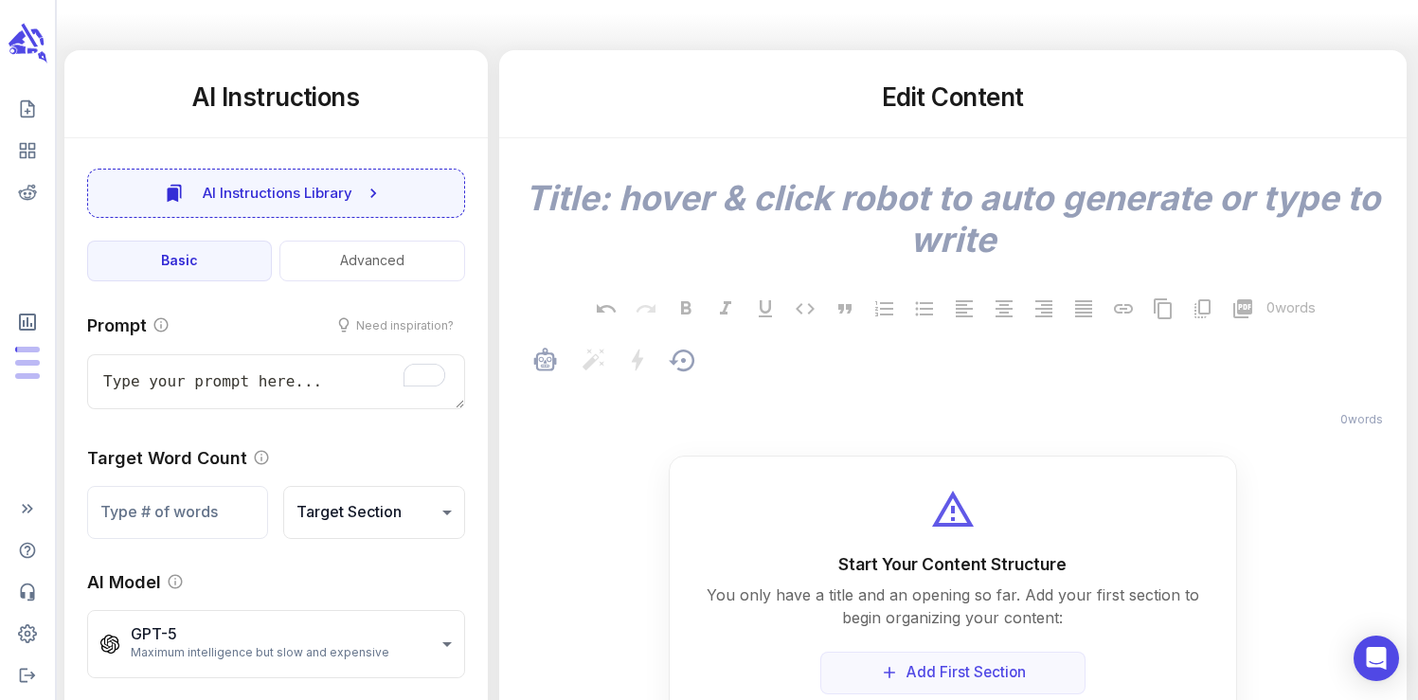
click at [852, 402] on p "﻿" at bounding box center [962, 393] width 849 height 23
type textarea "x"
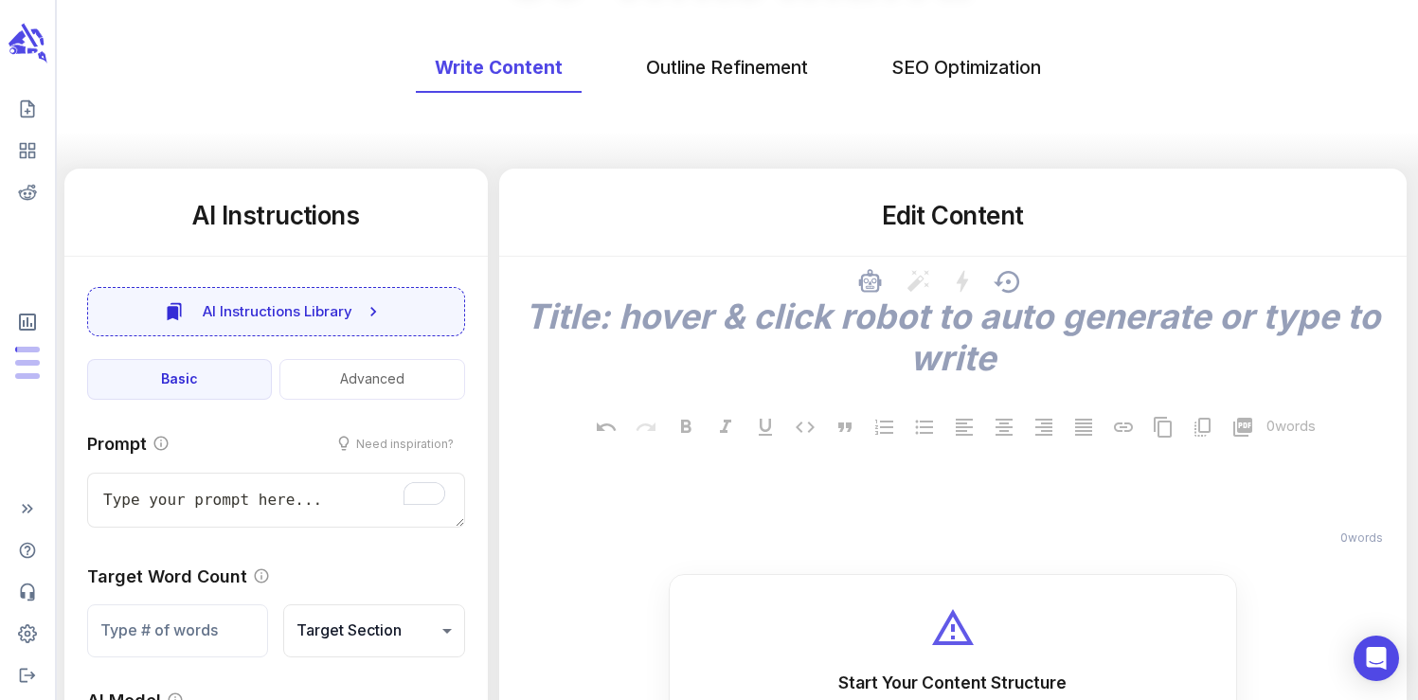
scroll to position [0, 0]
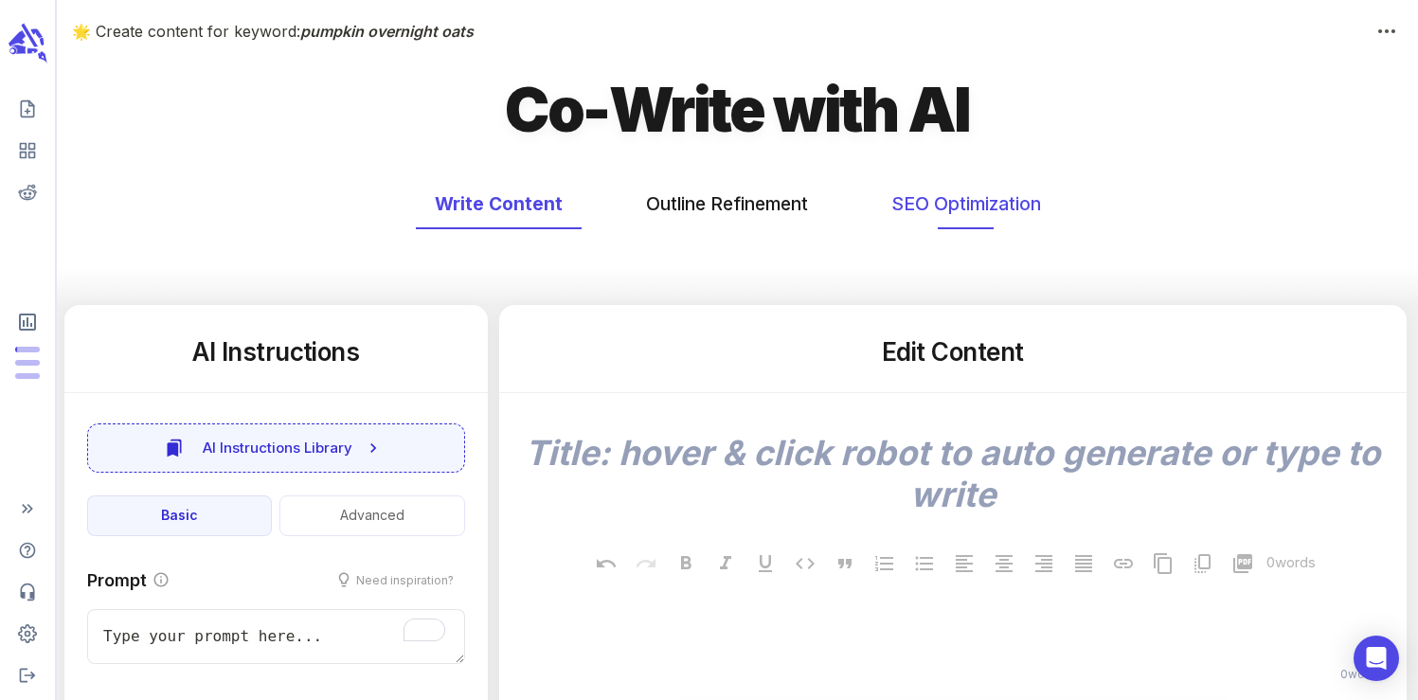
click at [929, 209] on button "SEO Optimization" at bounding box center [967, 204] width 188 height 50
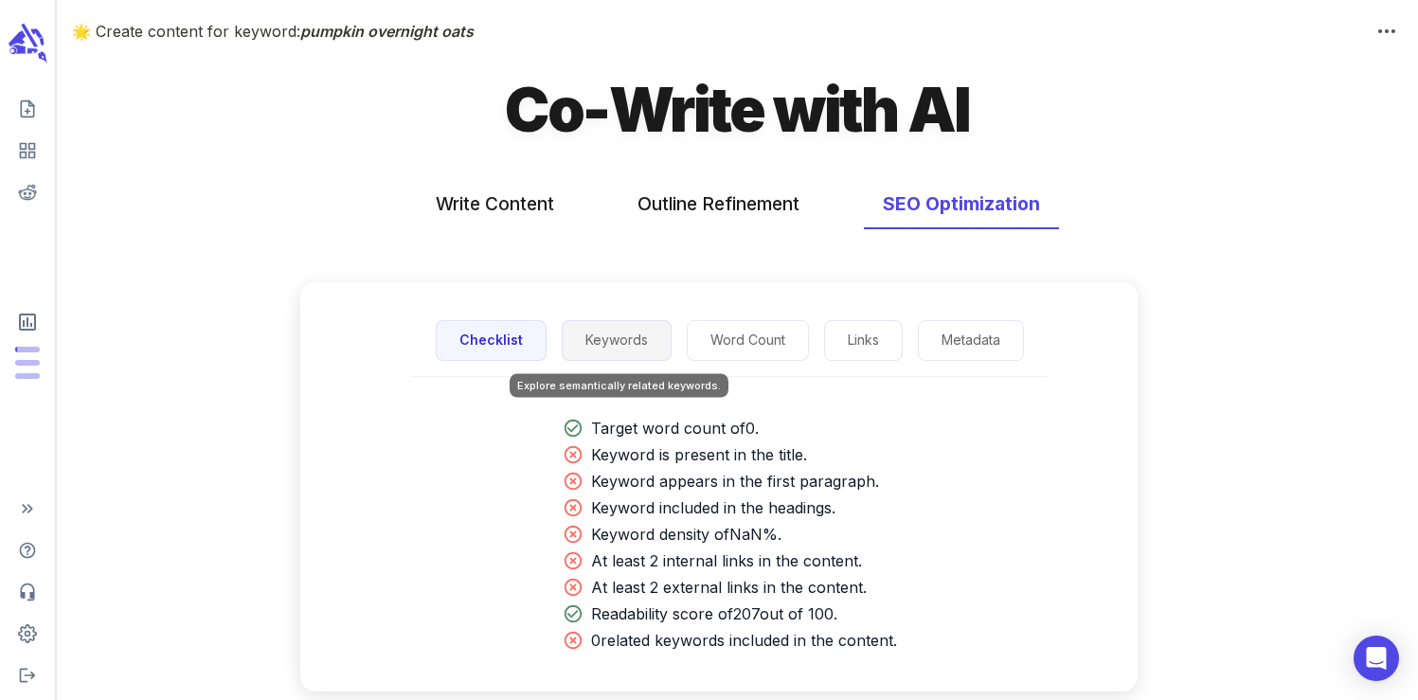
click at [624, 335] on button "Keywords" at bounding box center [617, 340] width 110 height 41
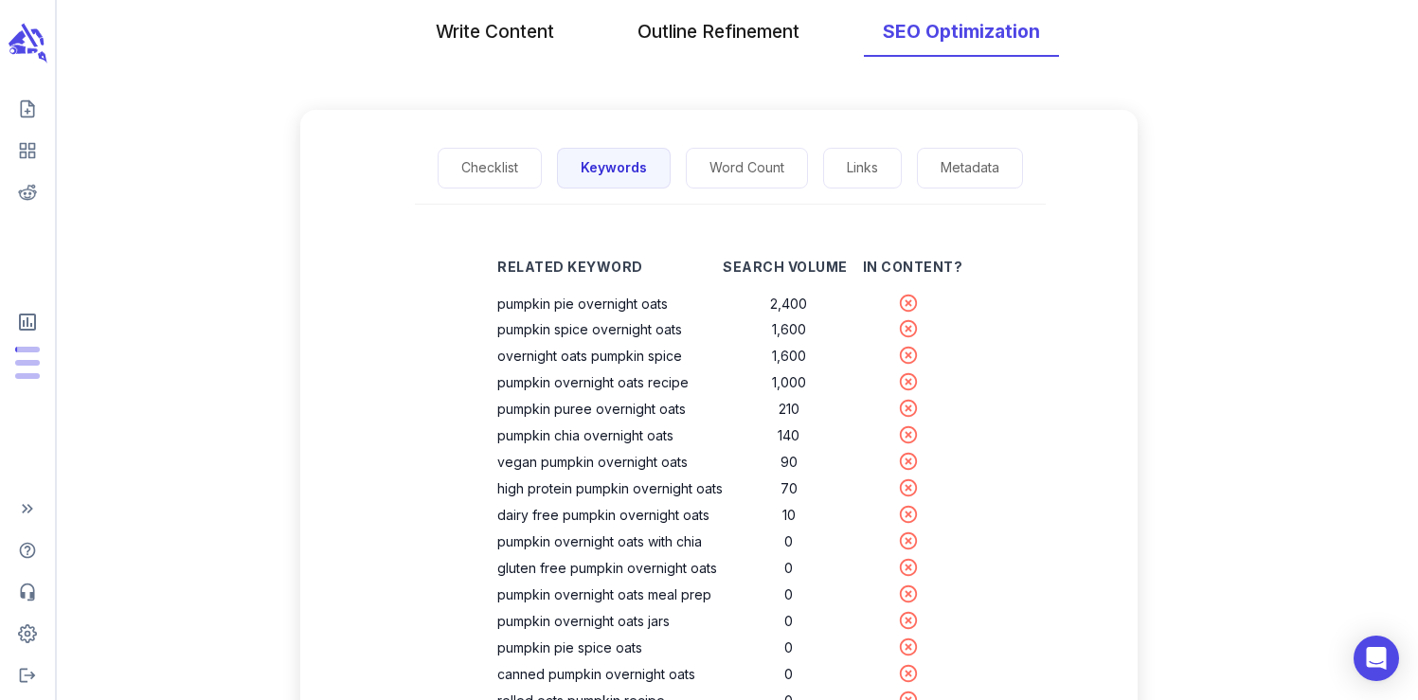
scroll to position [174, 0]
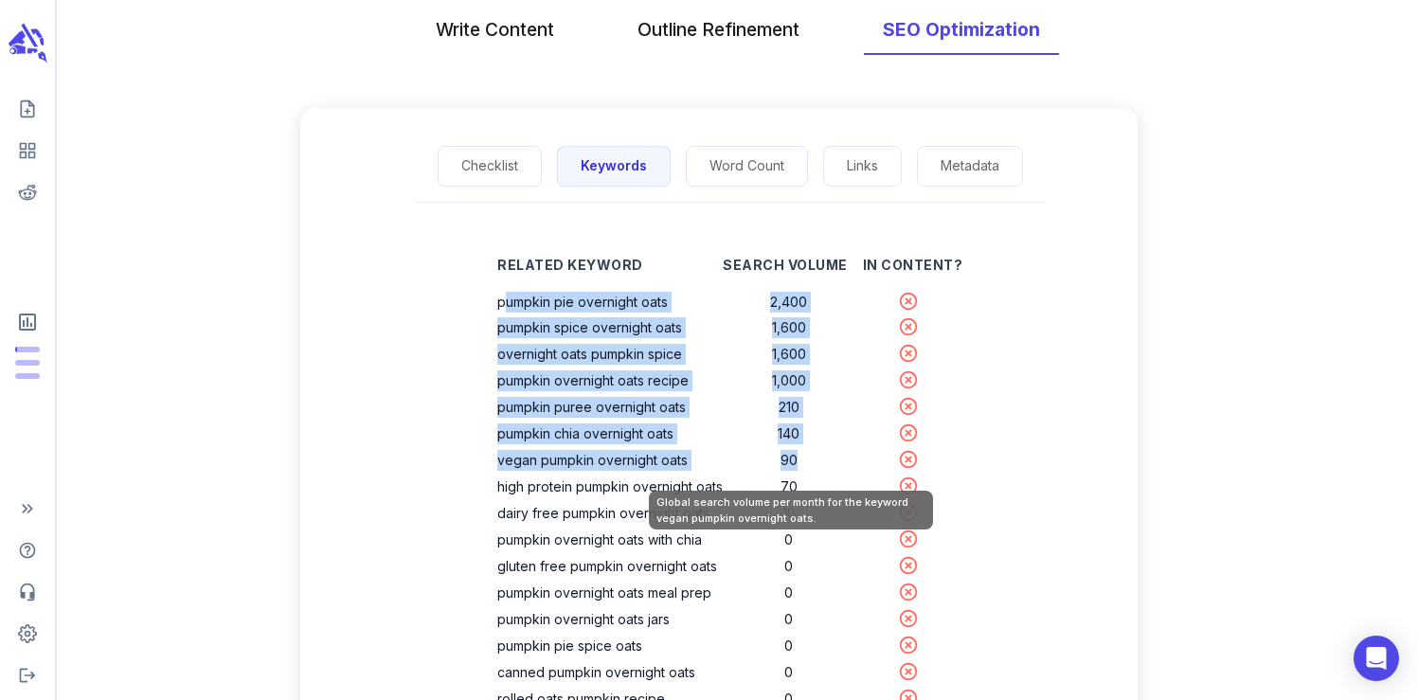
drag, startPoint x: 506, startPoint y: 298, endPoint x: 800, endPoint y: 460, distance: 335.0
click at [800, 460] on tbody "pumpkin pie overnight oats 2,400 pumpkin spice overnight oats 1,600 overnight o…" at bounding box center [729, 554] width 465 height 530
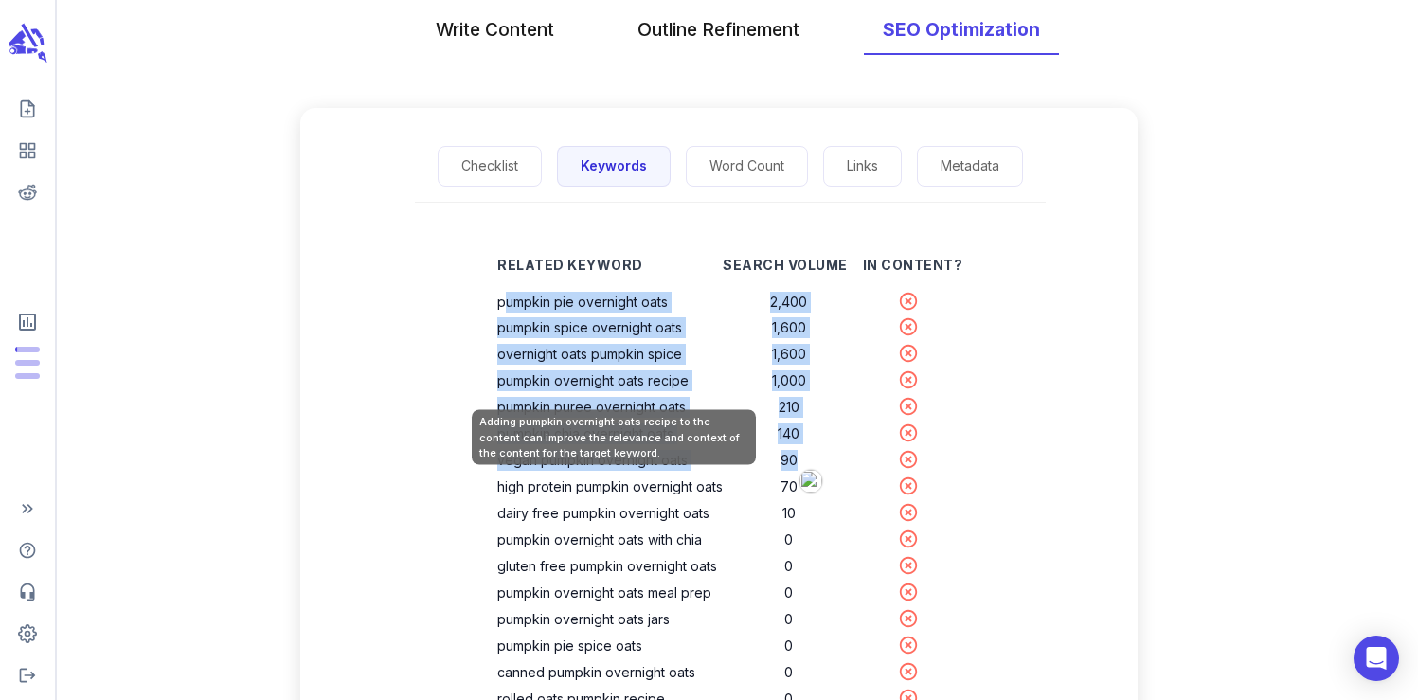
click at [599, 370] on th "pumpkin overnight oats recipe" at bounding box center [610, 381] width 226 height 27
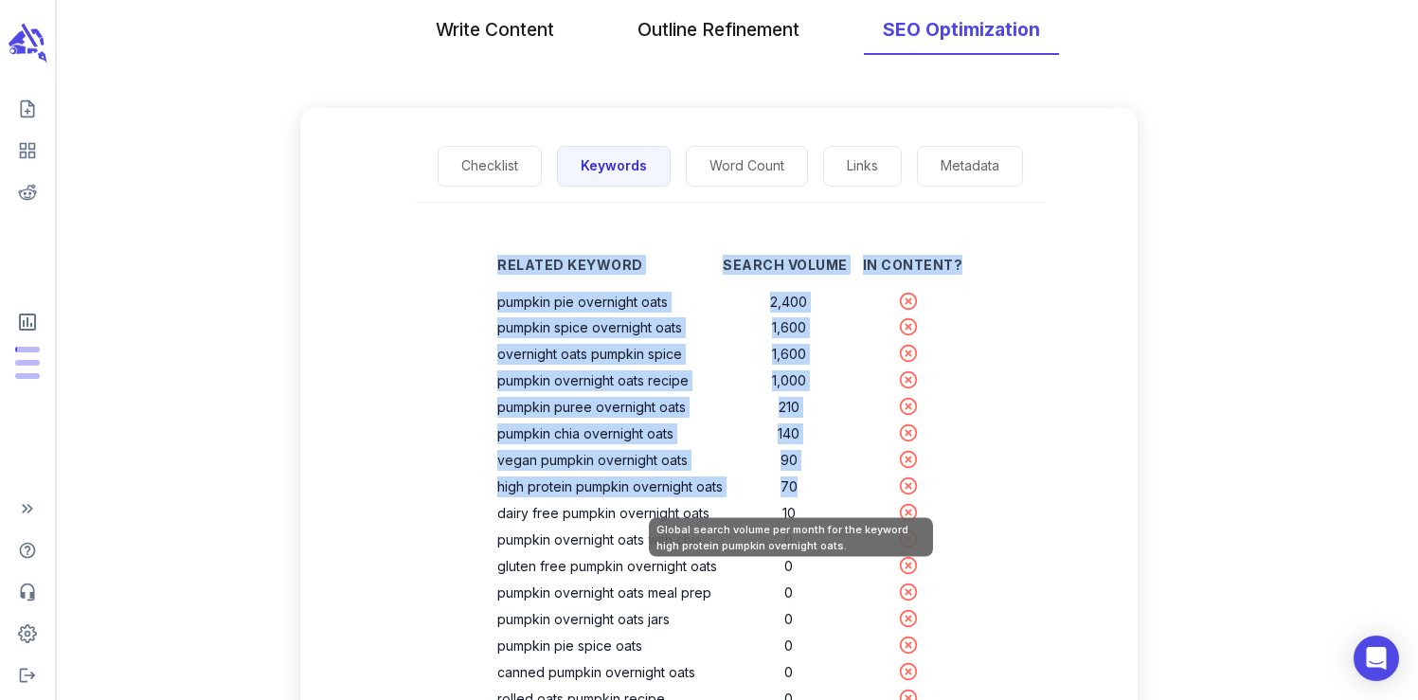
drag, startPoint x: 500, startPoint y: 301, endPoint x: 798, endPoint y: 490, distance: 352.2
click at [798, 490] on div "Related Keyword Search Volume In Content? pumpkin pie overnight oats 2,400 pump…" at bounding box center [730, 537] width 526 height 608
copy table "Related Keyword Search Volume In Content? pumpkin pie overnight oats 2,400 pump…"
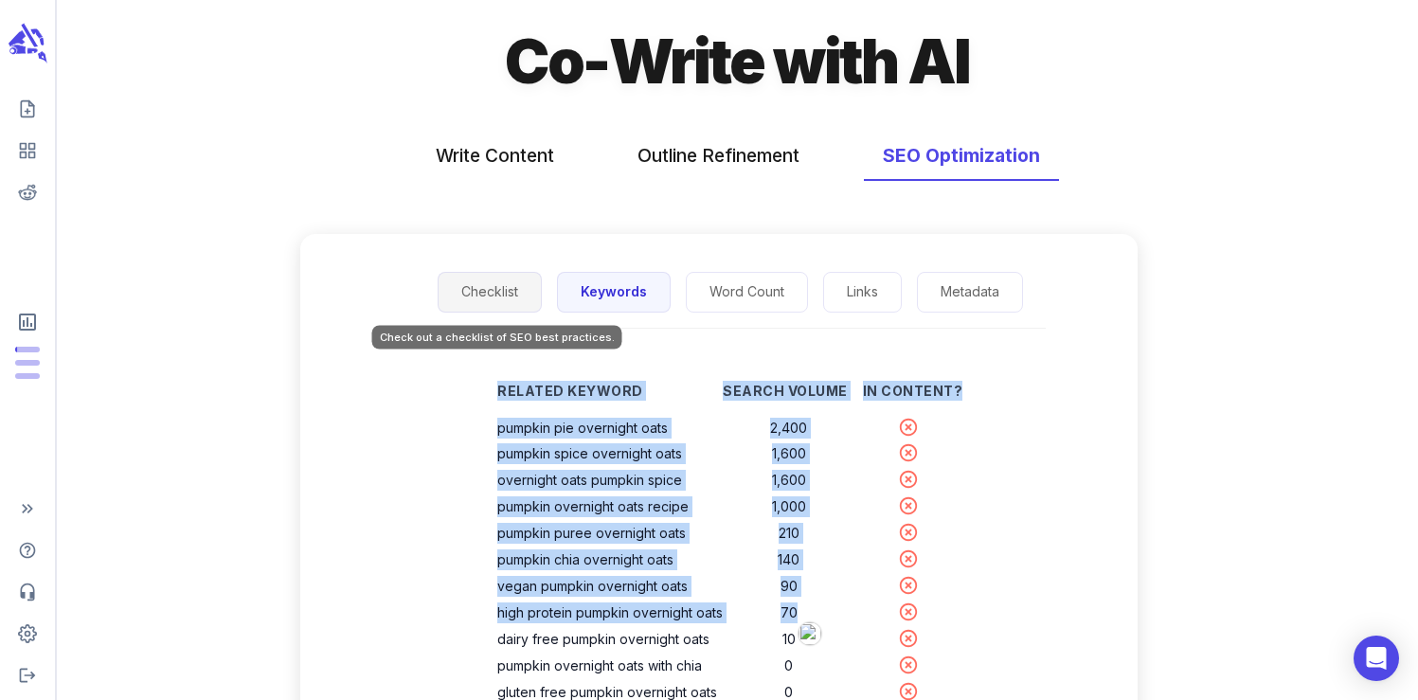
scroll to position [0, 0]
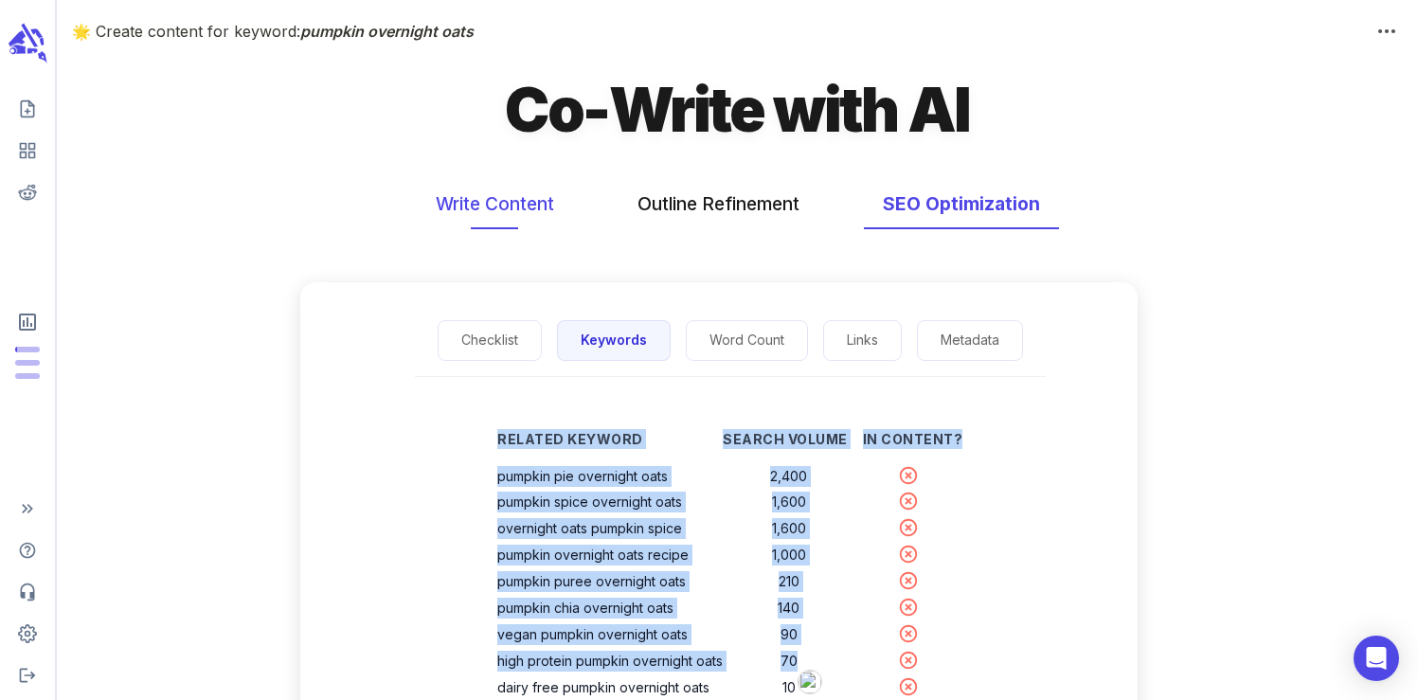
click at [472, 204] on button "Write Content" at bounding box center [495, 204] width 156 height 50
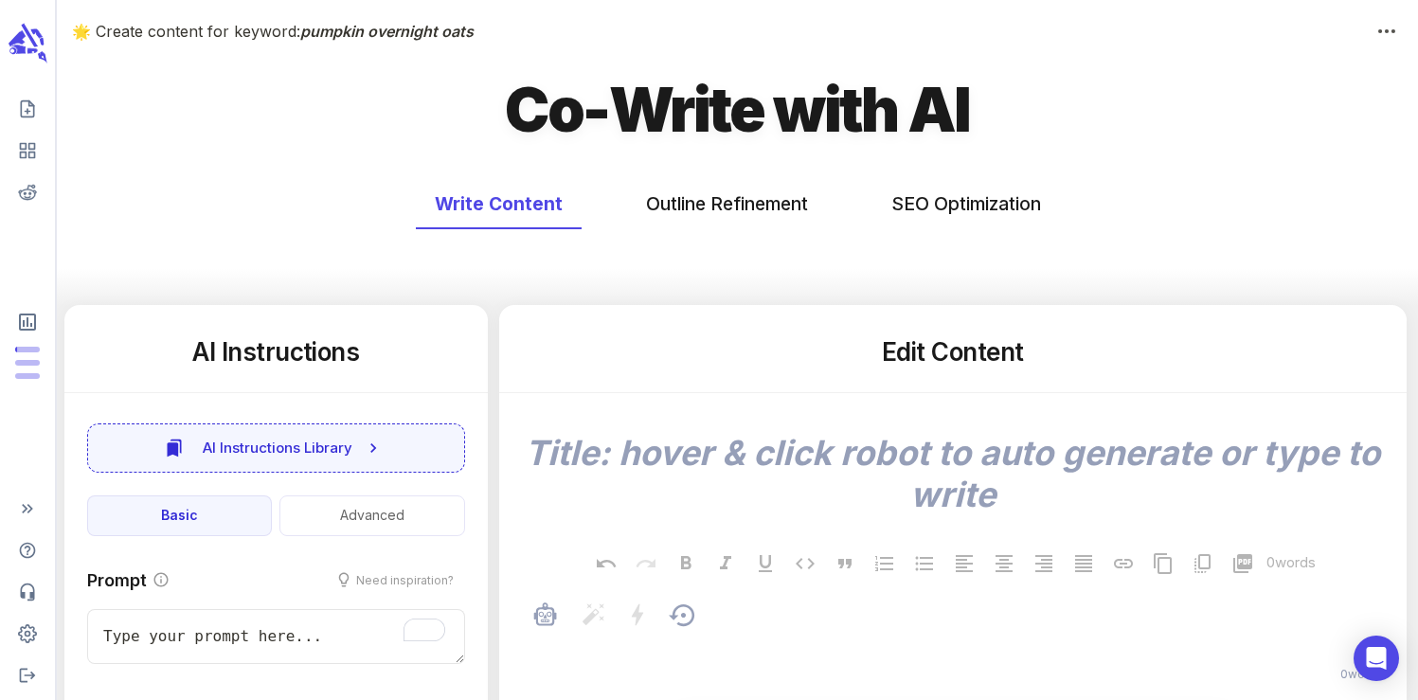
click at [740, 642] on p "﻿" at bounding box center [962, 648] width 849 height 23
click at [641, 641] on p "﻿" at bounding box center [962, 648] width 849 height 23
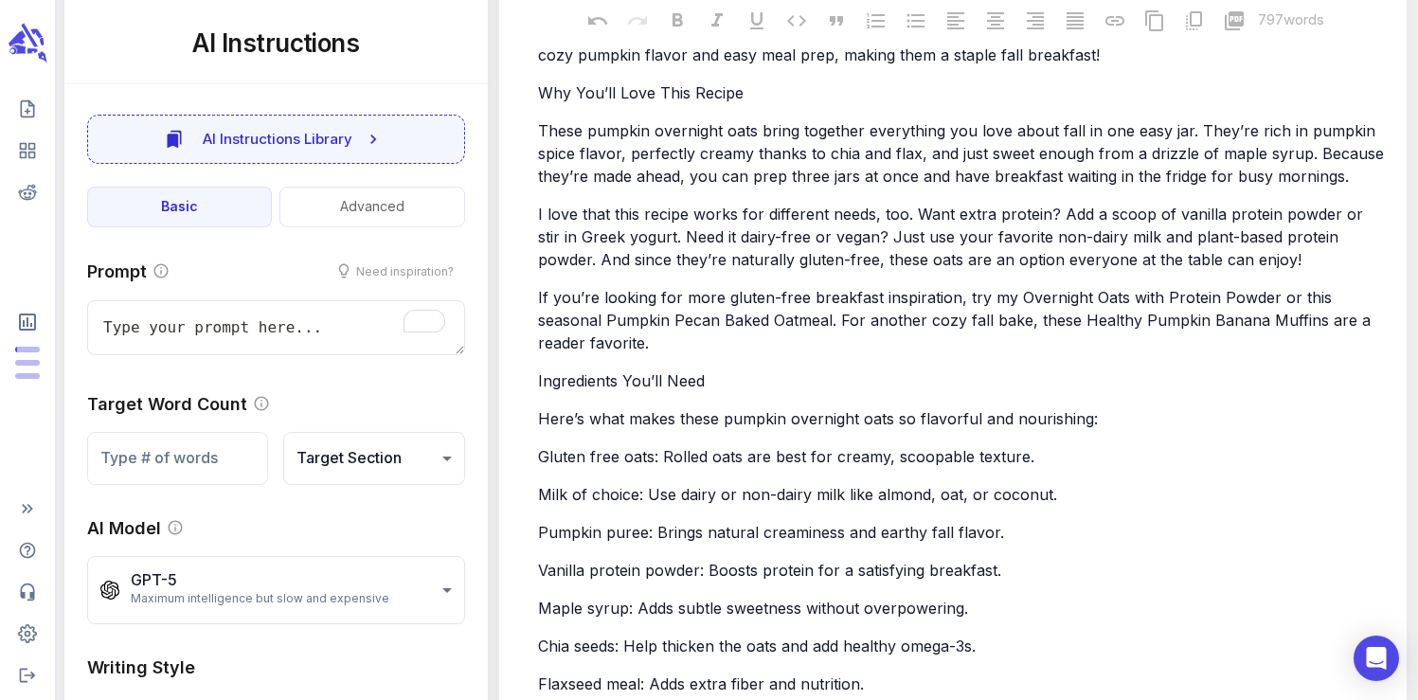
type textarea "x"
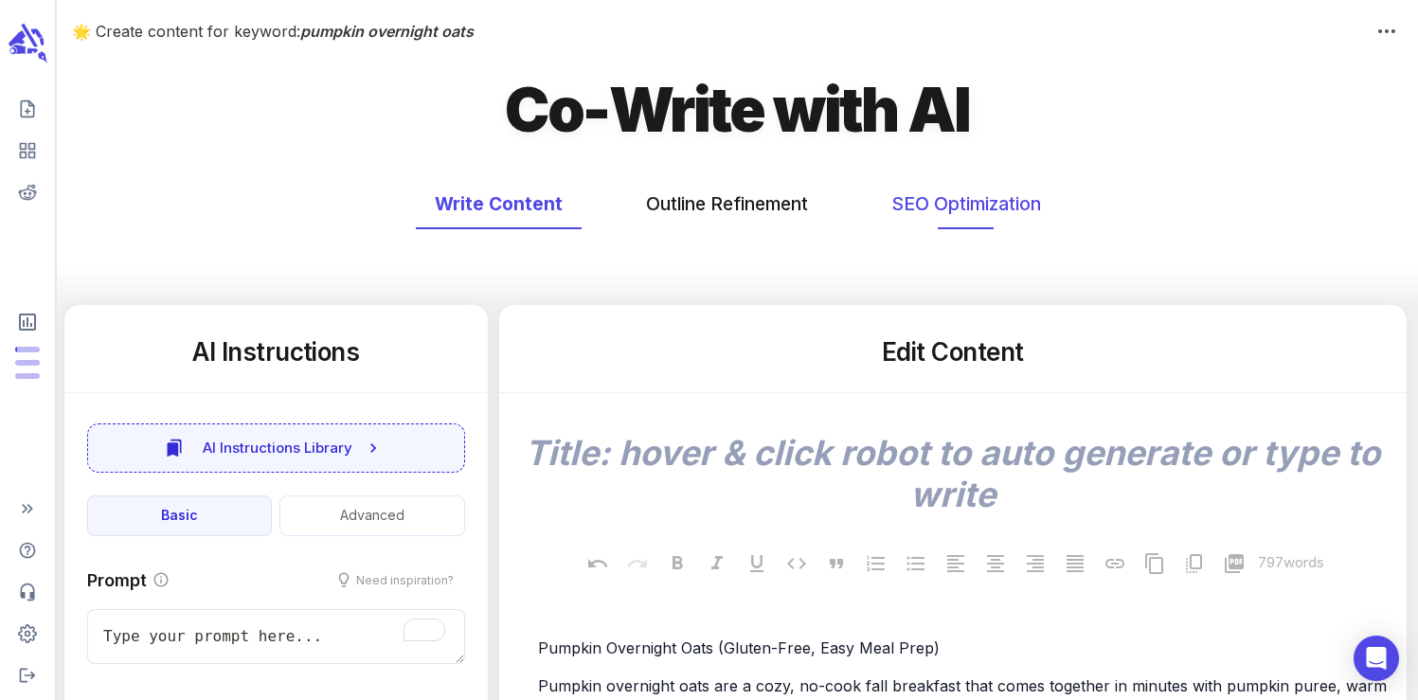
click at [950, 221] on button "SEO Optimization" at bounding box center [967, 204] width 188 height 50
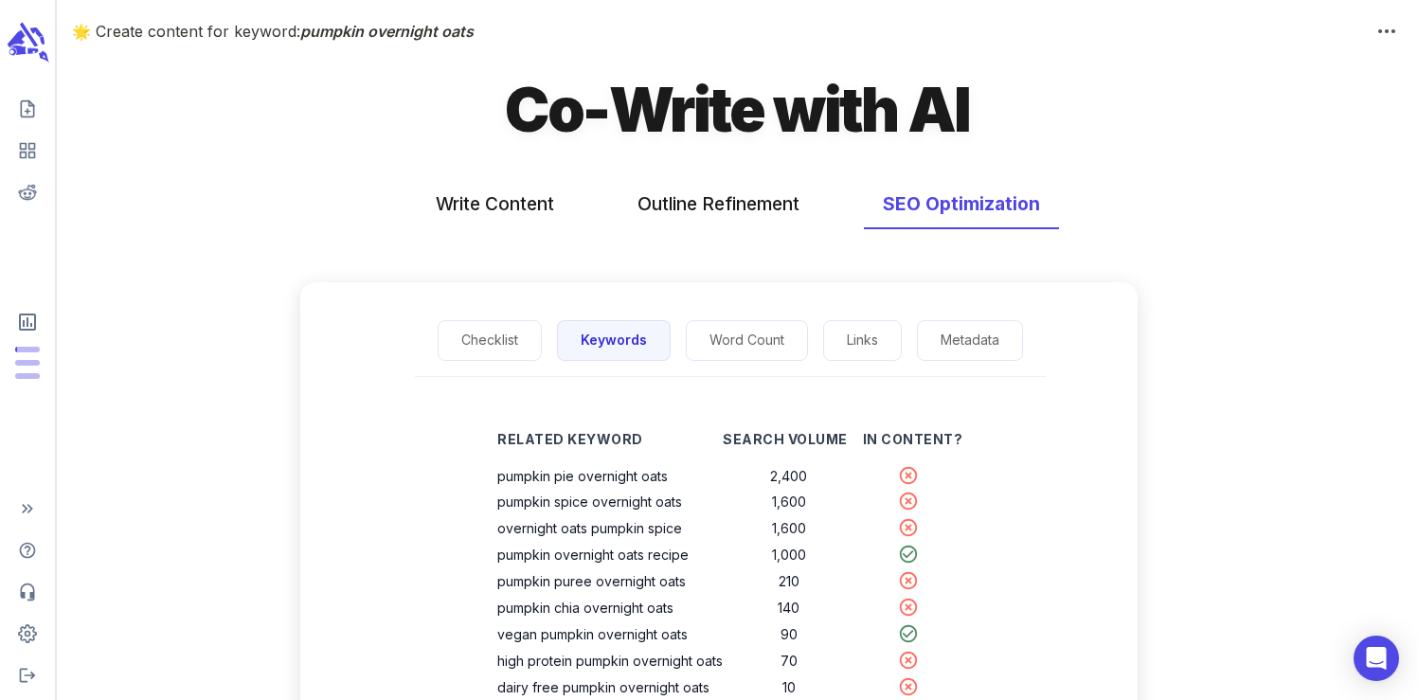
click at [36, 56] on icon "scrollable content" at bounding box center [27, 43] width 43 height 45
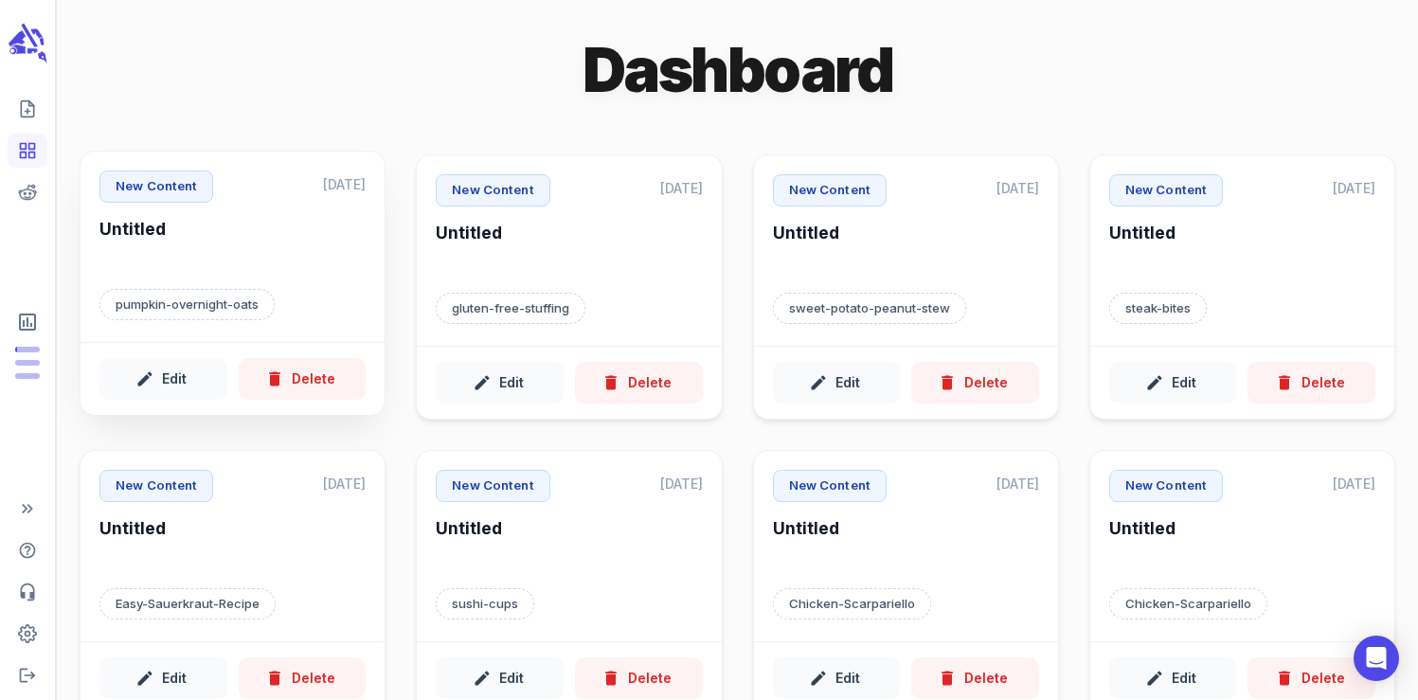
click at [134, 230] on h6 "Untitled" at bounding box center [232, 244] width 266 height 52
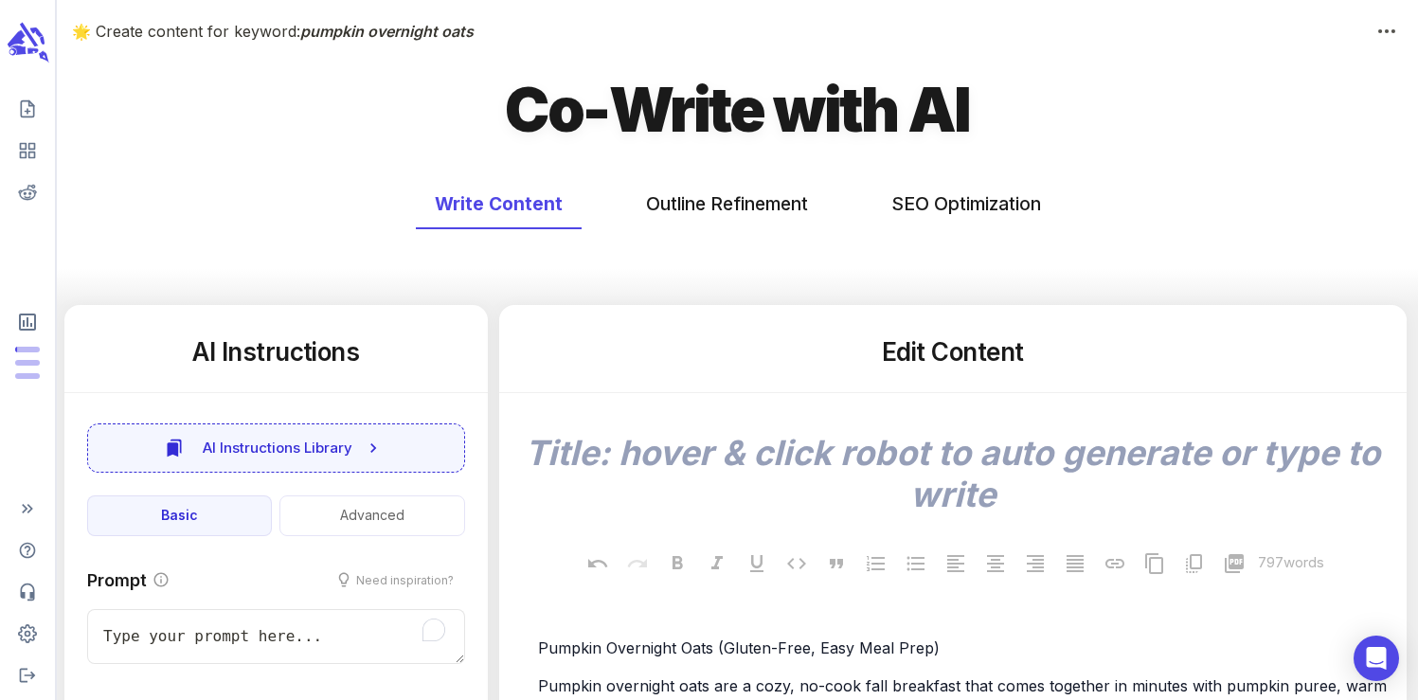
type textarea "x"
click at [17, 41] on icon "scrollable content" at bounding box center [16, 38] width 19 height 17
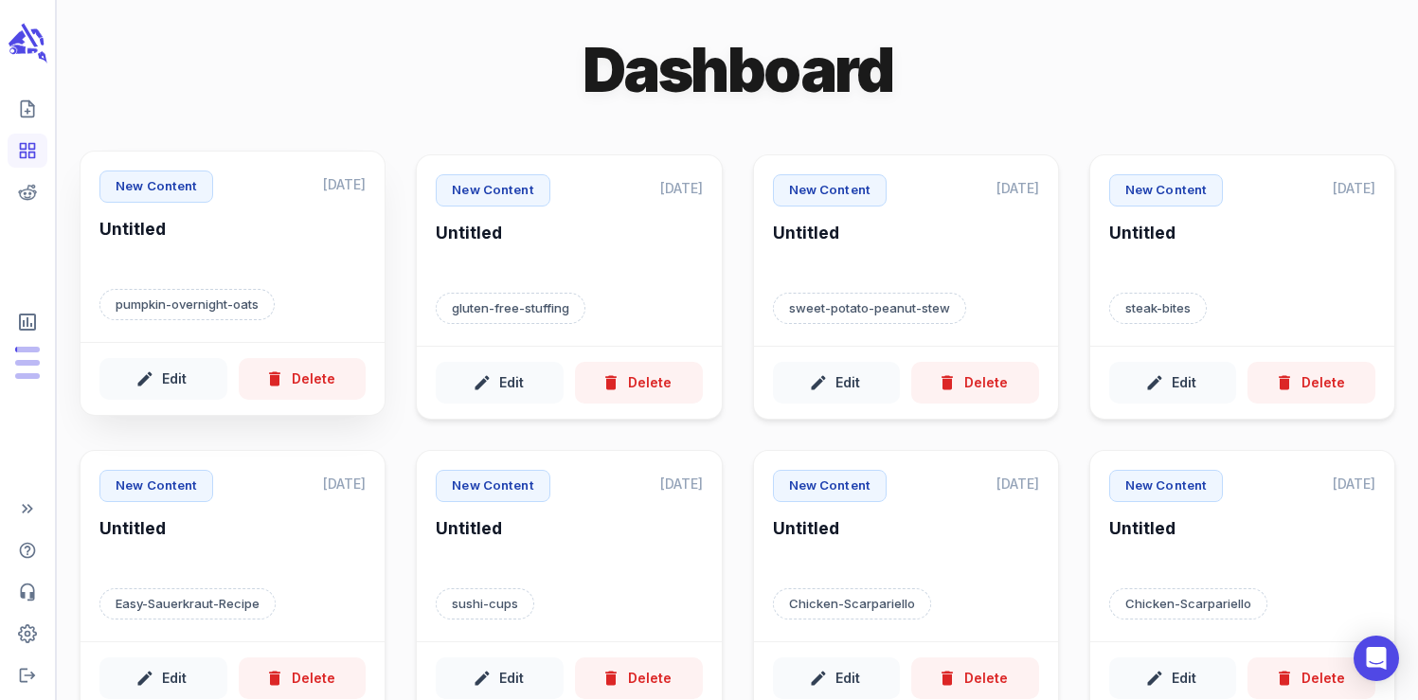
click at [255, 289] on p "pumpkin-overnight-oats" at bounding box center [186, 305] width 175 height 32
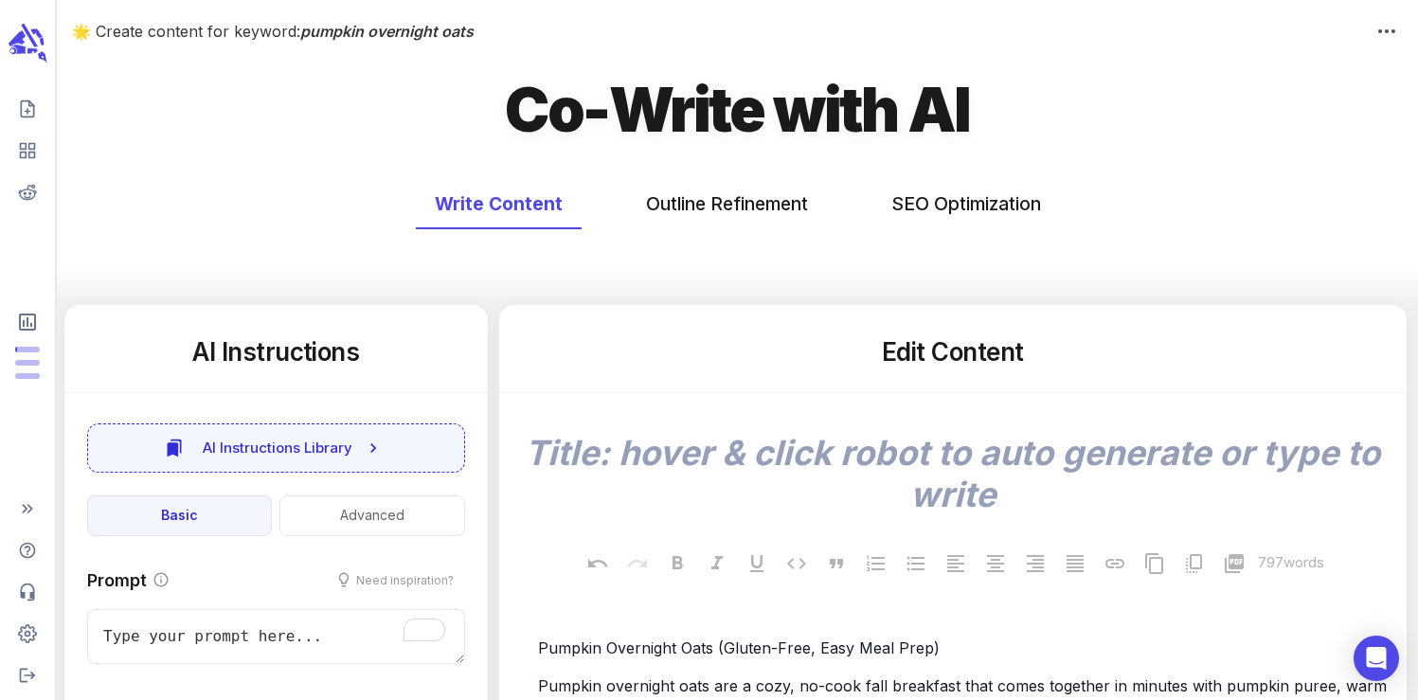
type textarea "x"
click at [958, 207] on button "SEO Optimization" at bounding box center [967, 204] width 188 height 50
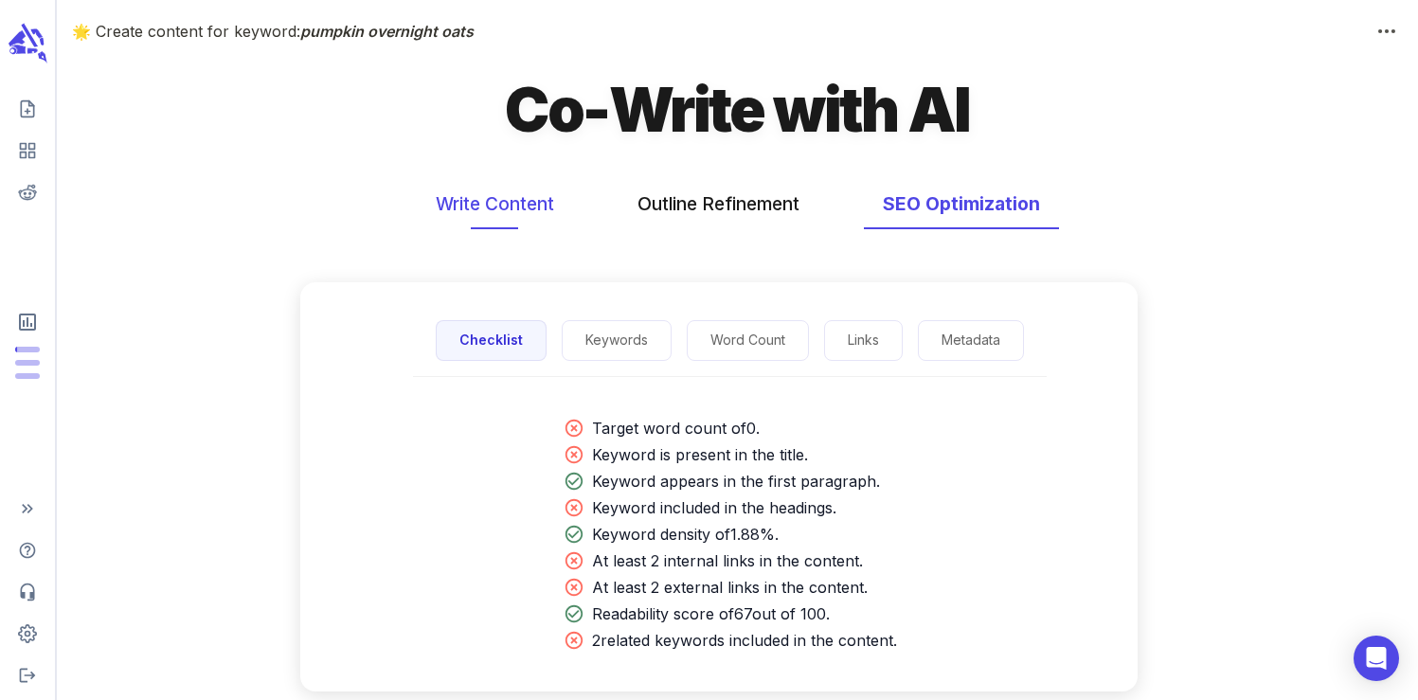
click at [514, 208] on button "Write Content" at bounding box center [495, 204] width 156 height 50
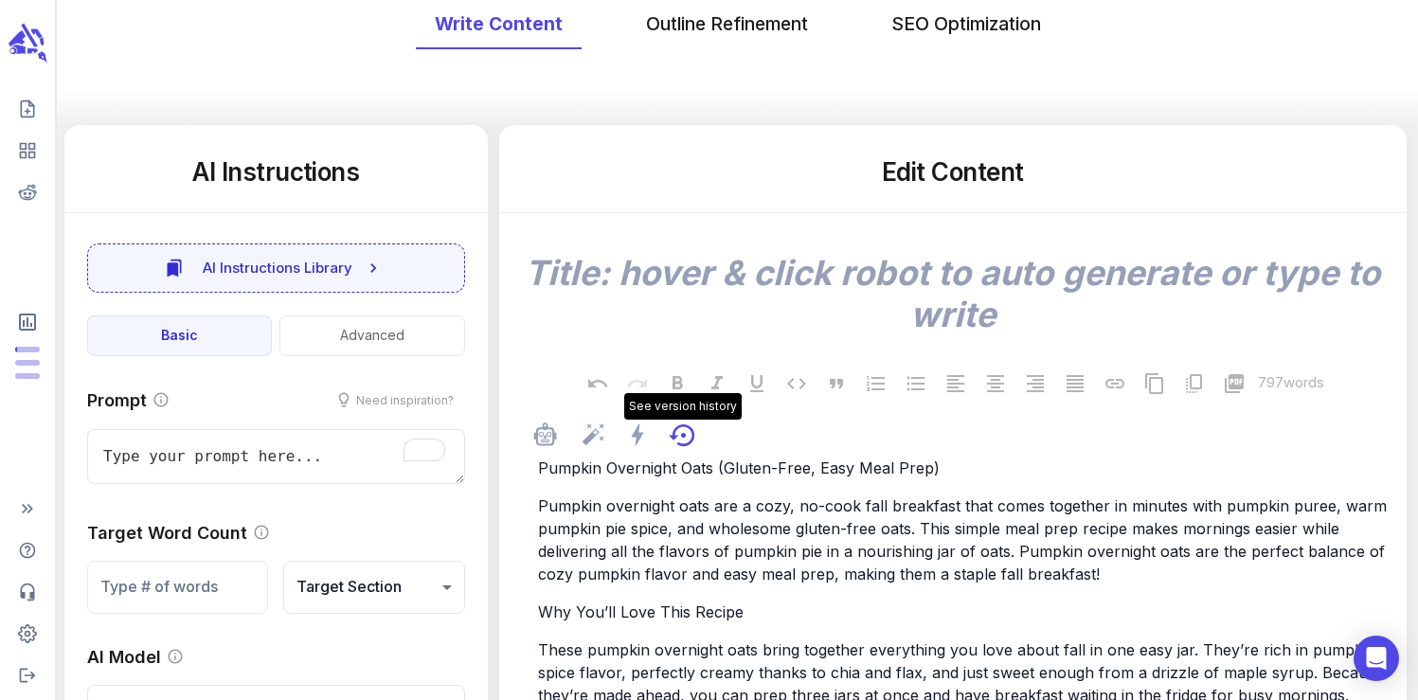
scroll to position [370, 0]
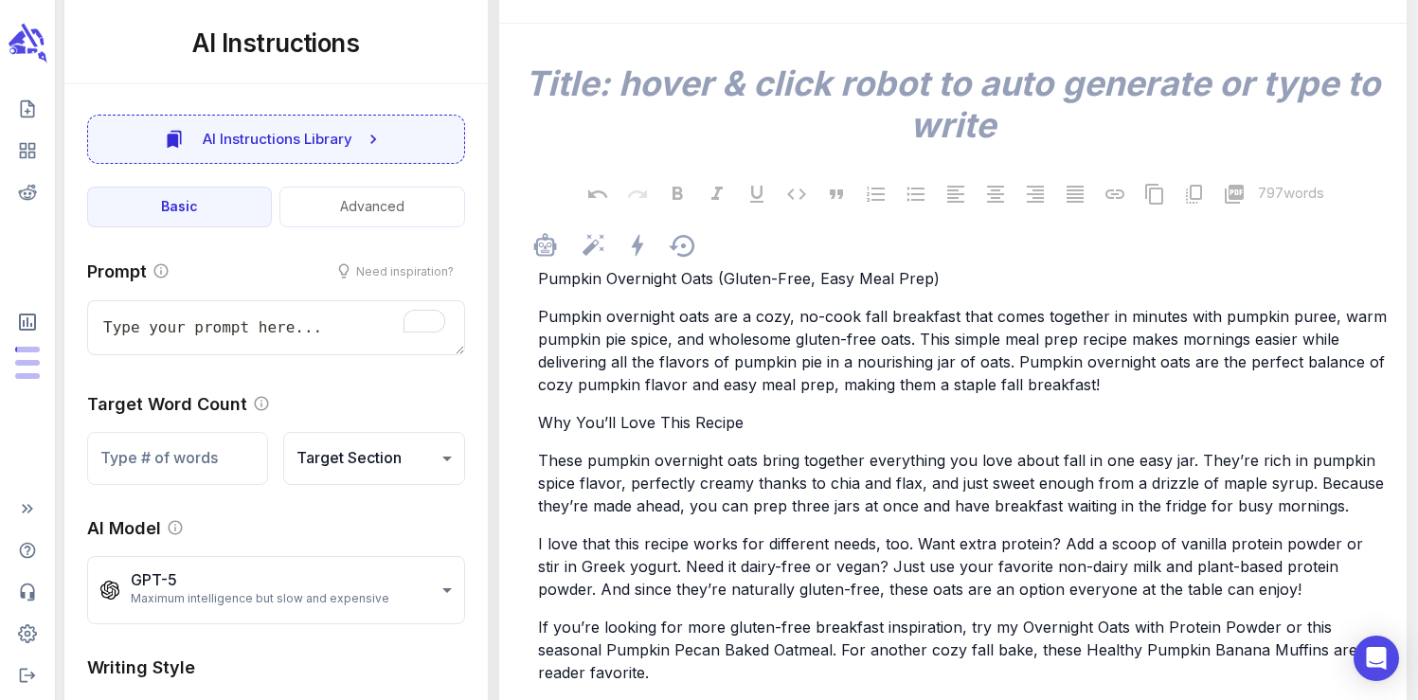
click at [648, 468] on span "These pumpkin overnight oats bring together everything you love about fall in o…" at bounding box center [963, 483] width 851 height 64
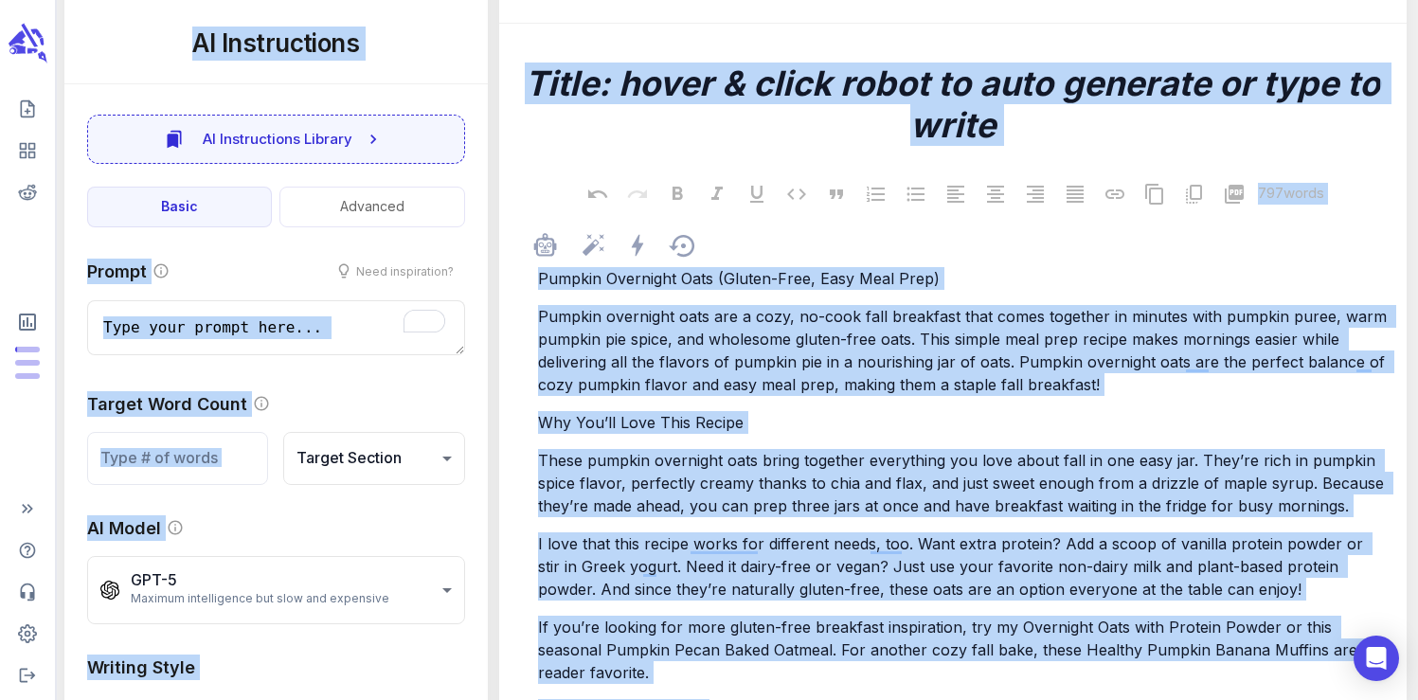
click at [648, 468] on span "These pumpkin overnight oats bring together everything you love about fall in o…" at bounding box center [963, 483] width 851 height 64
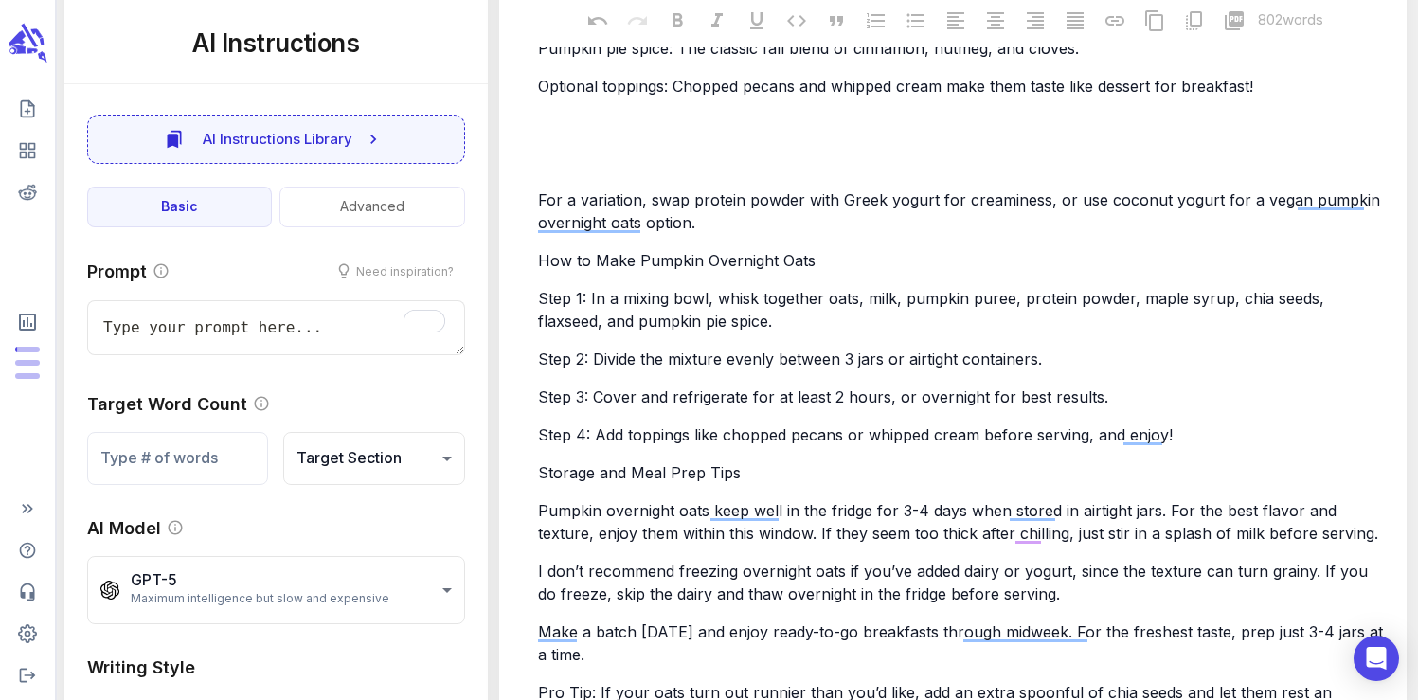
type textarea "x"
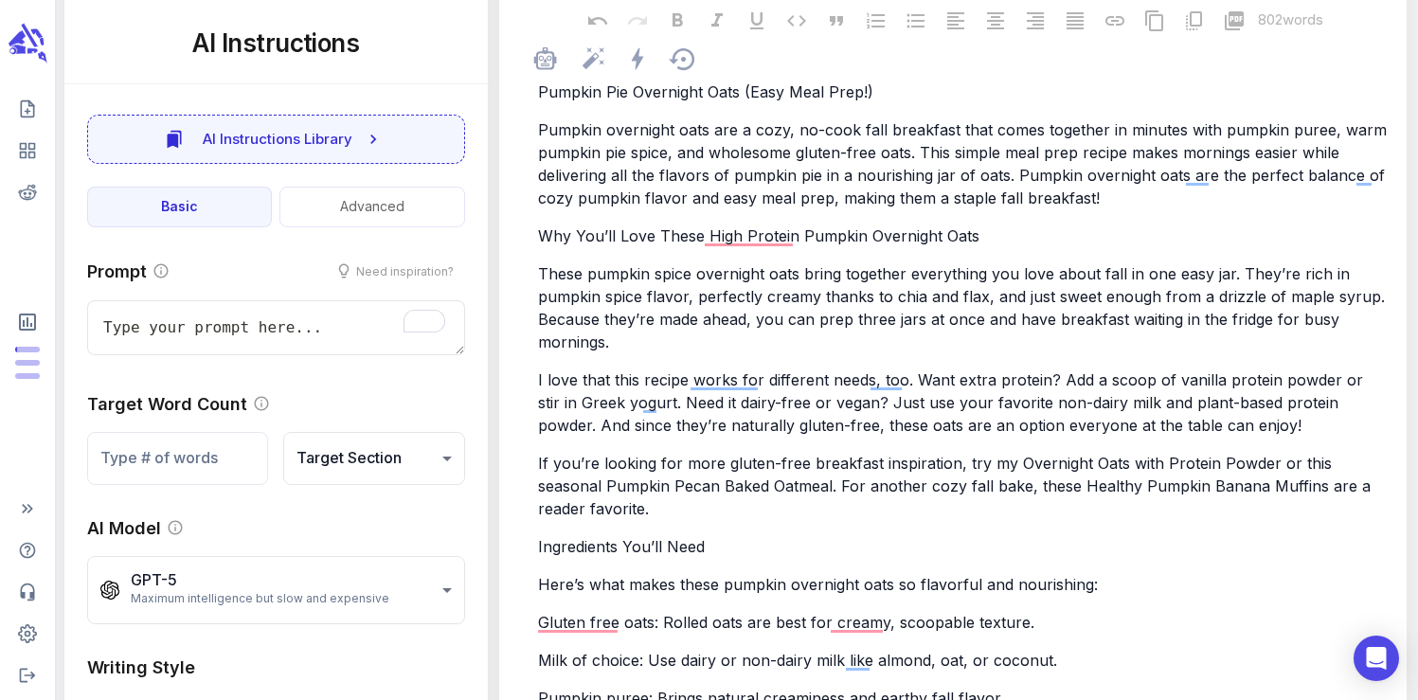
scroll to position [0, 0]
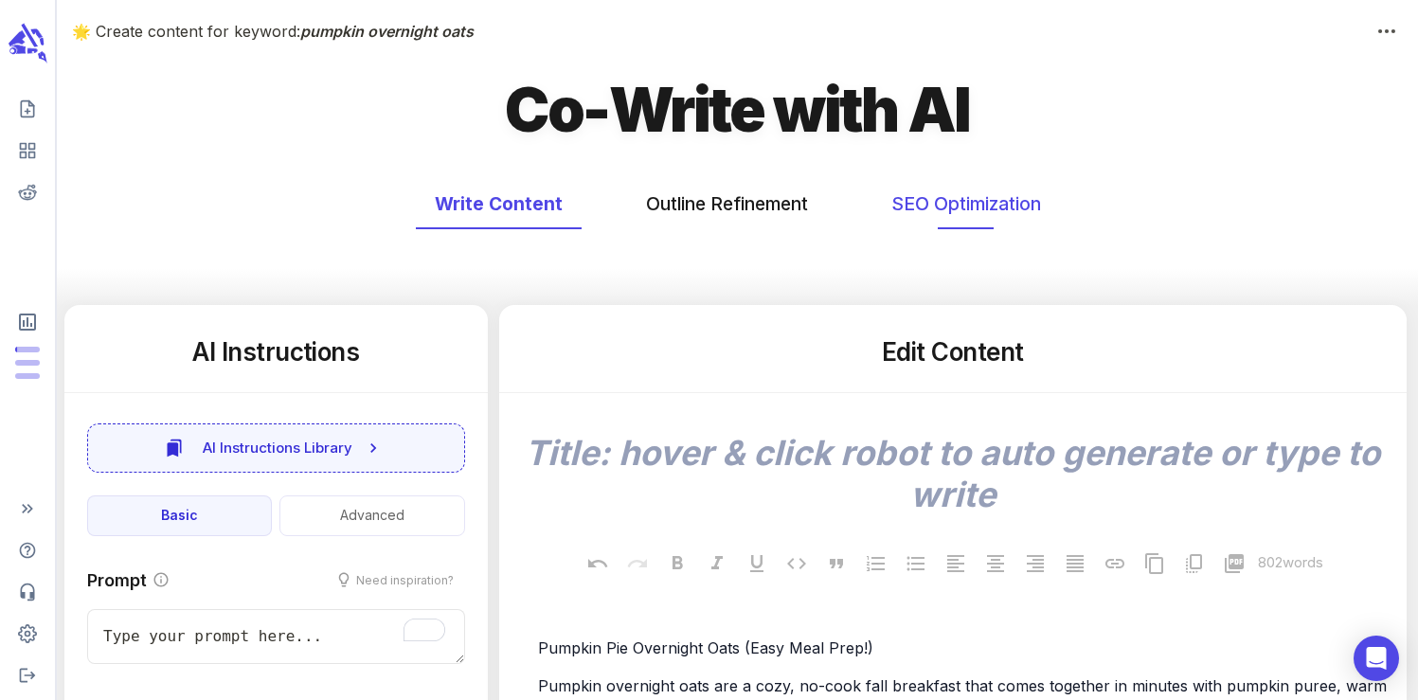
click at [957, 211] on button "SEO Optimization" at bounding box center [967, 204] width 188 height 50
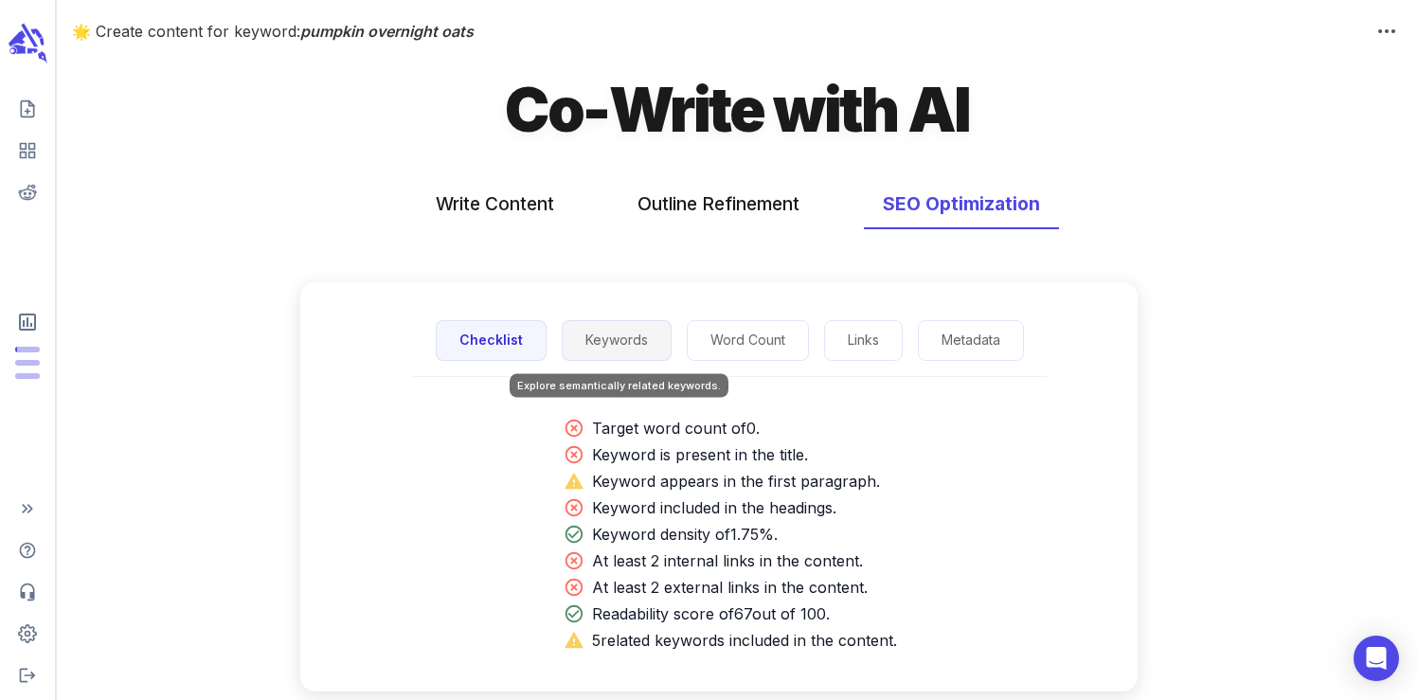
click at [620, 342] on button "Keywords" at bounding box center [617, 340] width 110 height 41
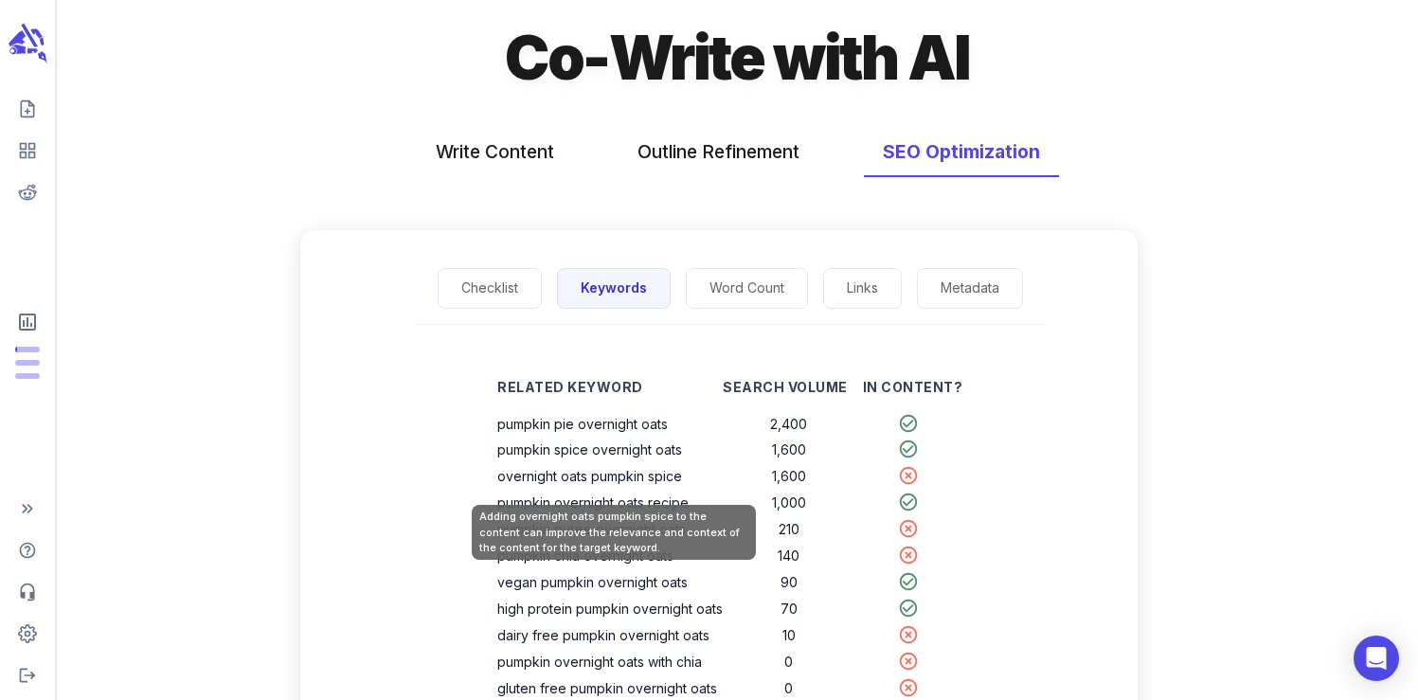
scroll to position [58, 0]
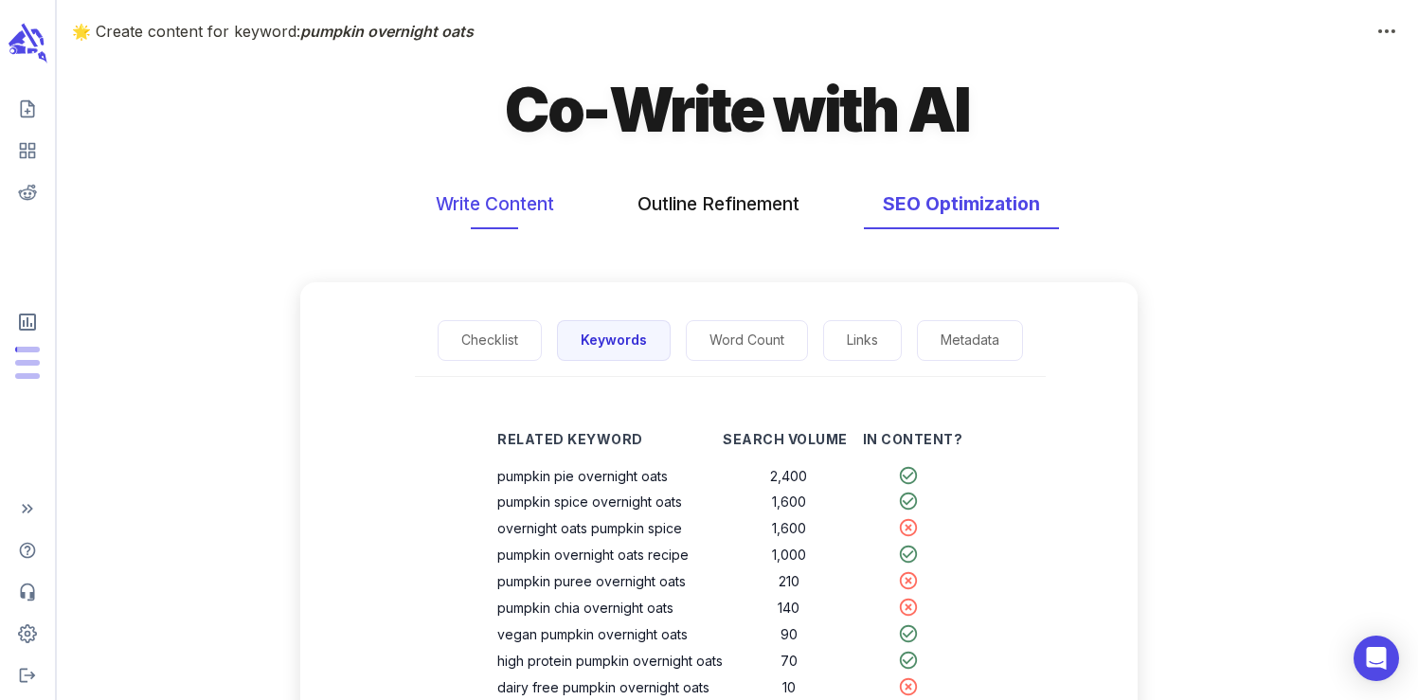
click at [507, 209] on button "Write Content" at bounding box center [495, 204] width 156 height 50
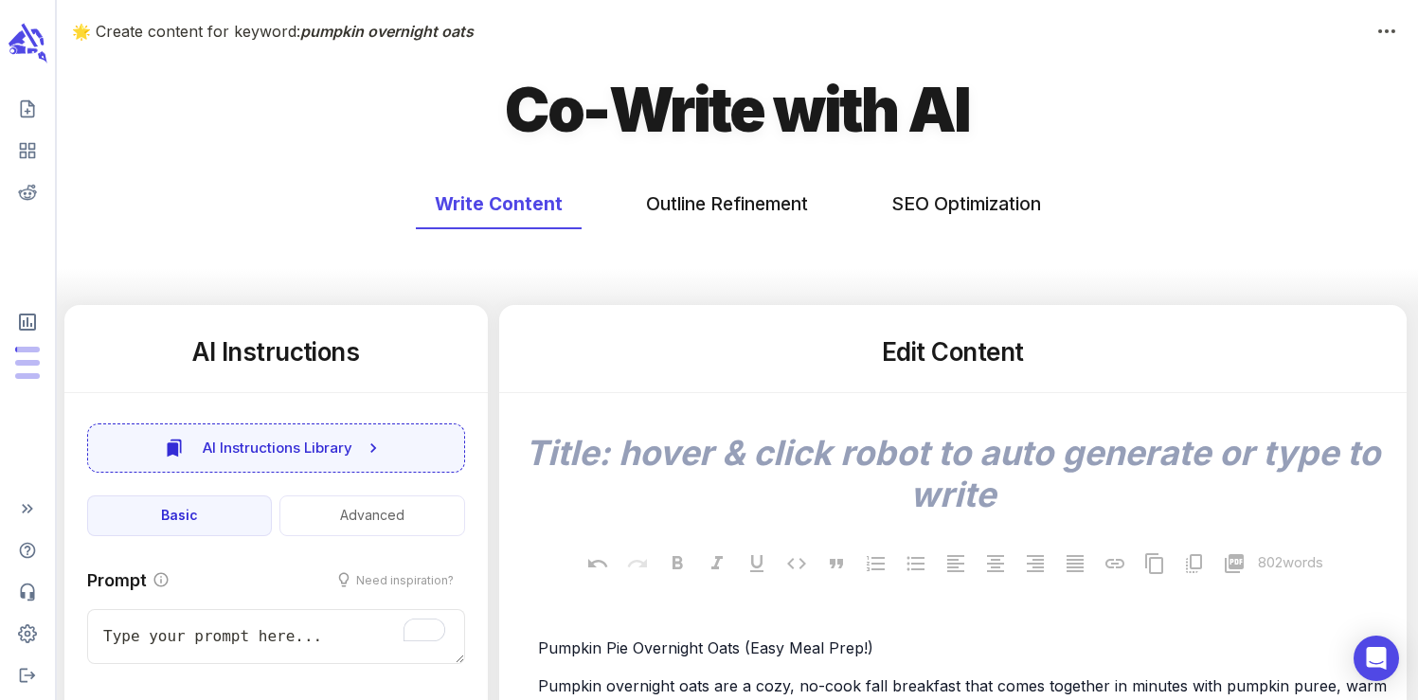
type textarea "x"
